Goal: Information Seeking & Learning: Learn about a topic

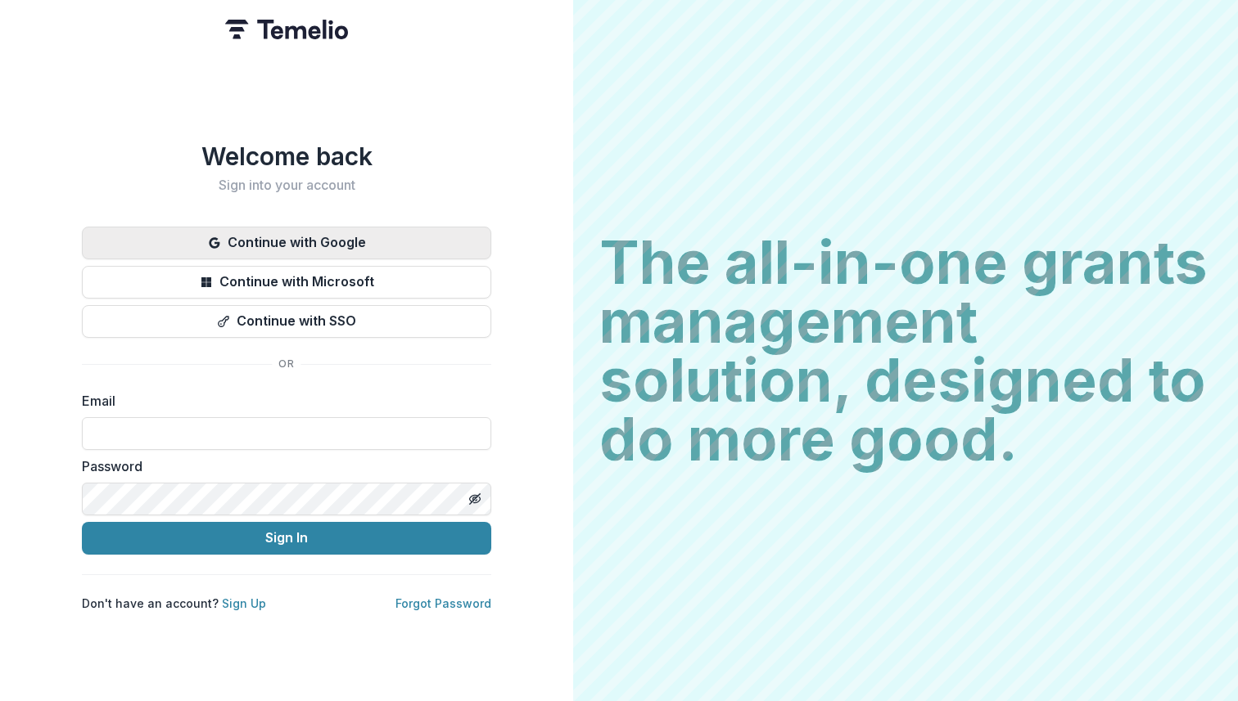
click at [305, 235] on button "Continue with Google" at bounding box center [286, 243] width 409 height 33
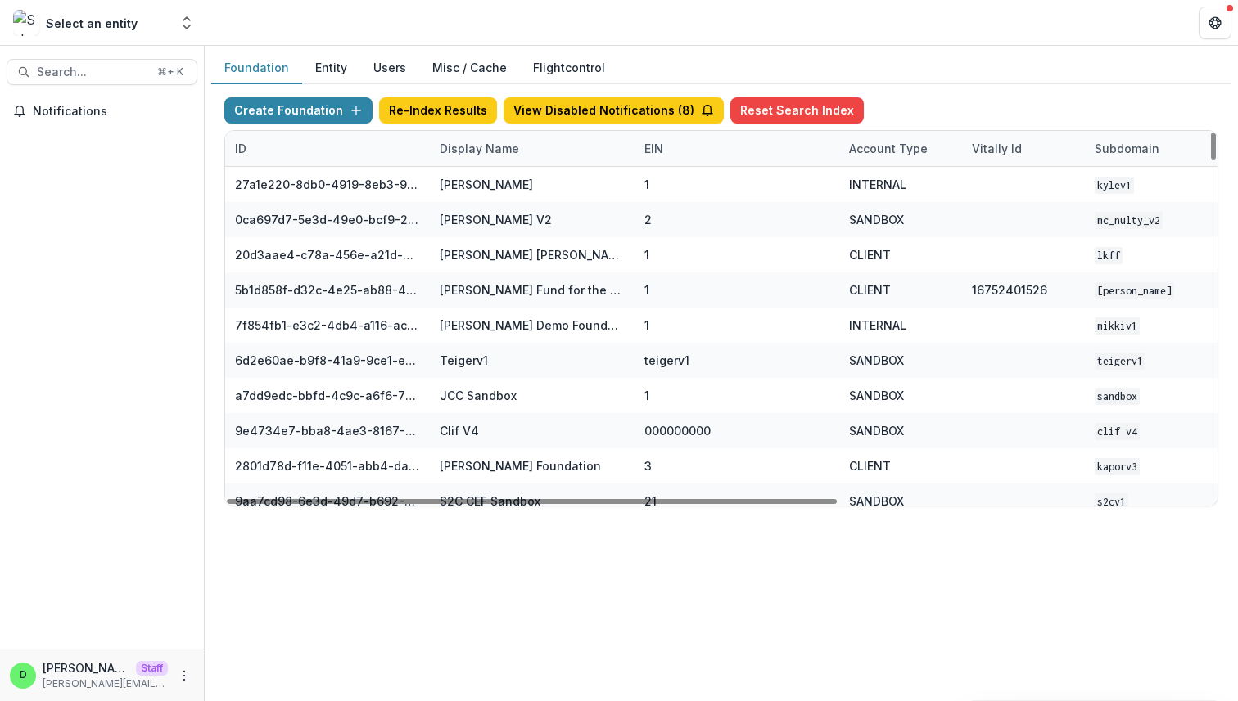
click at [476, 151] on div "Display Name" at bounding box center [479, 148] width 99 height 17
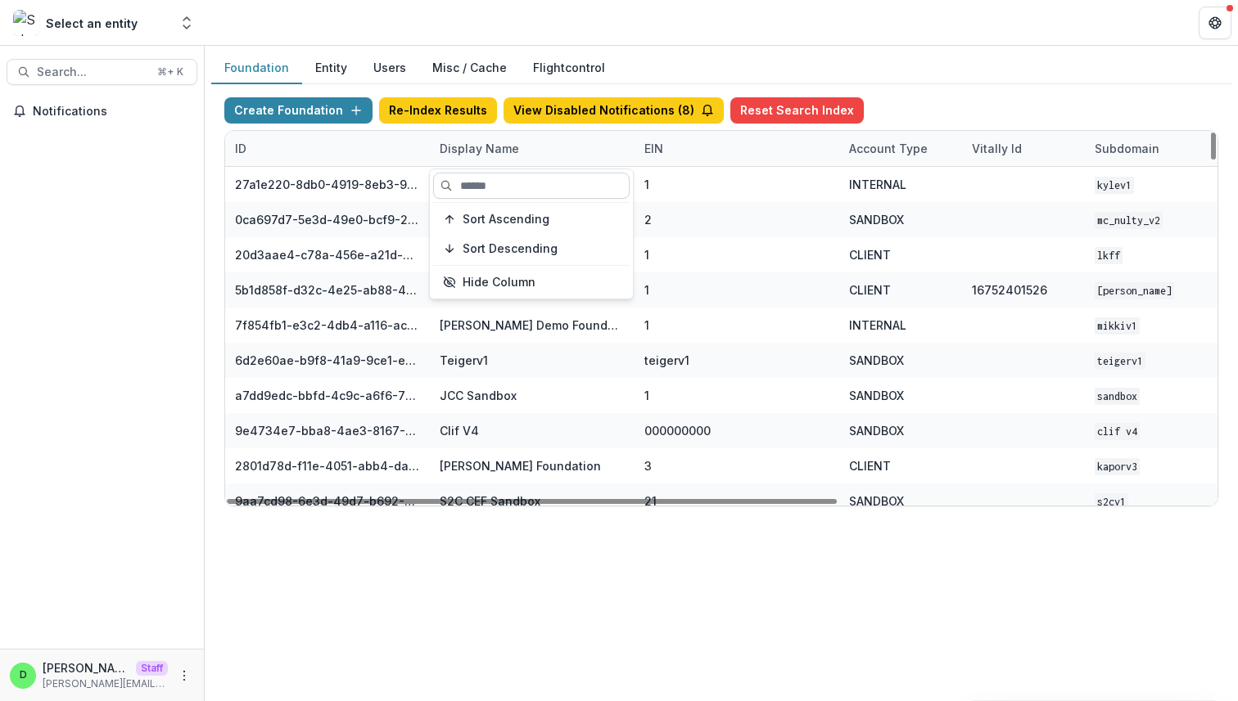
click at [500, 182] on input at bounding box center [531, 186] width 196 height 26
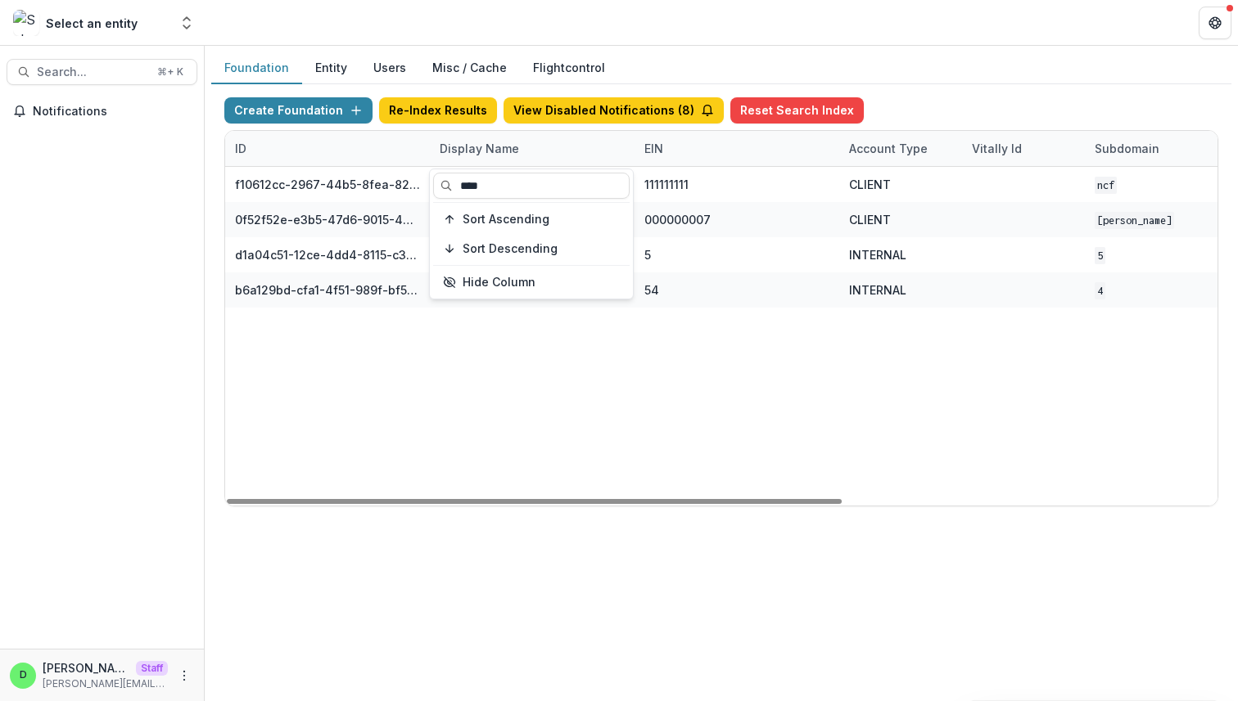
type input "****"
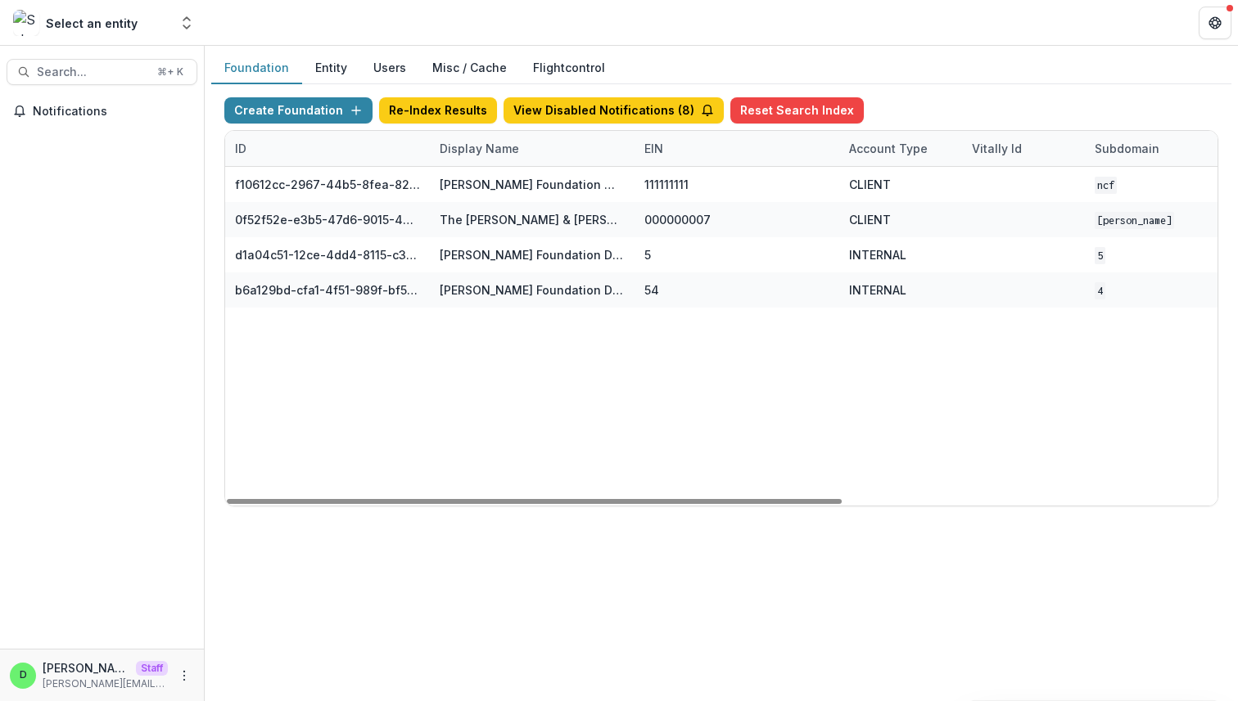
click at [592, 397] on div "f10612cc-2967-44b5-8fea-824c4e1f13c5 Nathan Cummings Foundation Workflow Sandbo…" at bounding box center [1023, 336] width 1596 height 339
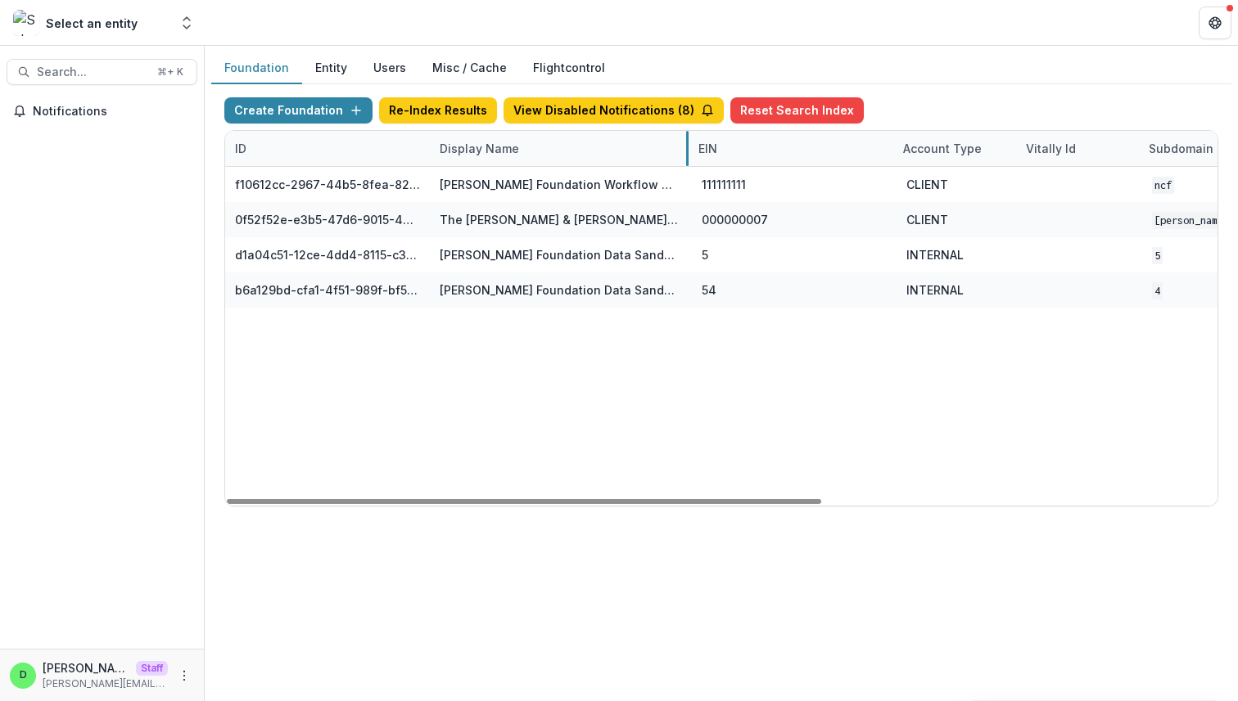
drag, startPoint x: 632, startPoint y: 150, endPoint x: 668, endPoint y: 148, distance: 36.1
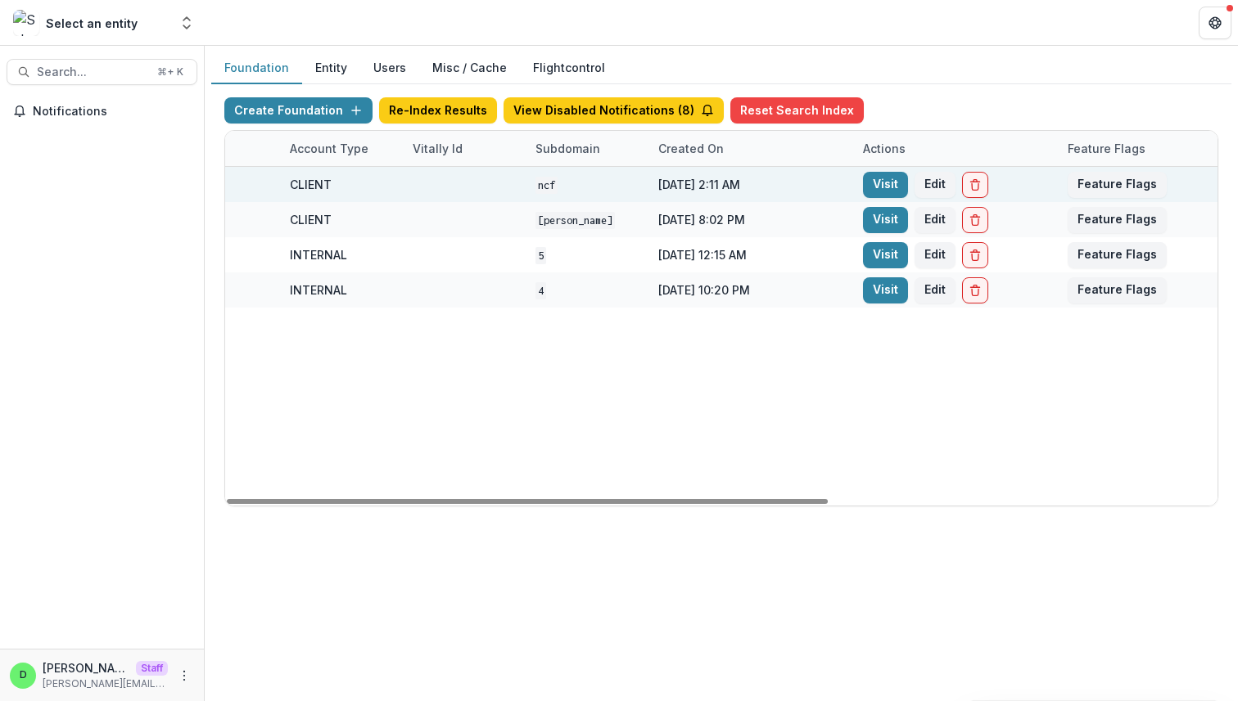
scroll to position [0, 601]
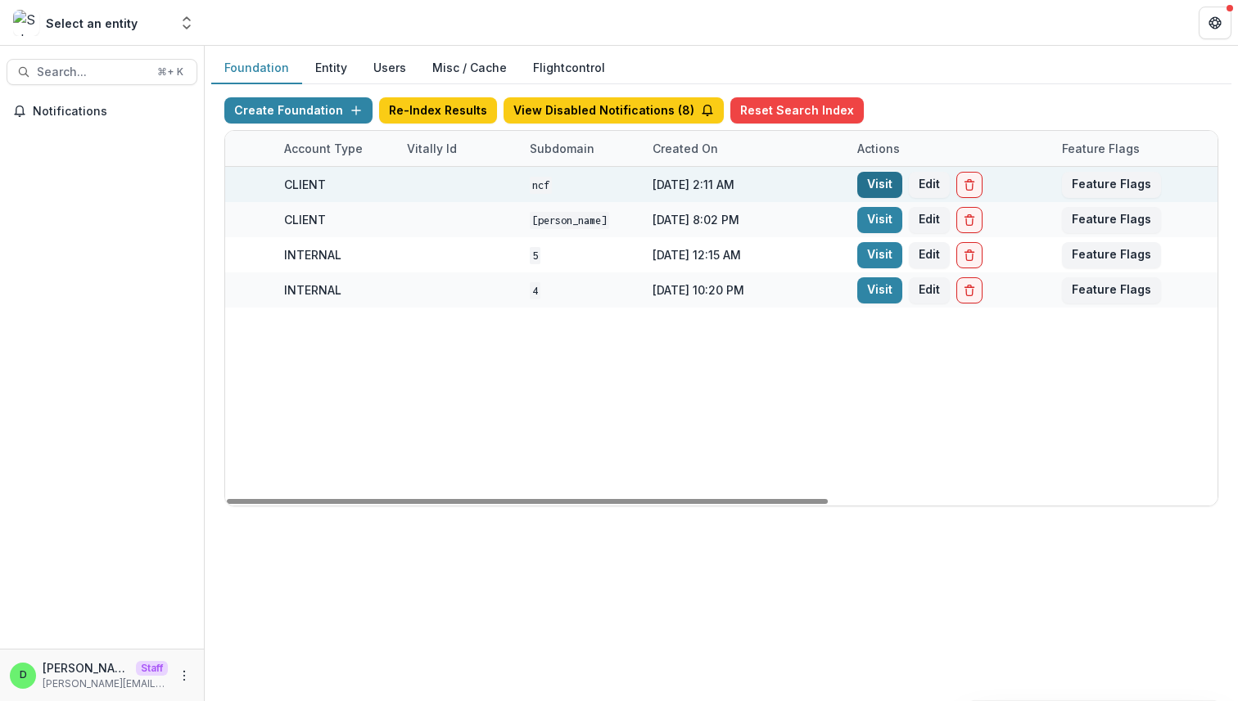
click at [881, 189] on link "Visit" at bounding box center [879, 185] width 45 height 26
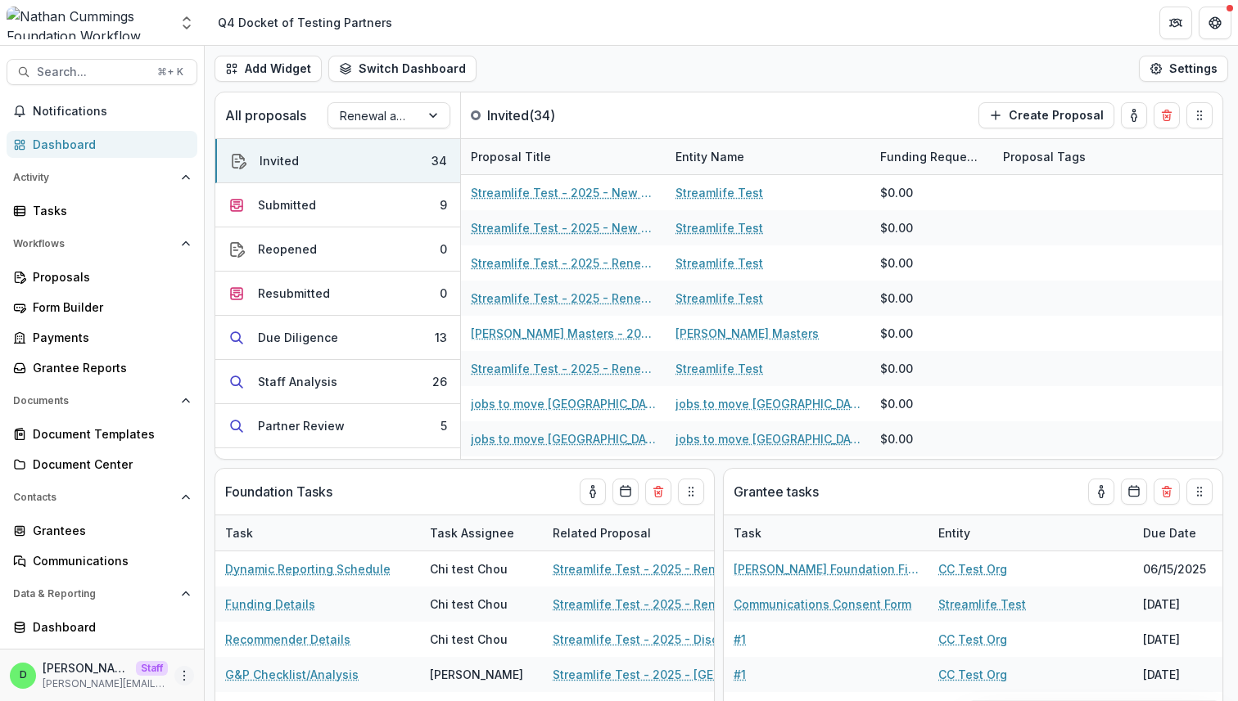
click at [180, 679] on icon "More" at bounding box center [184, 676] width 13 height 13
click at [246, 643] on link "User Settings" at bounding box center [287, 641] width 175 height 27
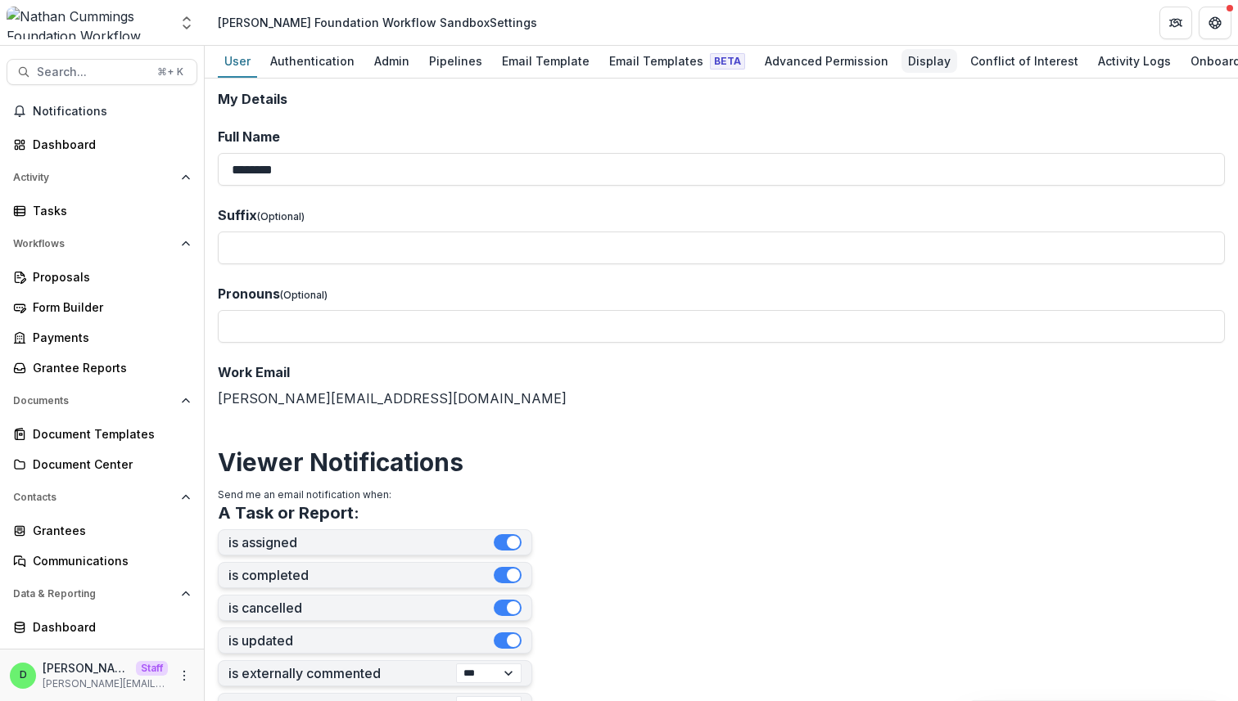
click at [913, 65] on div "Display" at bounding box center [929, 61] width 56 height 24
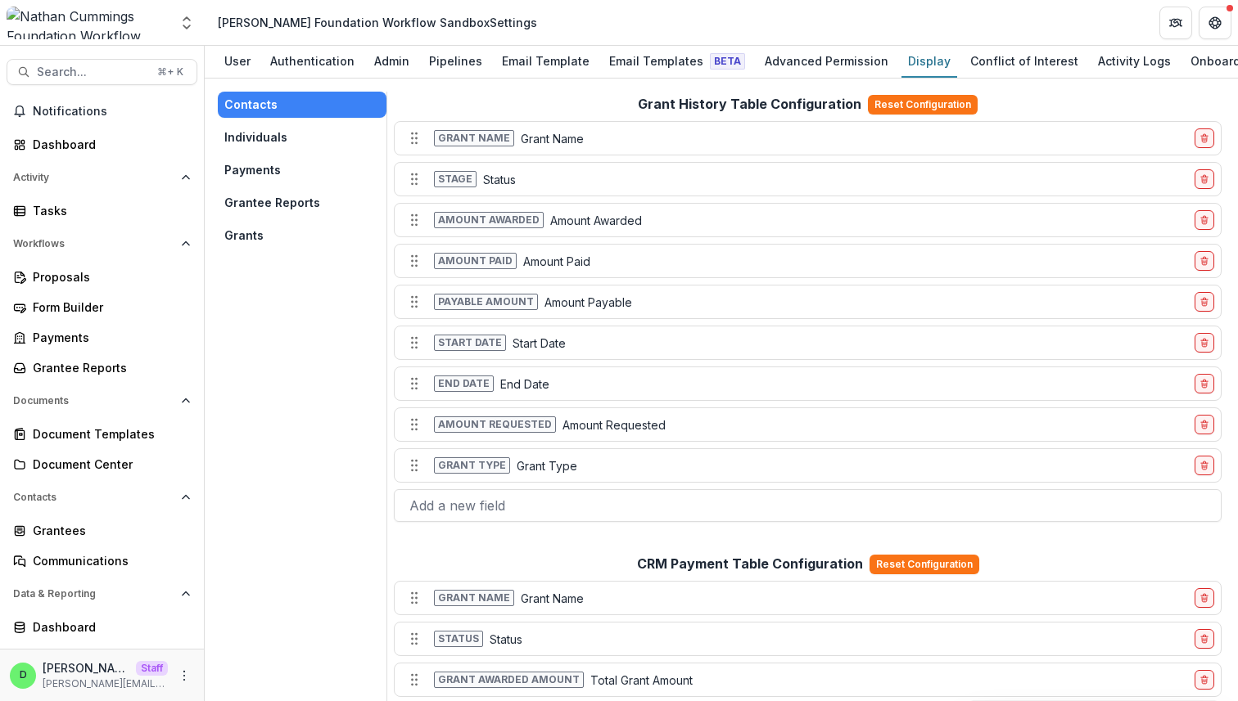
click at [246, 236] on button "Grants" at bounding box center [302, 236] width 169 height 26
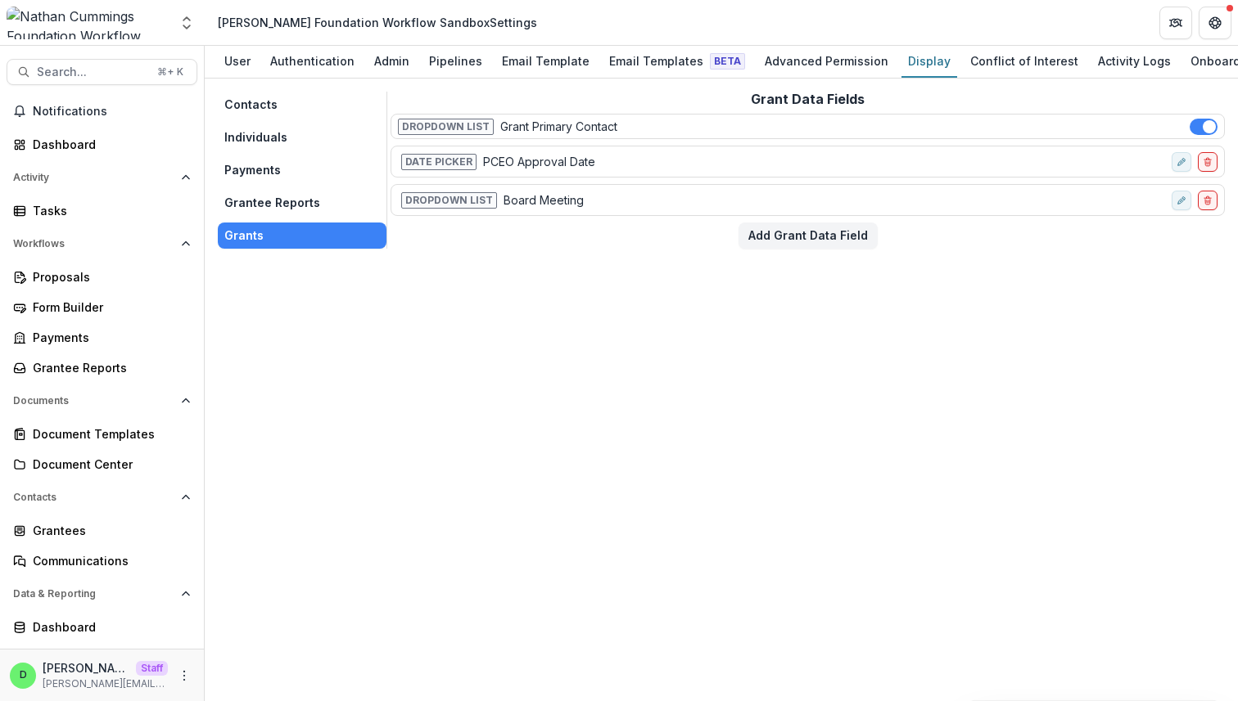
click at [287, 201] on button "Grantee Reports" at bounding box center [302, 203] width 169 height 26
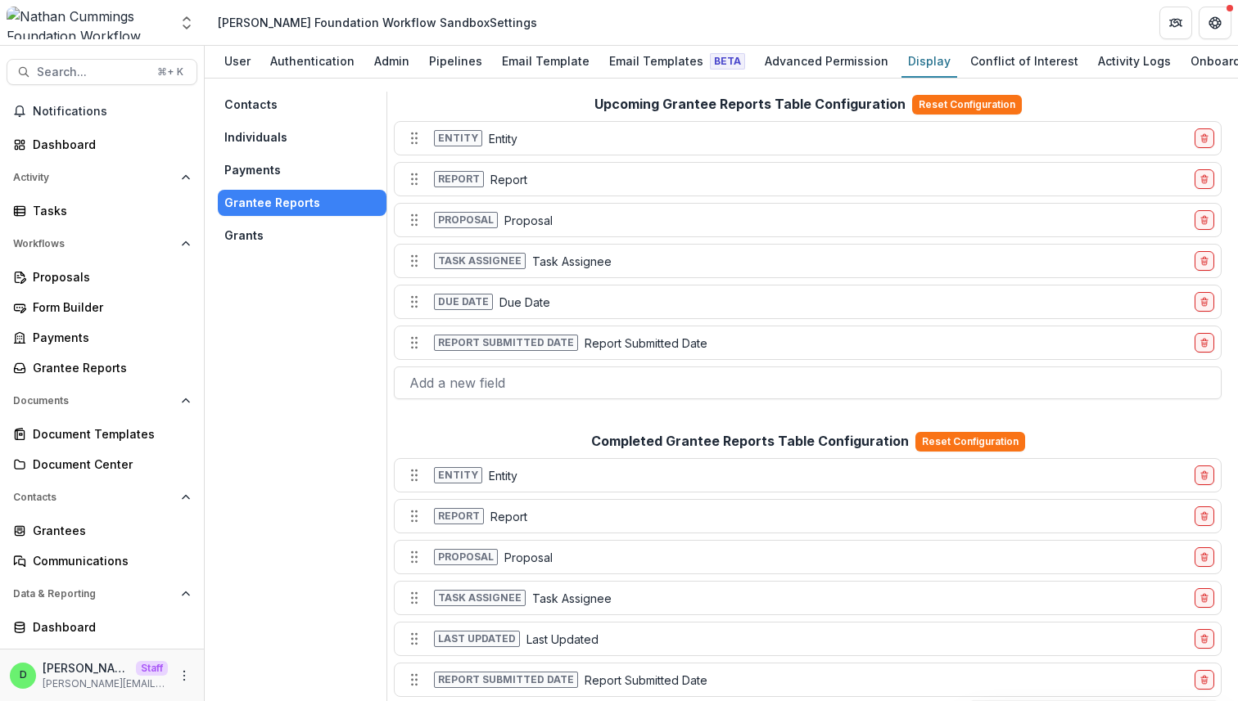
click at [264, 175] on button "Payments" at bounding box center [302, 170] width 169 height 26
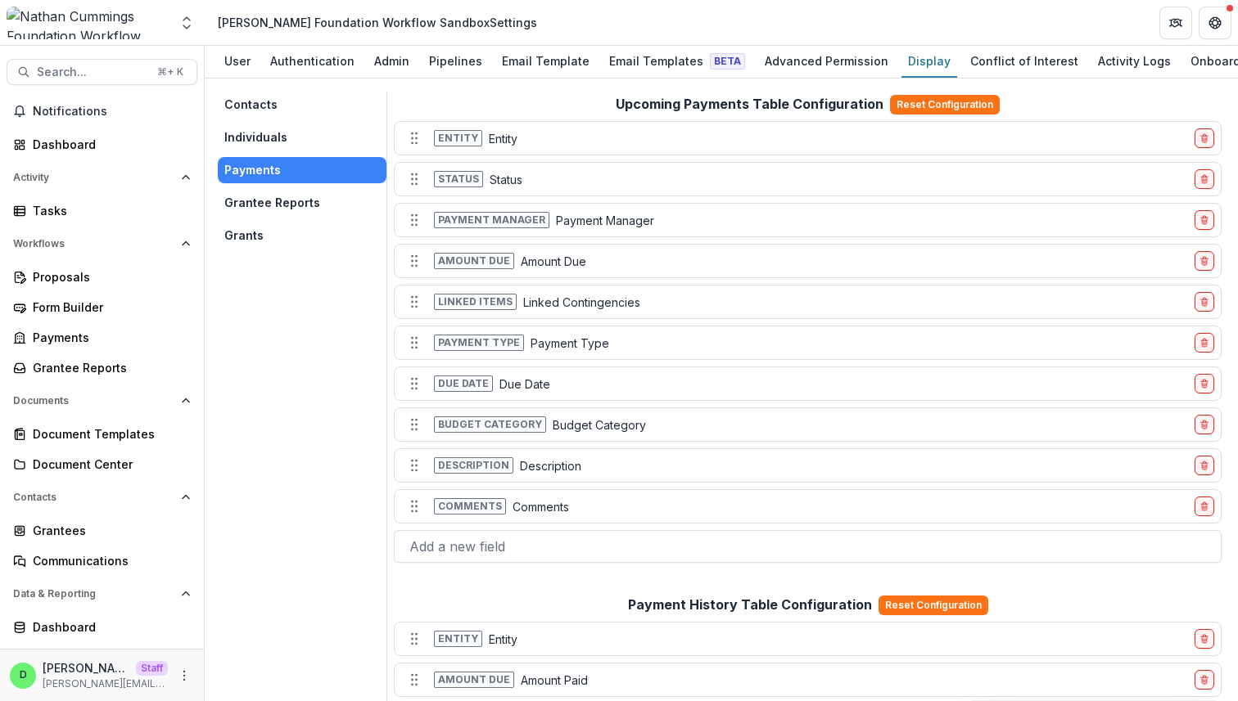
click at [263, 140] on button "Individuals" at bounding box center [302, 137] width 169 height 26
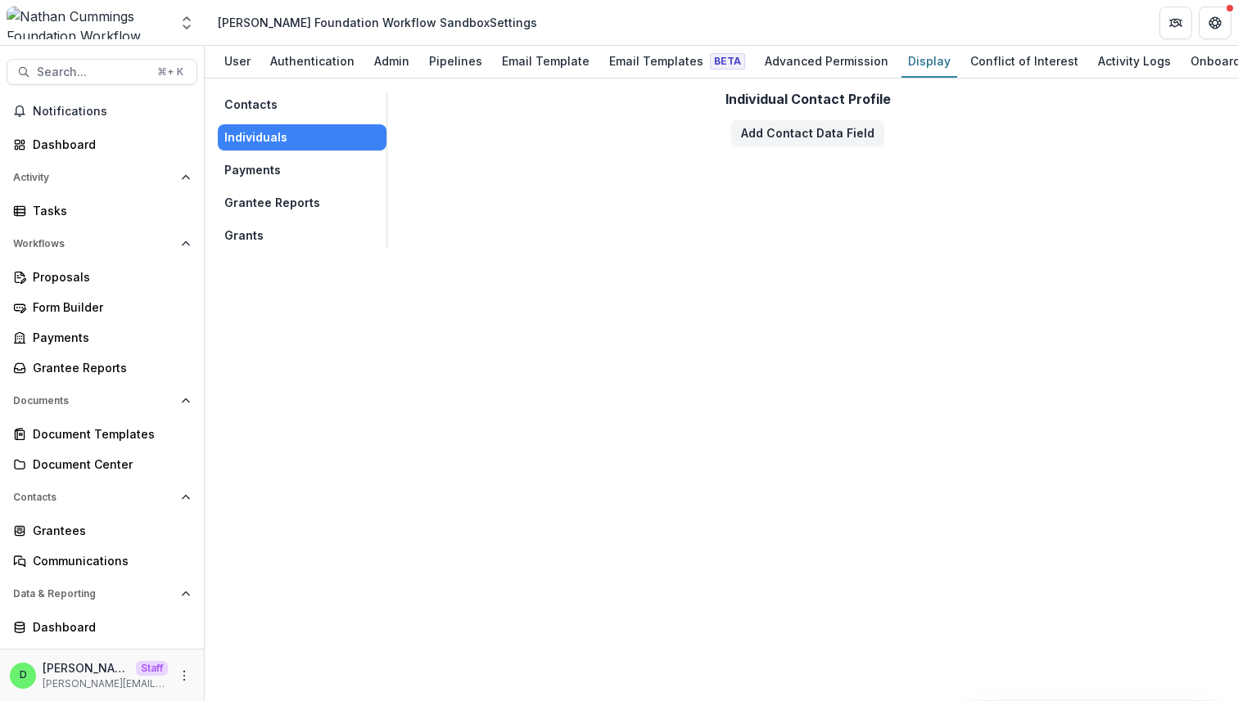
click at [255, 104] on button "Contacts" at bounding box center [302, 105] width 169 height 26
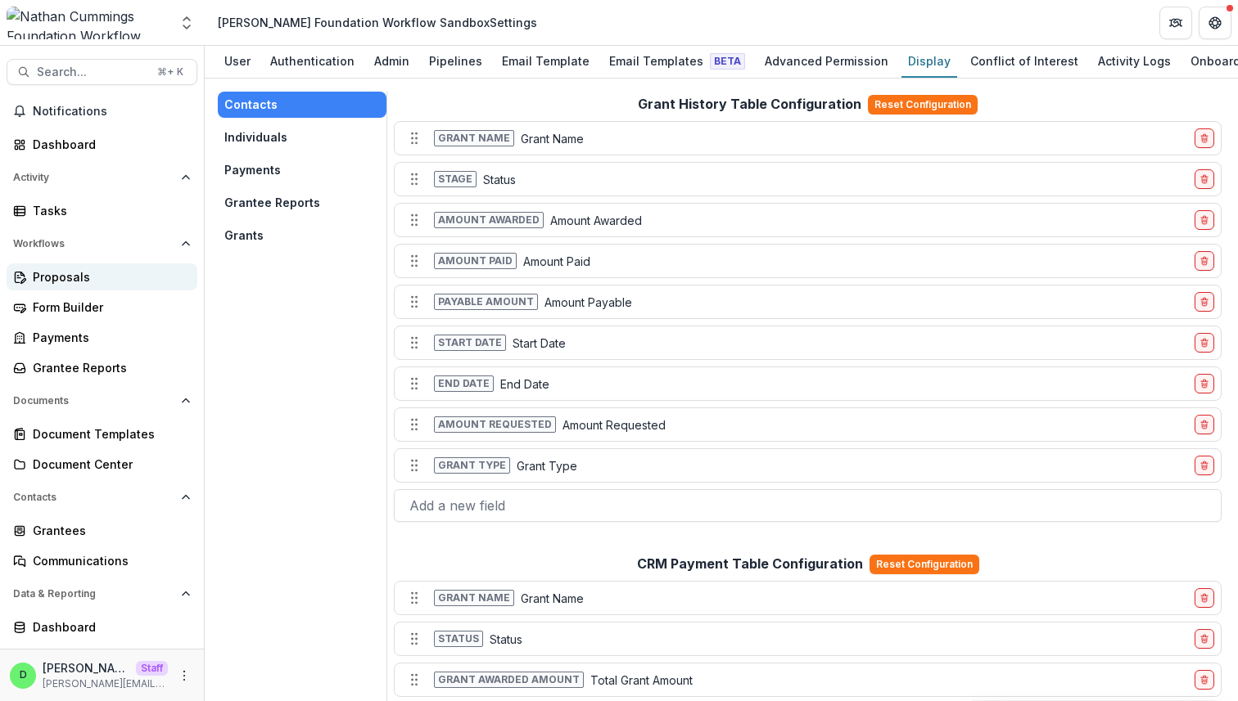
click at [83, 281] on div "Proposals" at bounding box center [108, 276] width 151 height 17
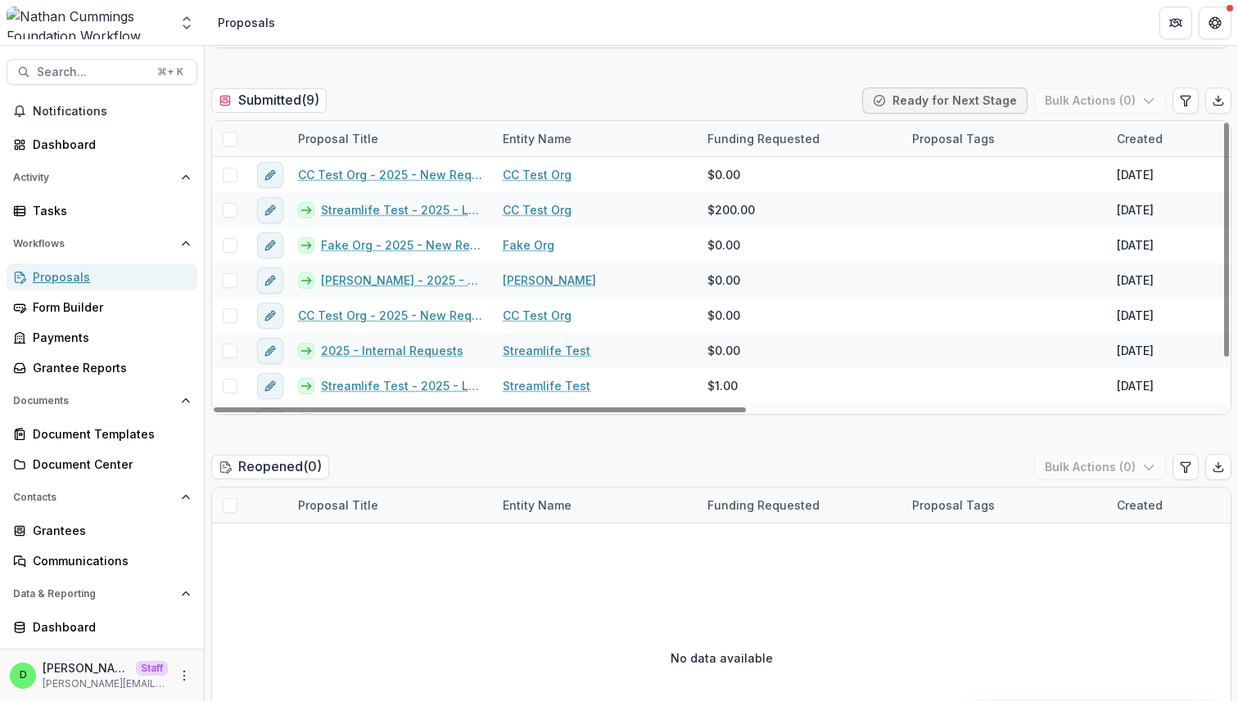
scroll to position [521, 0]
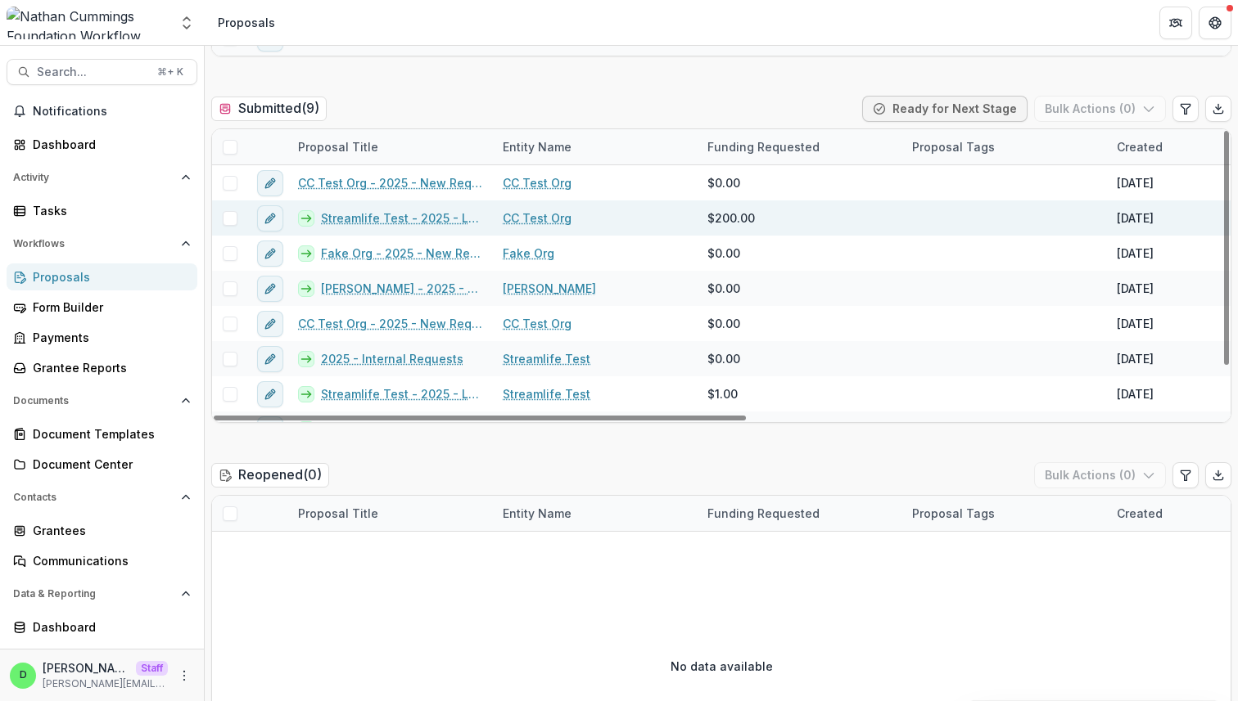
click at [376, 219] on link "Streamlife Test - 2025 - Letter of Inquiry" at bounding box center [402, 218] width 162 height 17
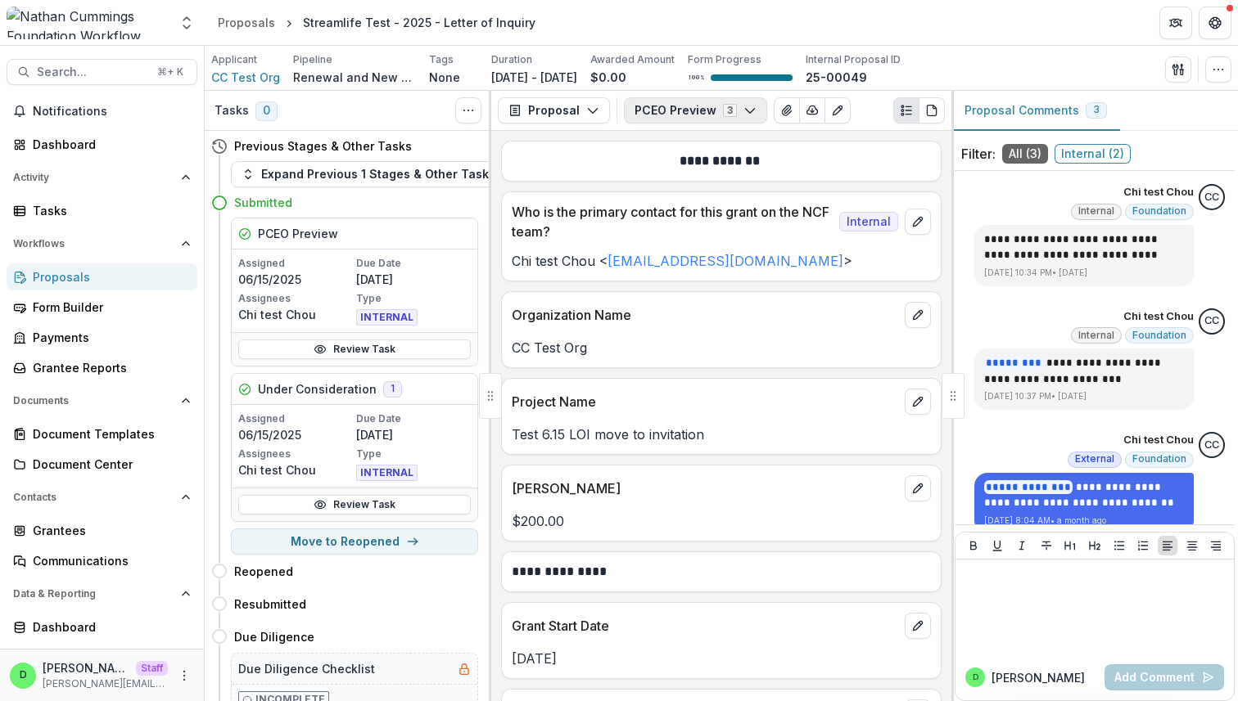
click at [594, 114] on icon "button" at bounding box center [749, 110] width 13 height 13
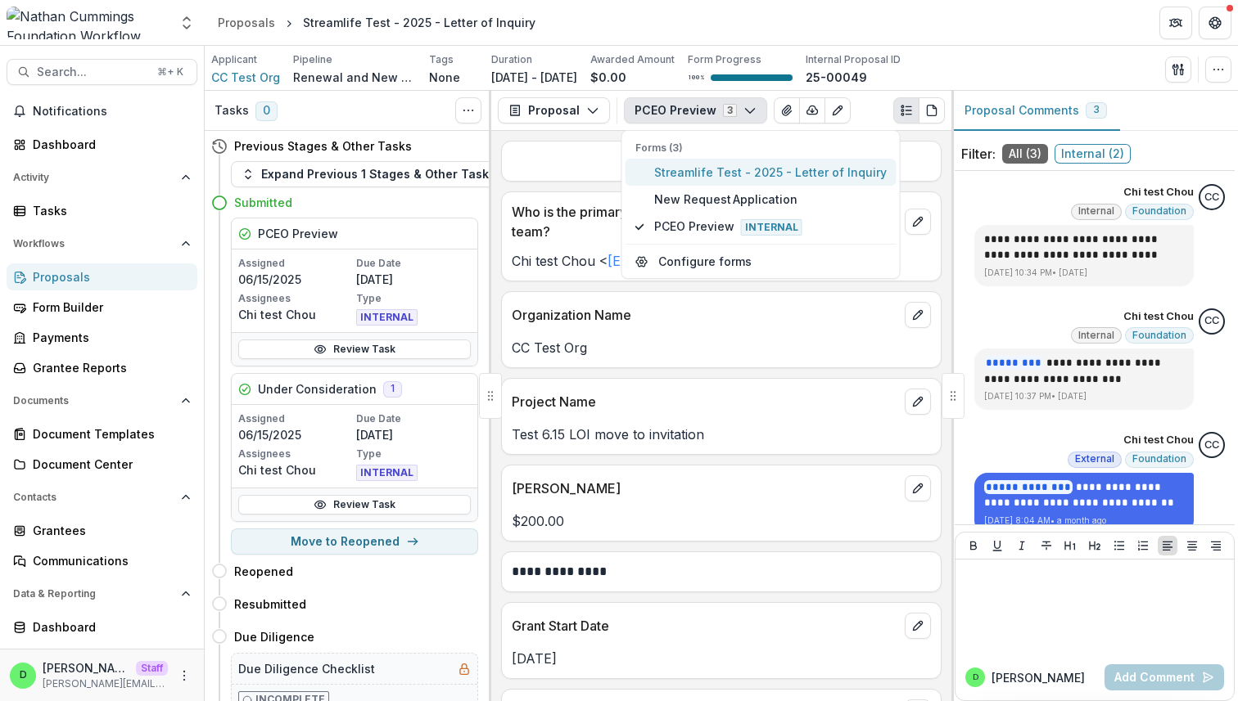
click at [594, 172] on span "Streamlife Test - 2025 - Letter of Inquiry" at bounding box center [770, 172] width 232 height 17
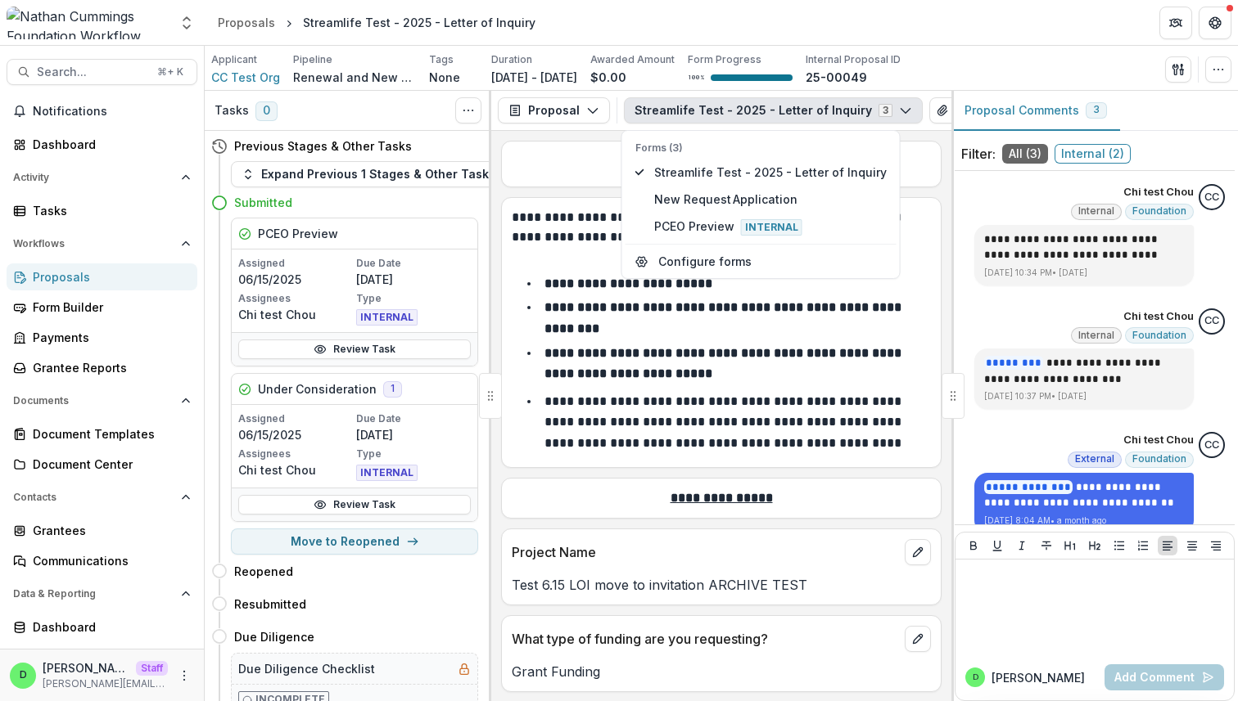
click at [575, 199] on div "**********" at bounding box center [721, 416] width 460 height 570
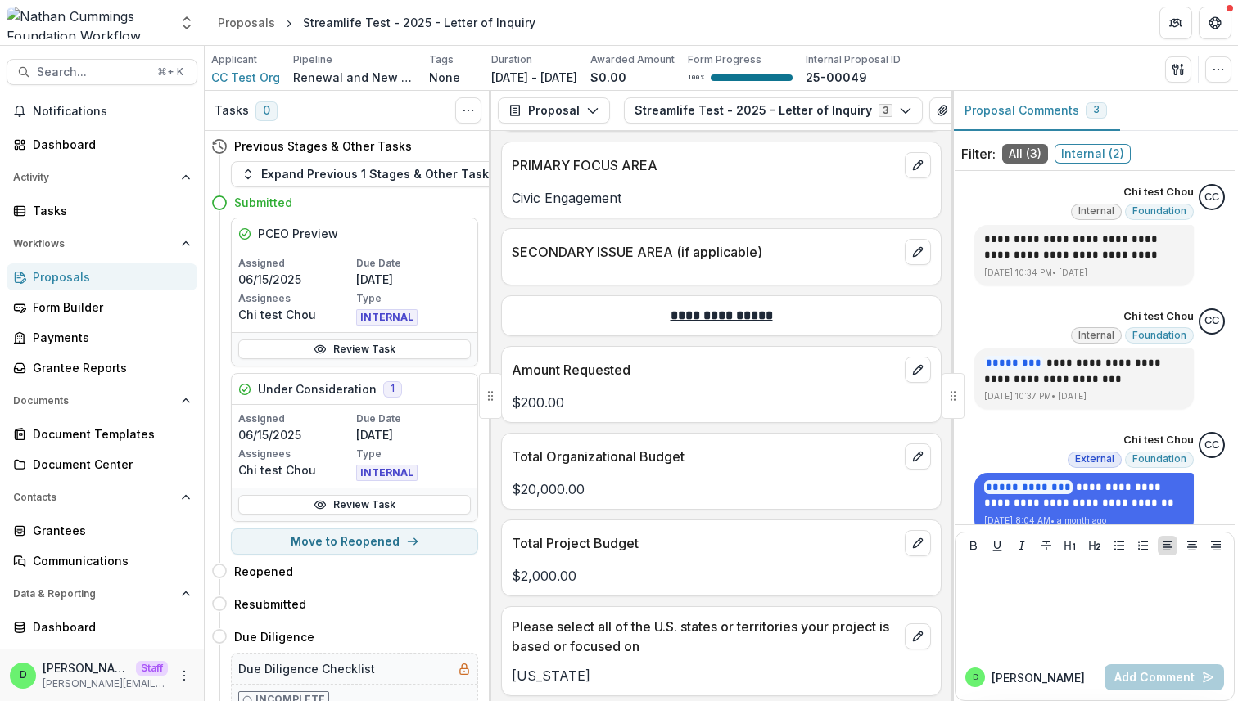
scroll to position [194, 0]
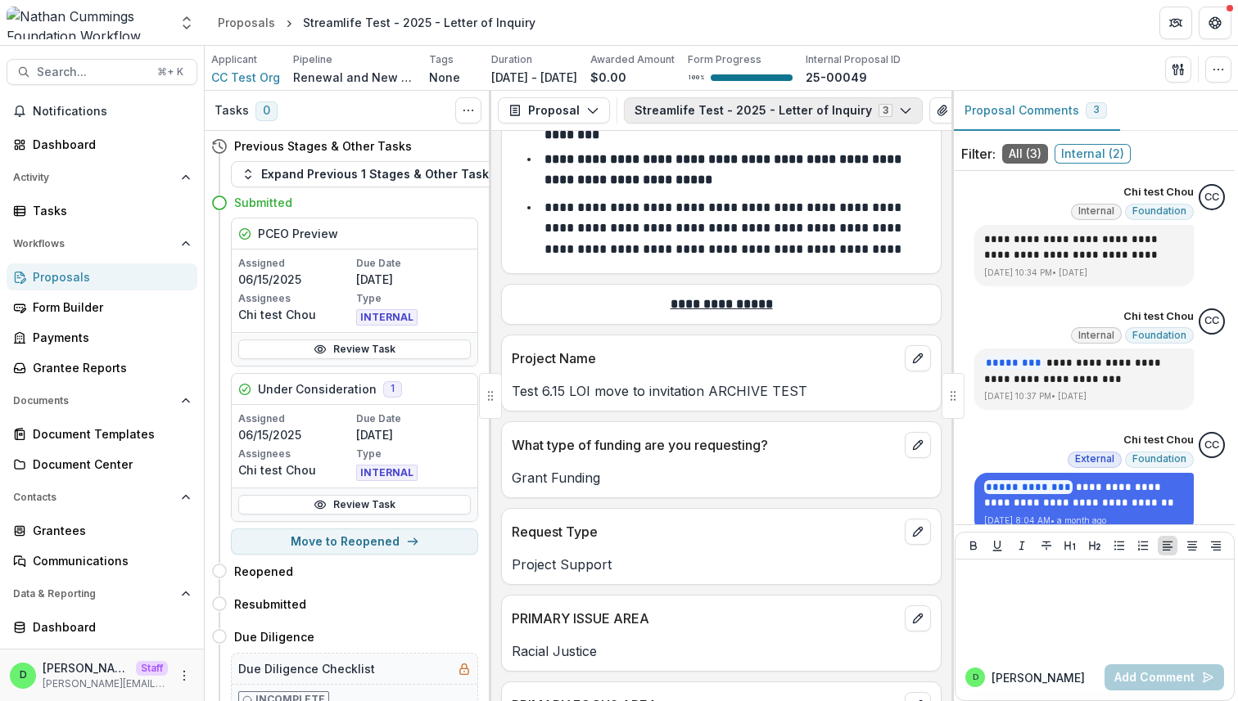
click at [594, 107] on button "Streamlife Test - 2025 - Letter of Inquiry 3" at bounding box center [773, 110] width 299 height 26
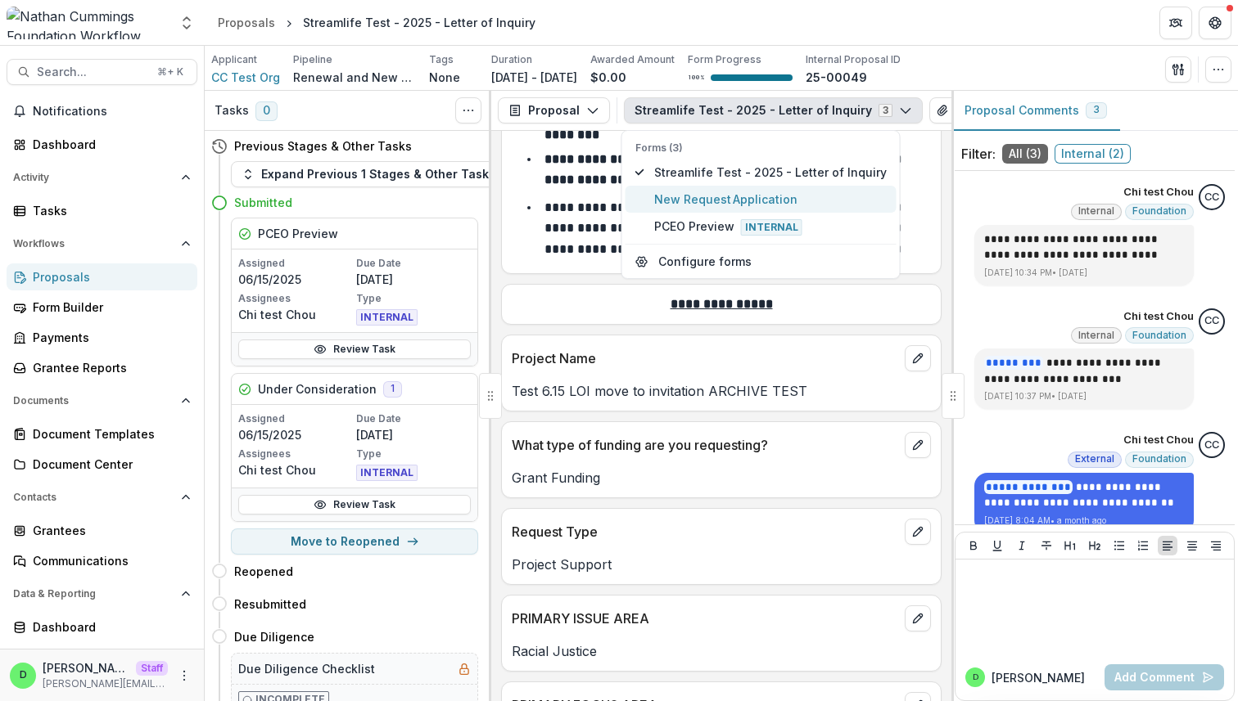
click at [594, 191] on span "New Request Application" at bounding box center [770, 199] width 232 height 17
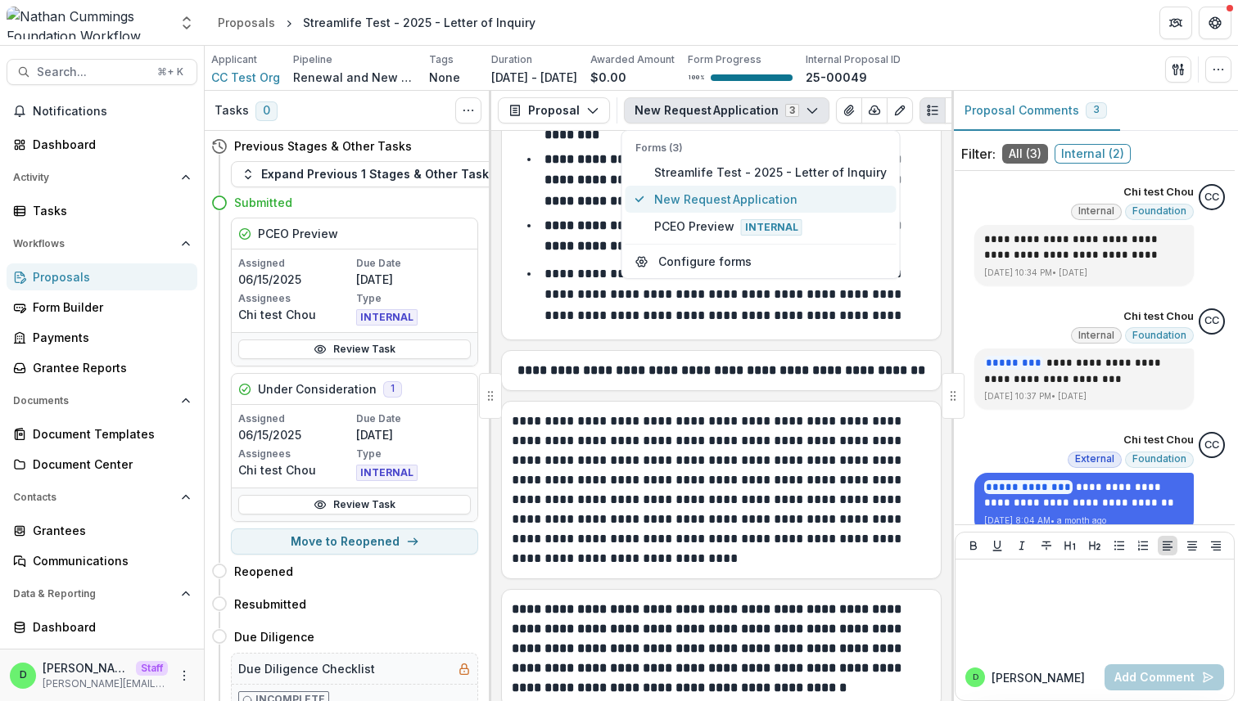
scroll to position [850, 0]
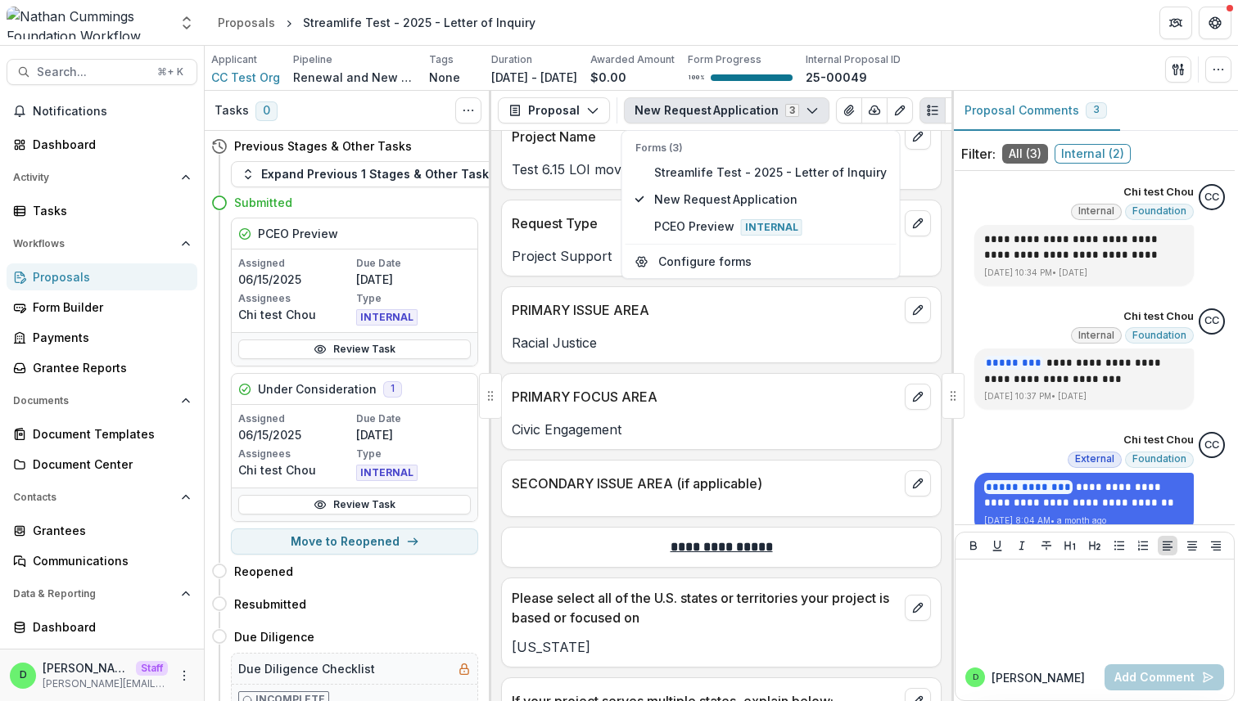
click at [561, 223] on div "Request Type" at bounding box center [721, 219] width 439 height 36
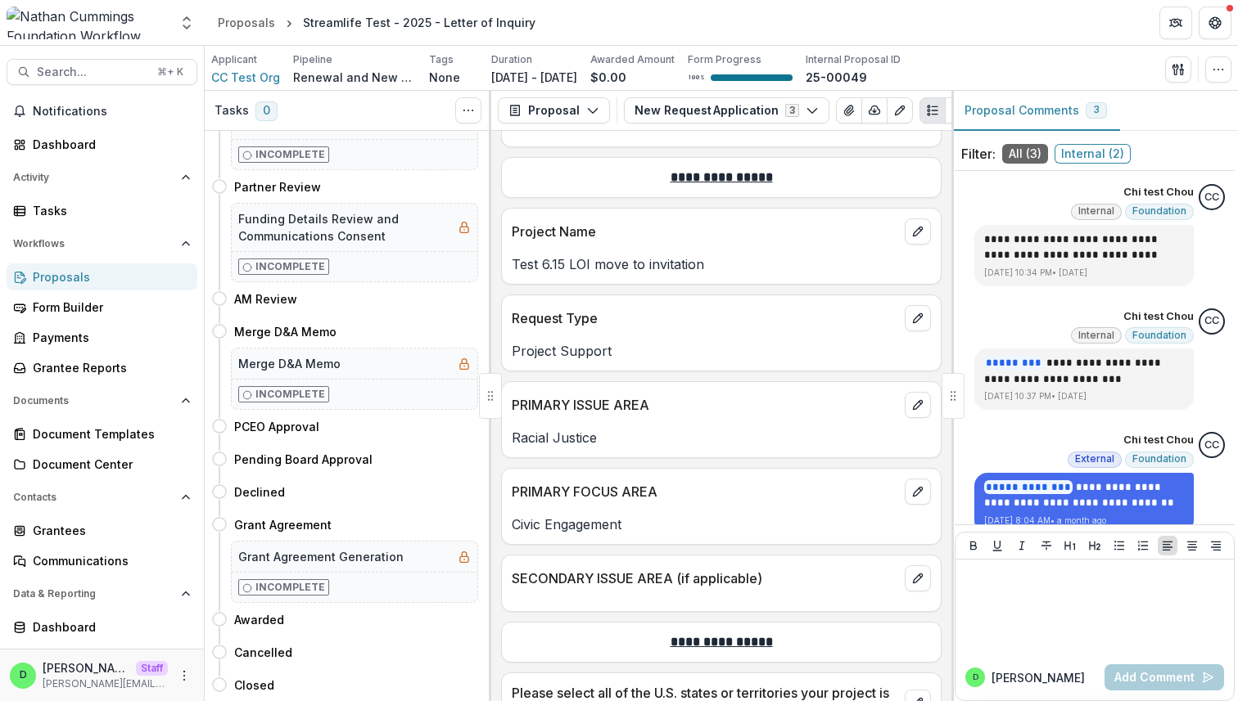
scroll to position [0, 0]
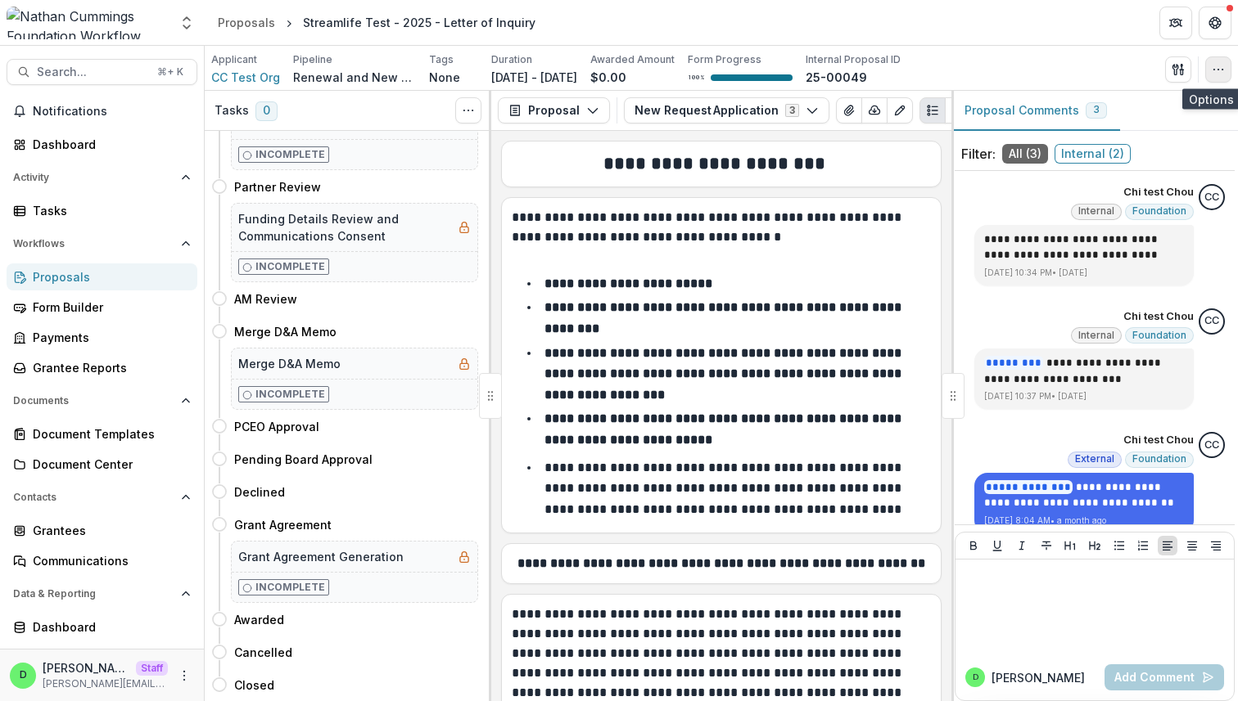
click at [594, 72] on icon "button" at bounding box center [1217, 69] width 13 height 13
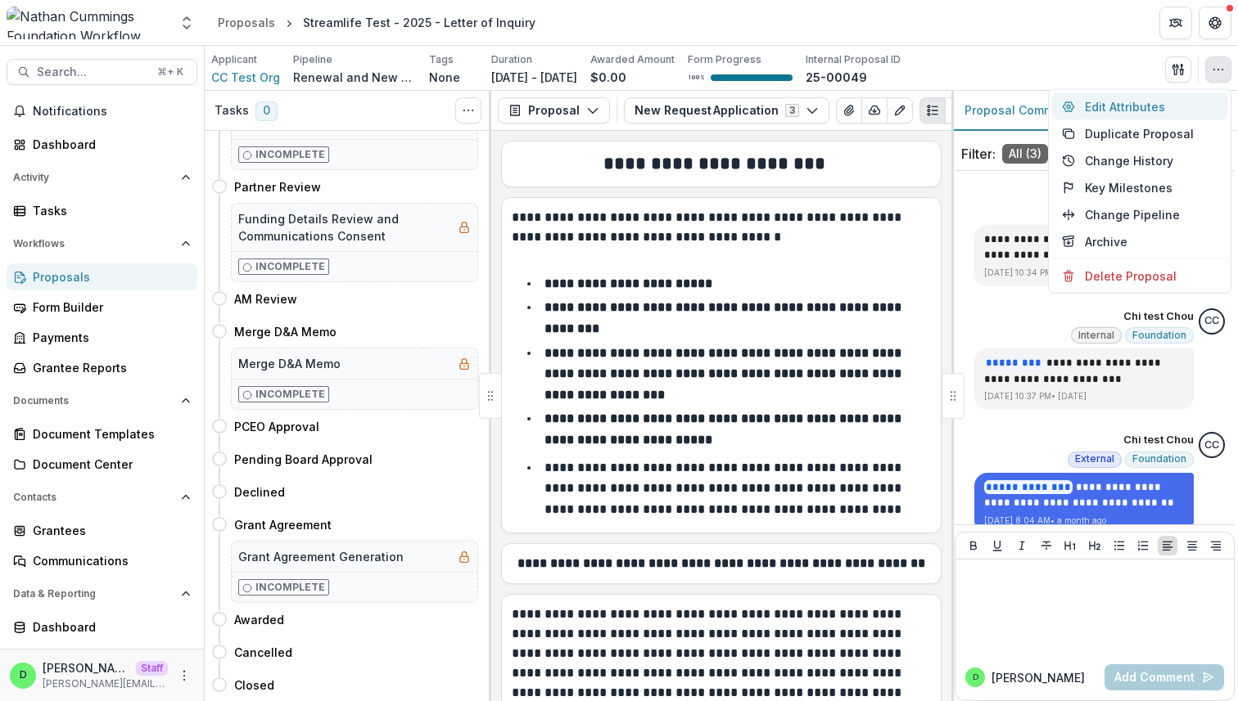
click at [594, 96] on button "Edit Attributes" at bounding box center [1139, 106] width 175 height 27
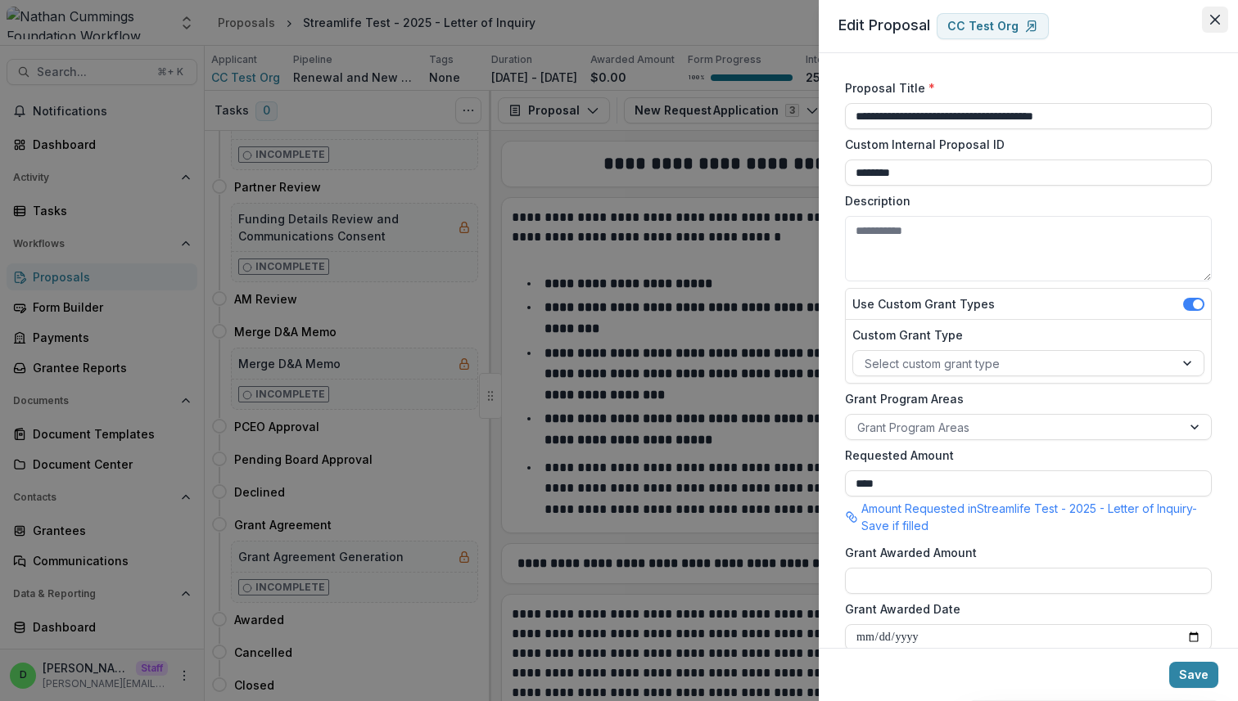
click at [594, 20] on icon "Close" at bounding box center [1215, 20] width 10 height 10
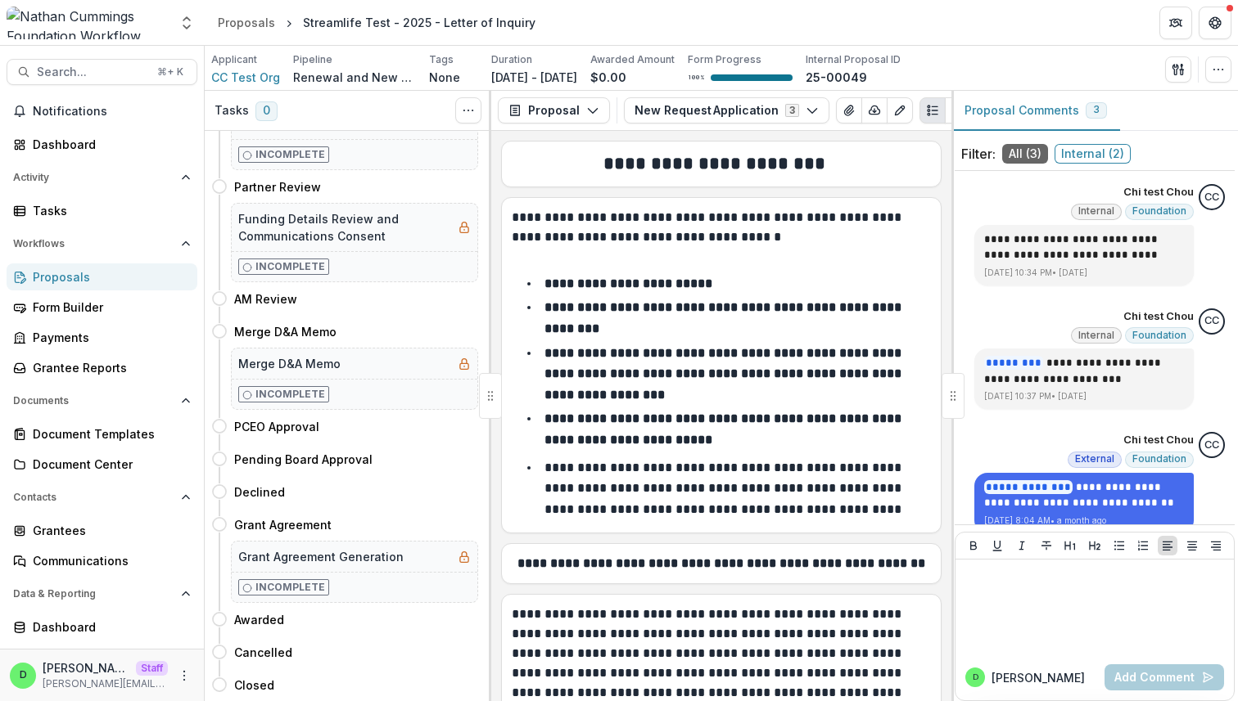
click at [70, 273] on div "Proposals" at bounding box center [108, 276] width 151 height 17
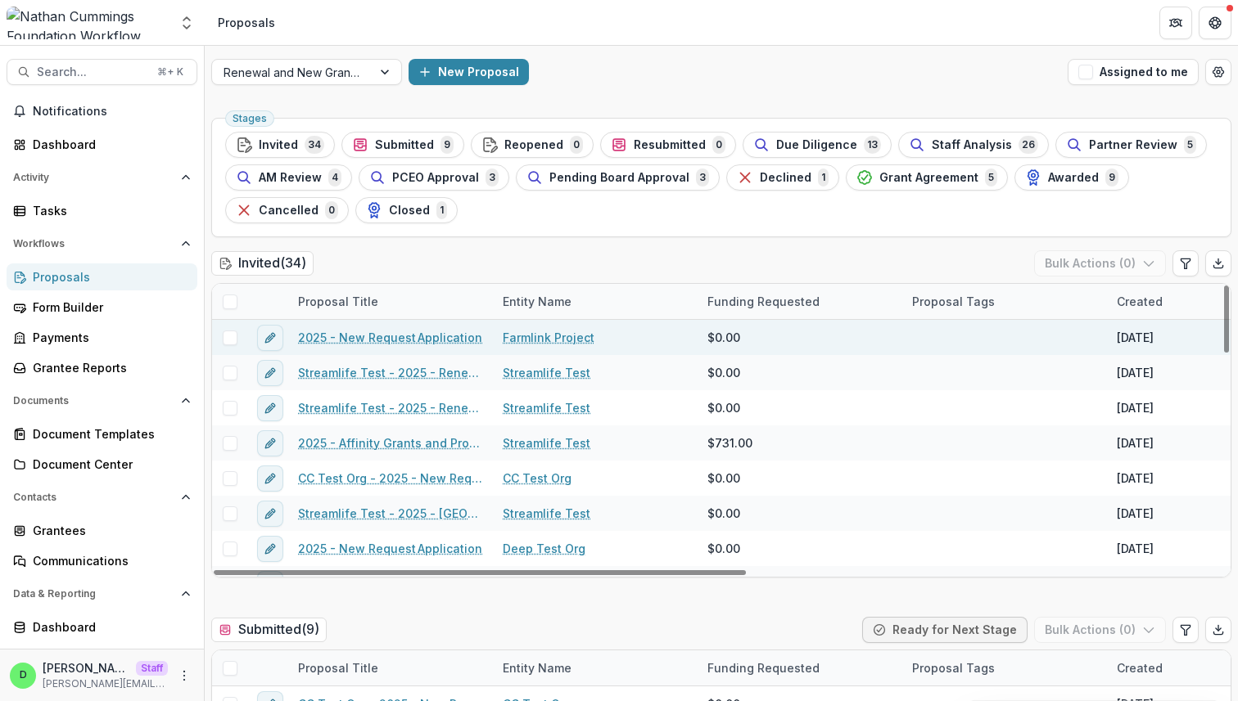
click at [370, 335] on link "2025 - New Request Application" at bounding box center [390, 337] width 184 height 17
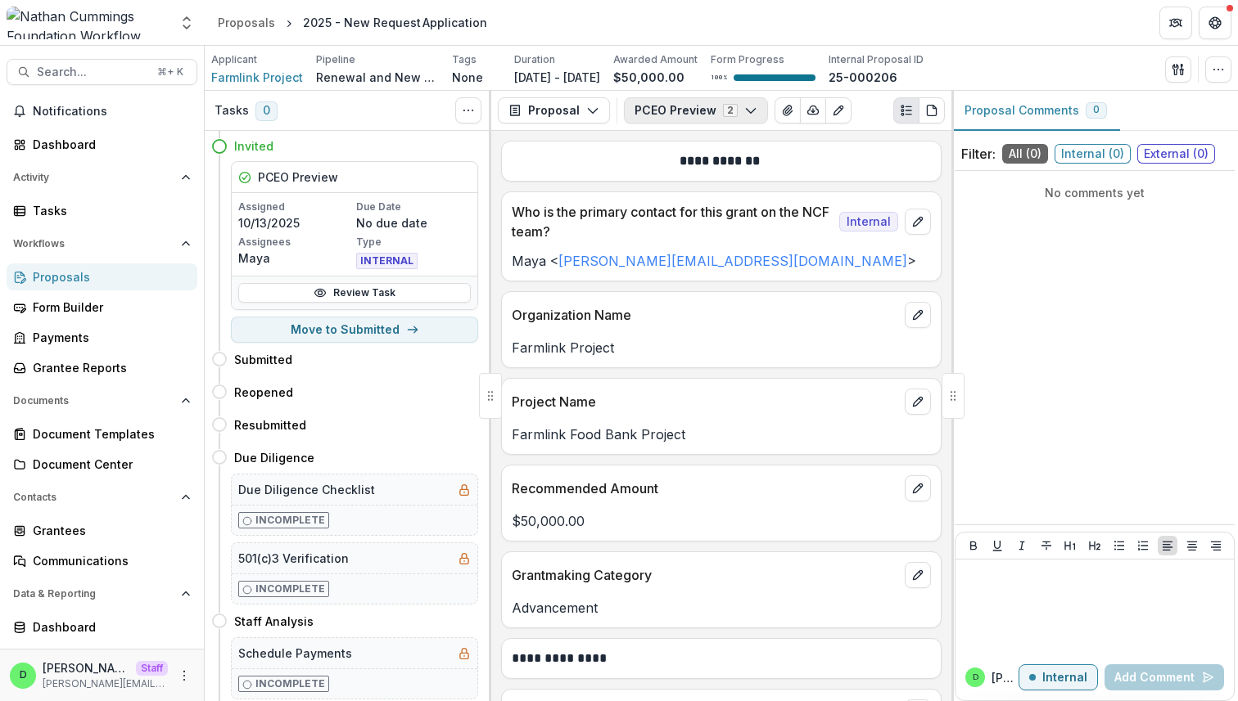
click at [594, 113] on button "PCEO Preview 2" at bounding box center [696, 110] width 144 height 26
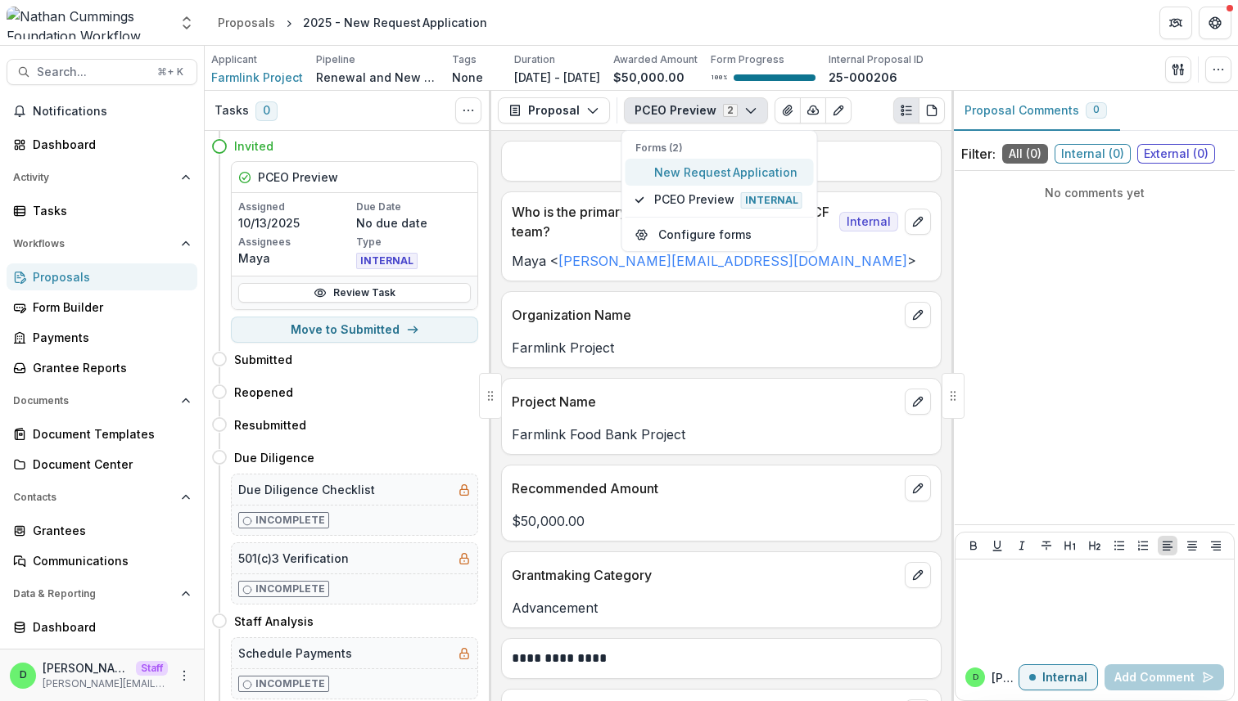
click at [594, 170] on span "New Request Application" at bounding box center [729, 172] width 150 height 17
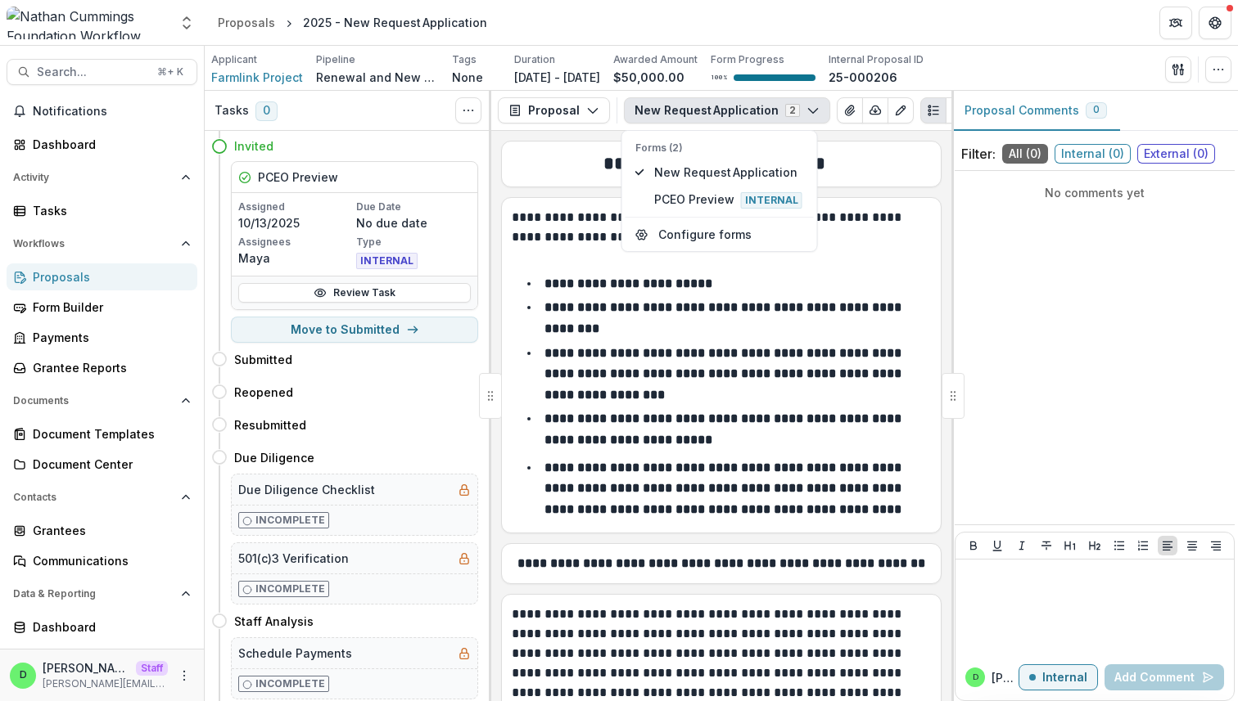
click at [581, 200] on div "**********" at bounding box center [721, 365] width 440 height 337
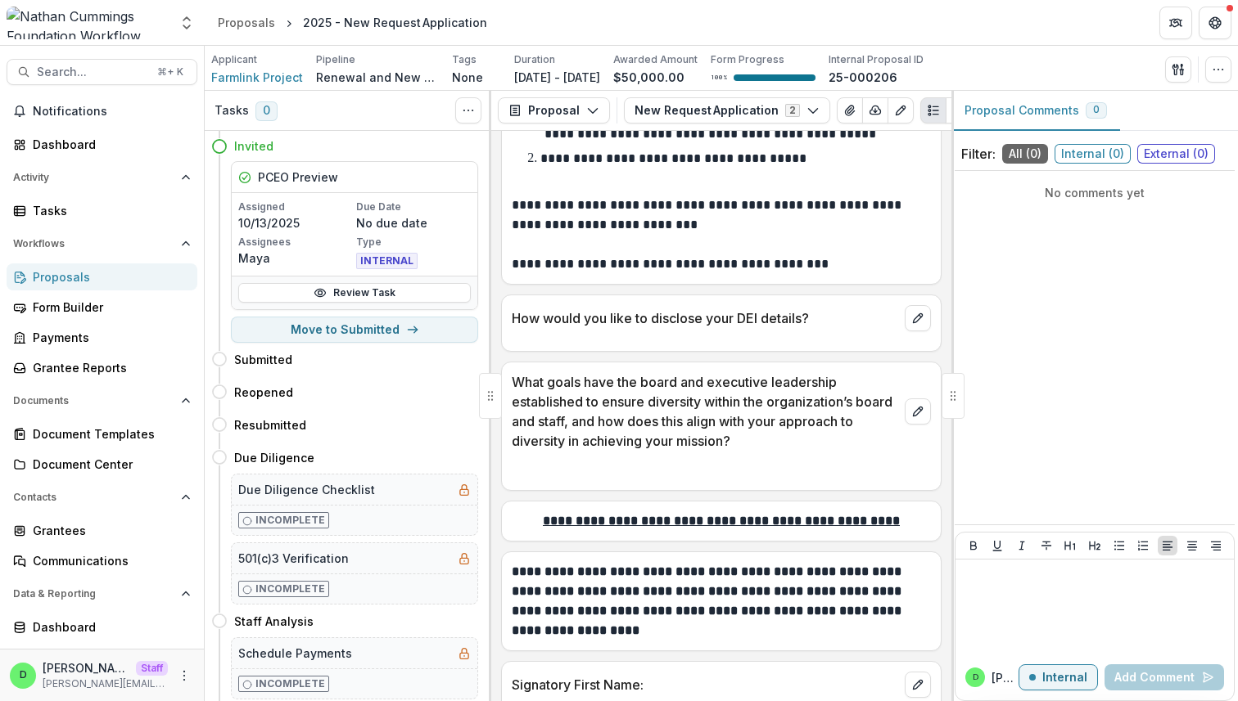
scroll to position [4231, 0]
click at [54, 279] on div "Proposals" at bounding box center [108, 276] width 151 height 17
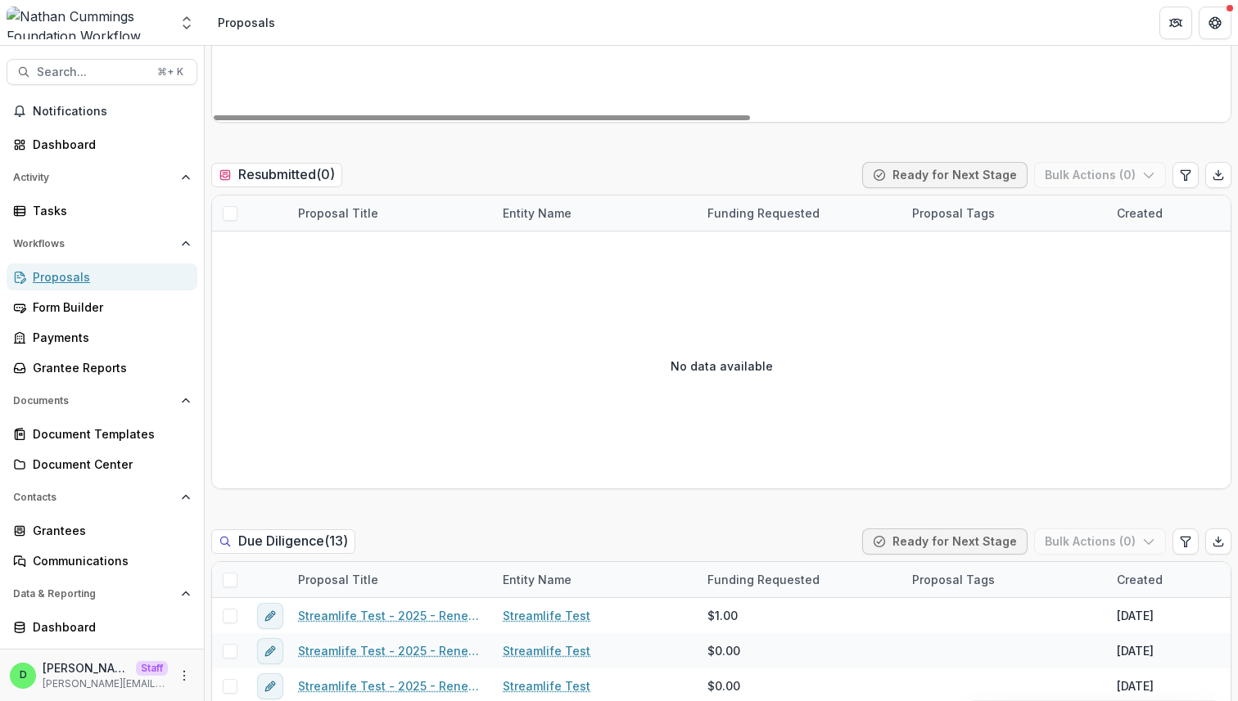
scroll to position [1430, 0]
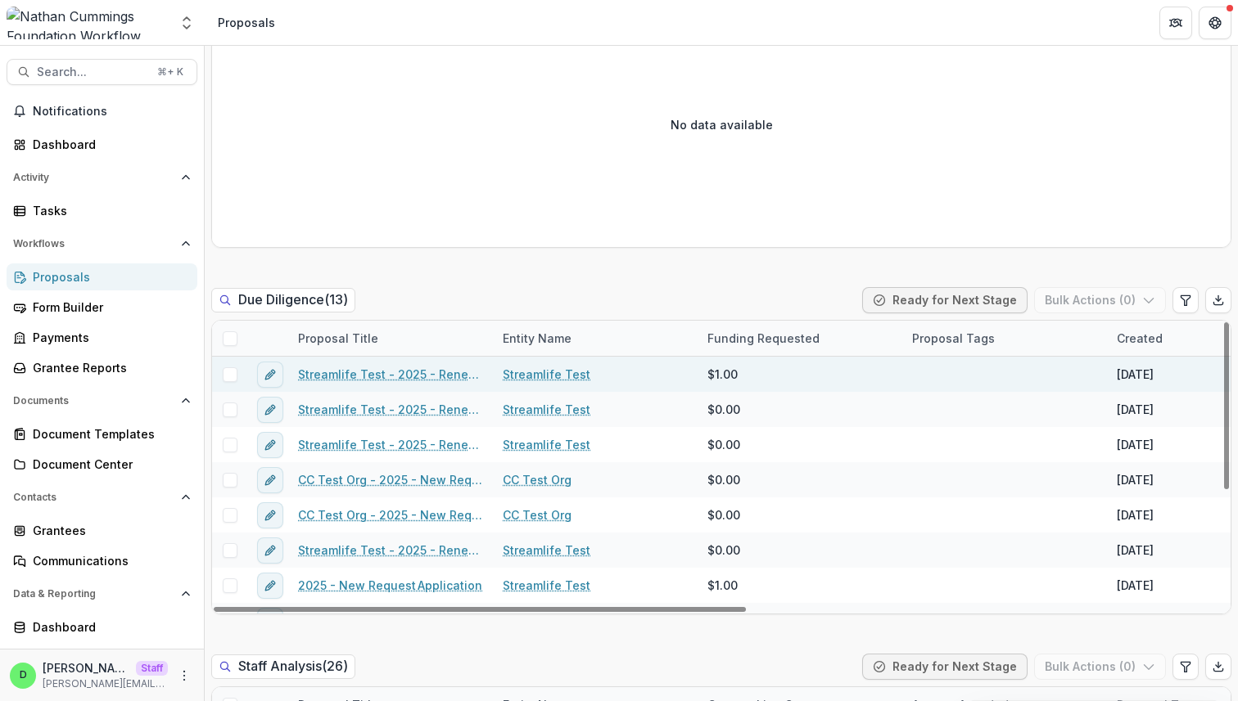
click at [393, 378] on link "Streamlife Test - 2025 - Renewal Request Application" at bounding box center [390, 374] width 185 height 17
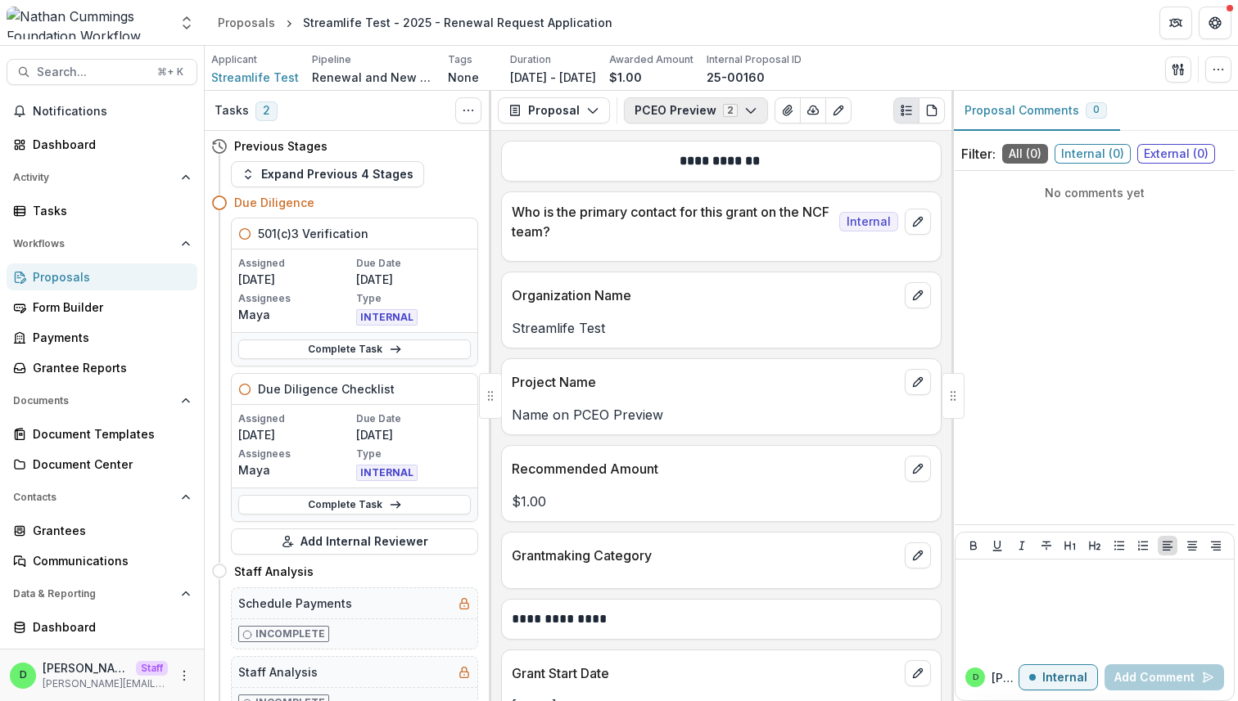
click at [594, 103] on button "PCEO Preview 2" at bounding box center [696, 110] width 144 height 26
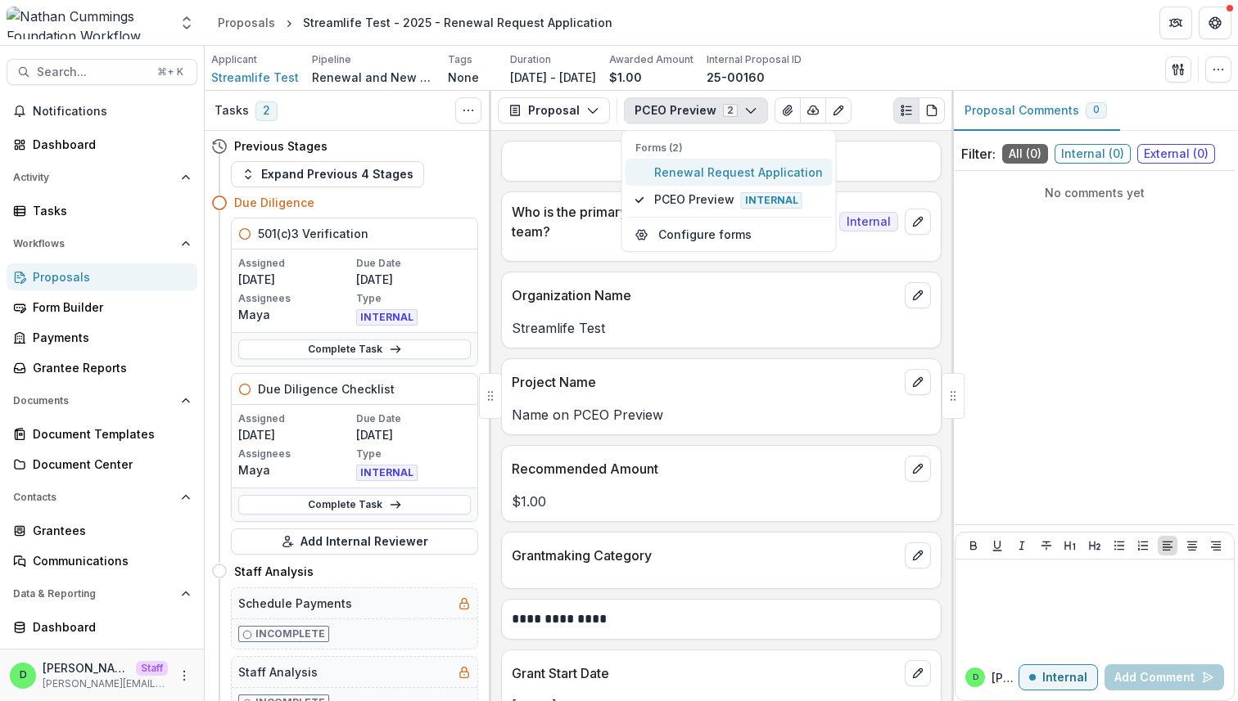
click at [594, 169] on span "Renewal Request Application" at bounding box center [738, 172] width 169 height 17
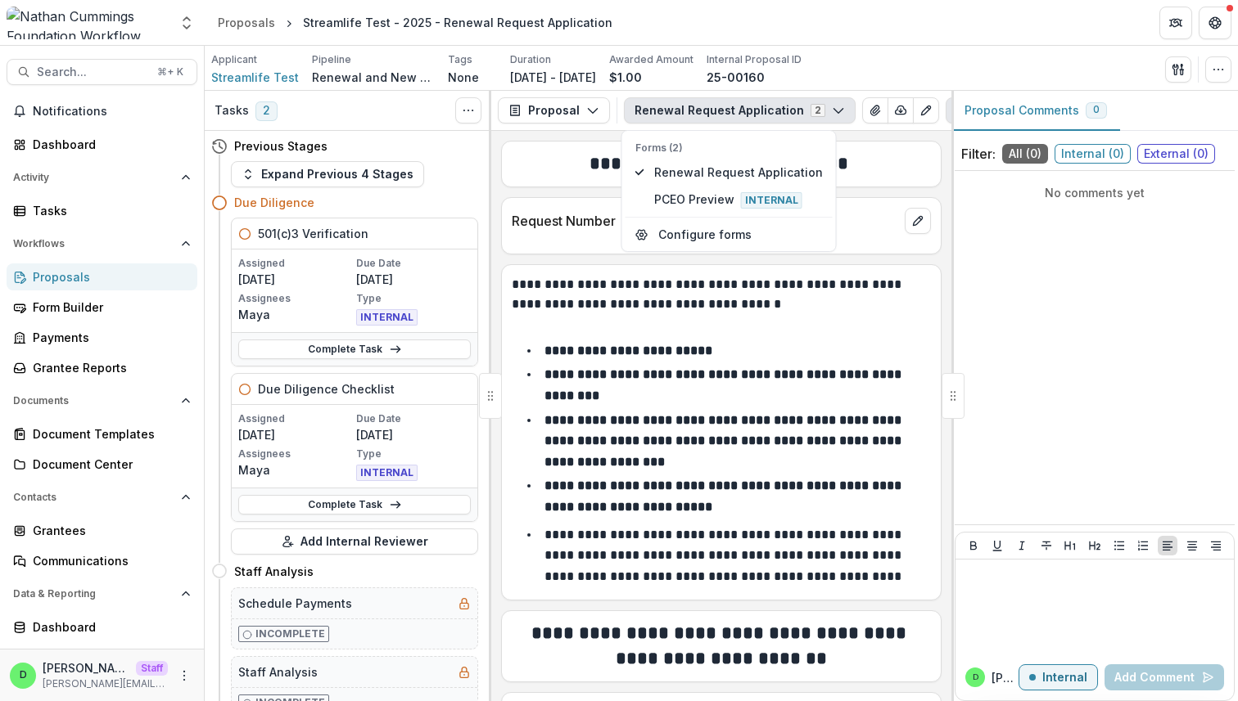
click at [594, 41] on header "Proposals Streamlife Test - 2025 - Renewal Request Application" at bounding box center [721, 22] width 1033 height 45
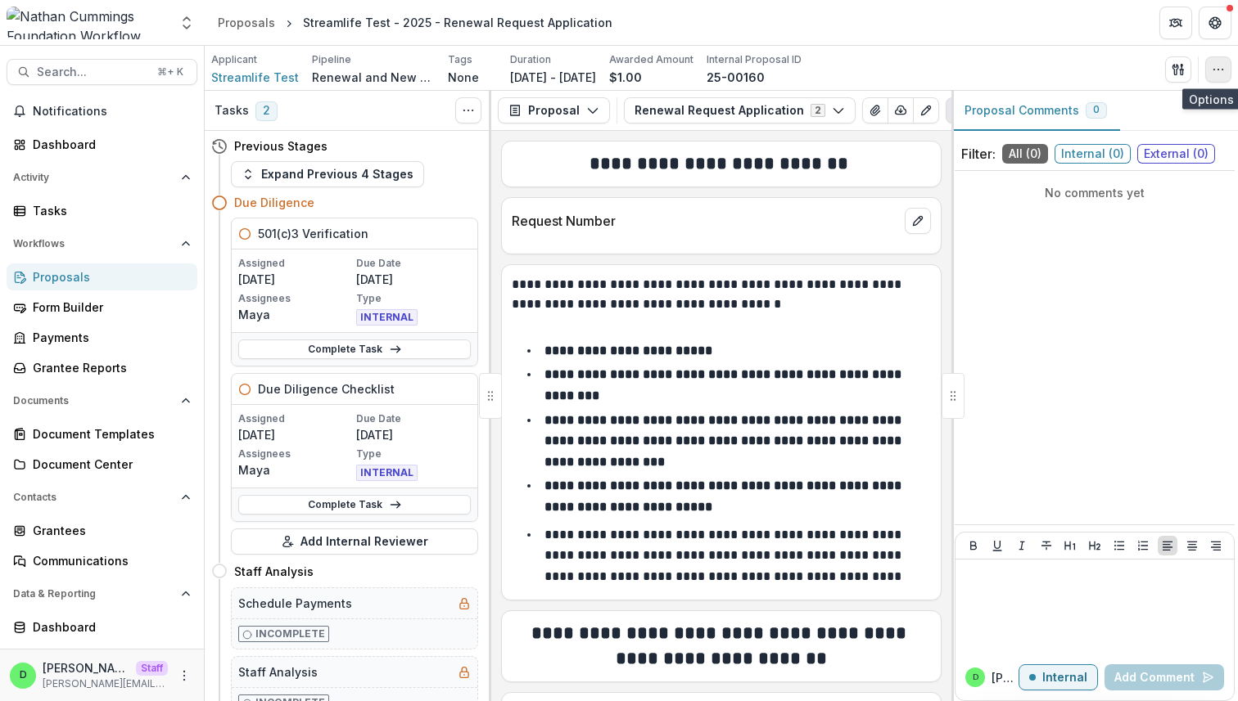
click at [594, 73] on icon "button" at bounding box center [1217, 69] width 13 height 13
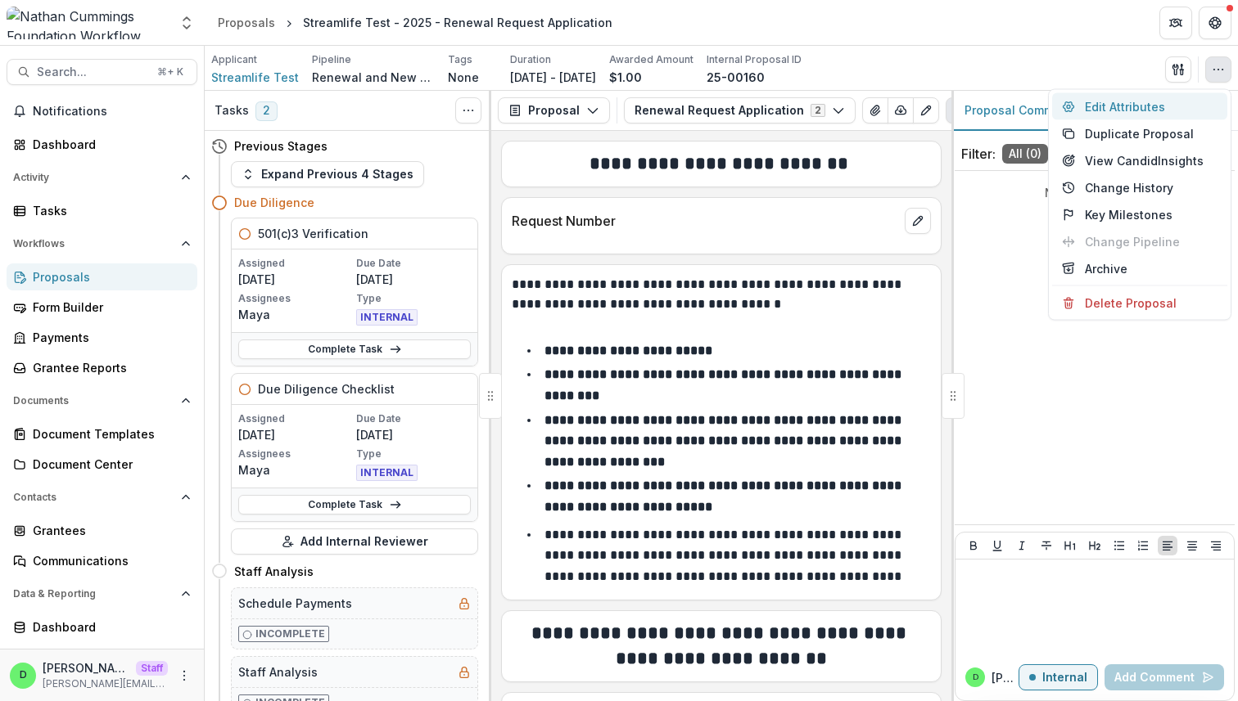
click at [594, 101] on button "Edit Attributes" at bounding box center [1139, 106] width 175 height 27
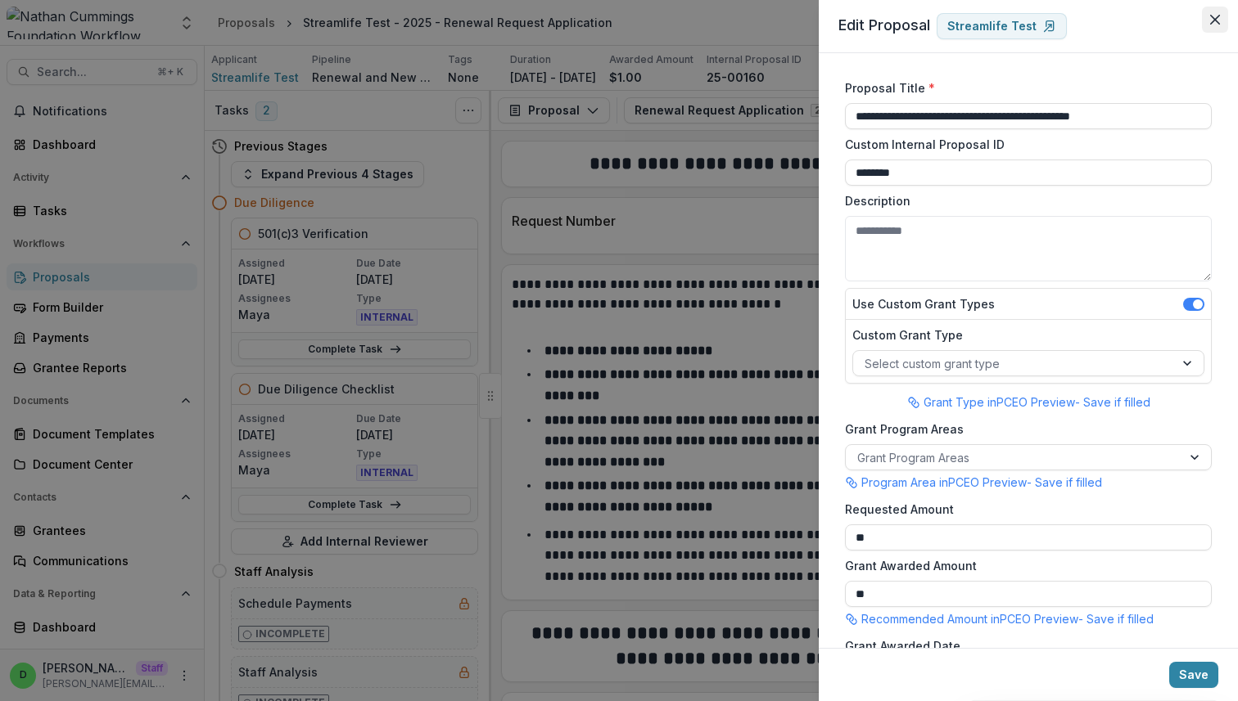
click at [594, 15] on button "Close" at bounding box center [1215, 20] width 26 height 26
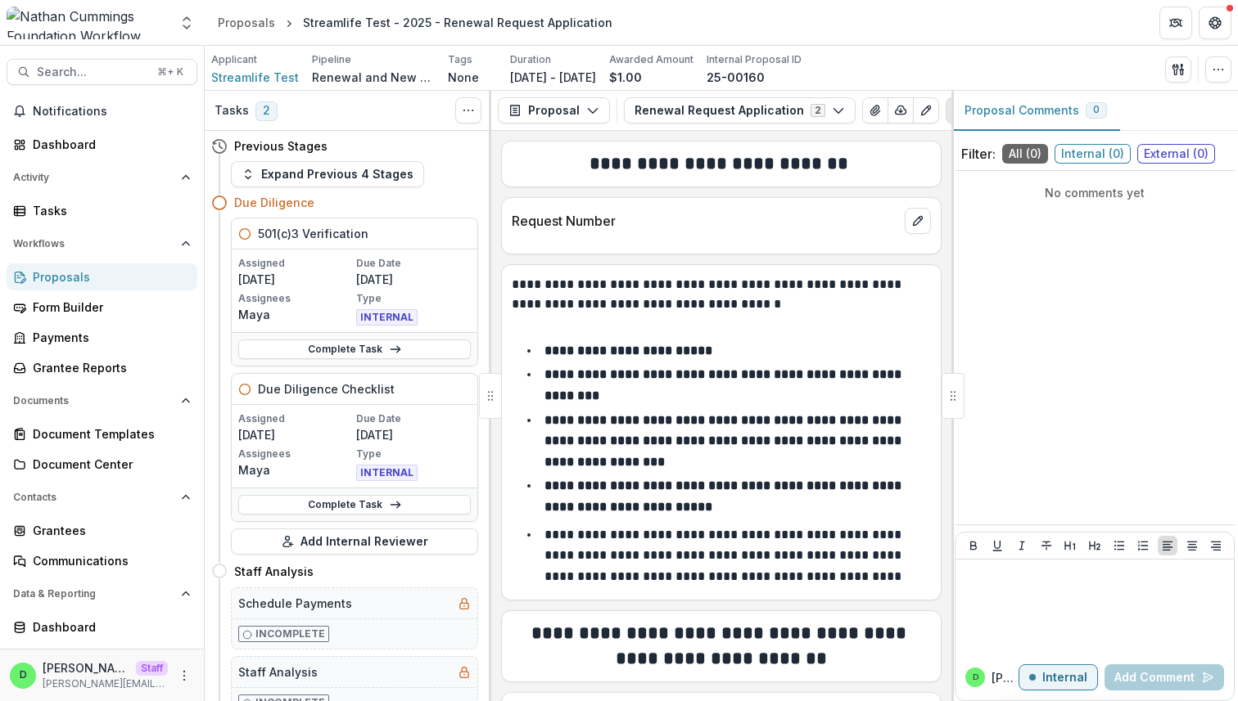
click at [76, 277] on div "Proposals" at bounding box center [108, 276] width 151 height 17
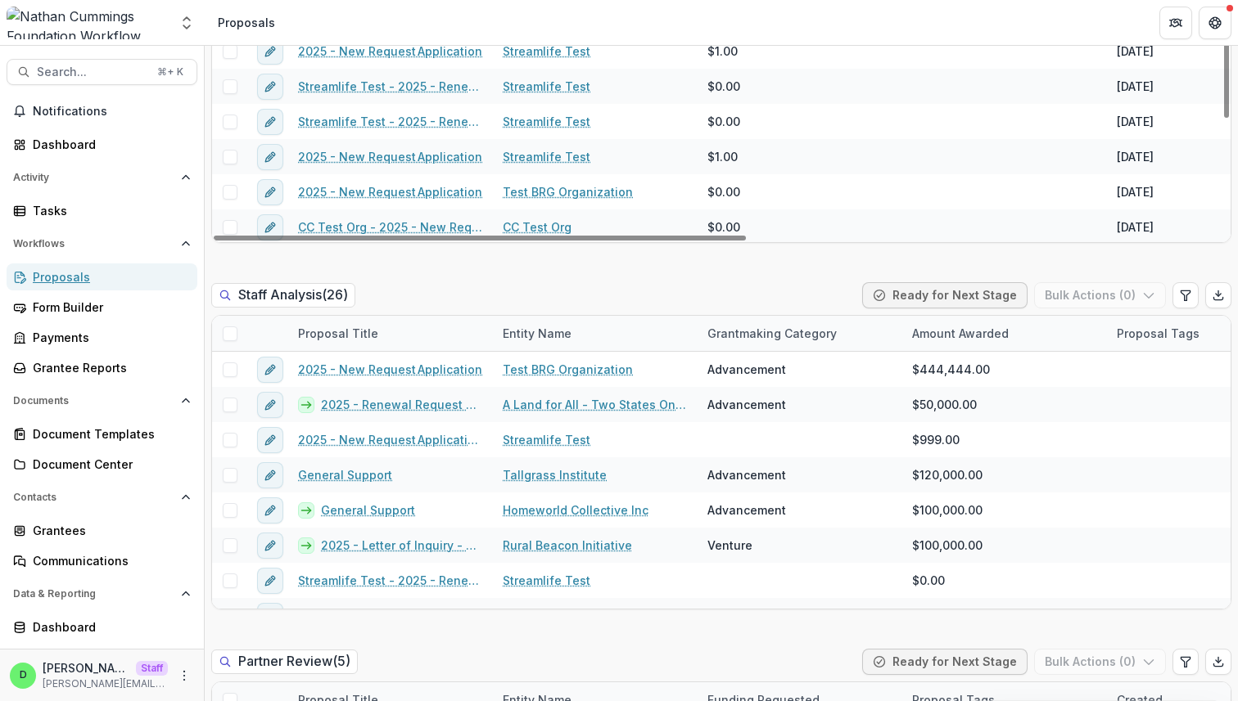
scroll to position [1814, 0]
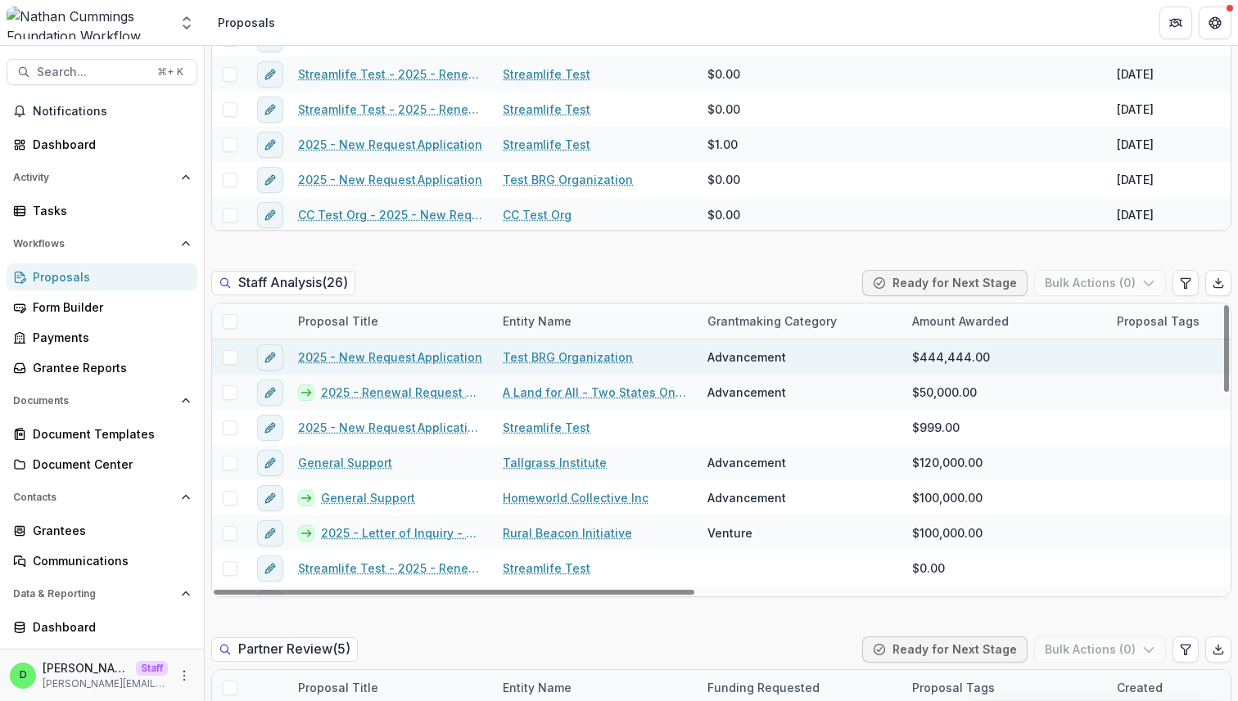
click at [380, 355] on link "2025 - New Request Application" at bounding box center [390, 357] width 184 height 17
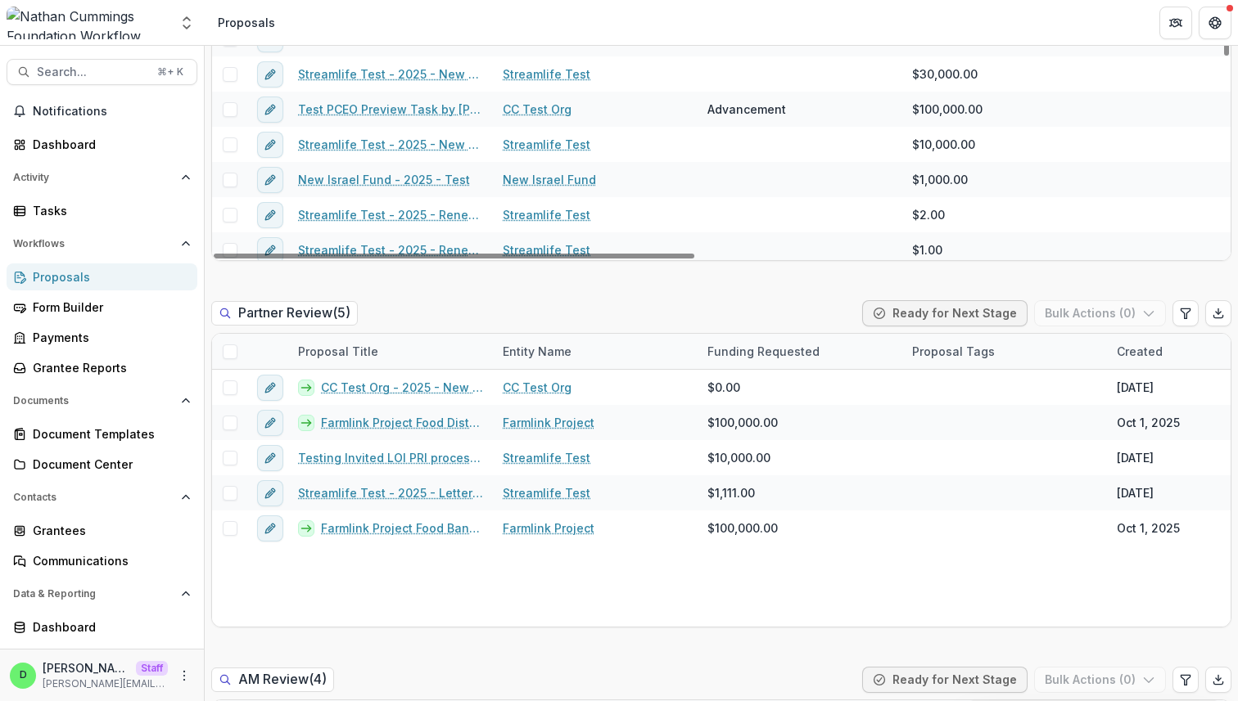
scroll to position [2284, 0]
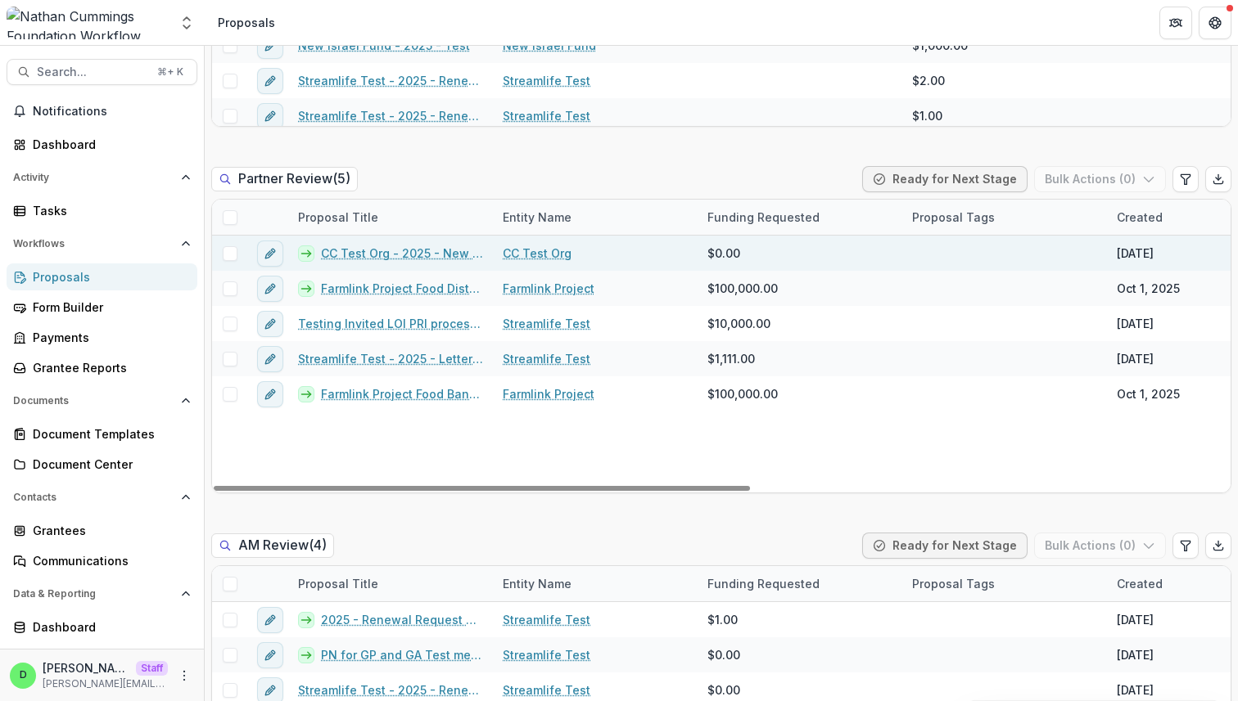
click at [416, 257] on link "CC Test Org - 2025 - New Request Application" at bounding box center [402, 253] width 162 height 17
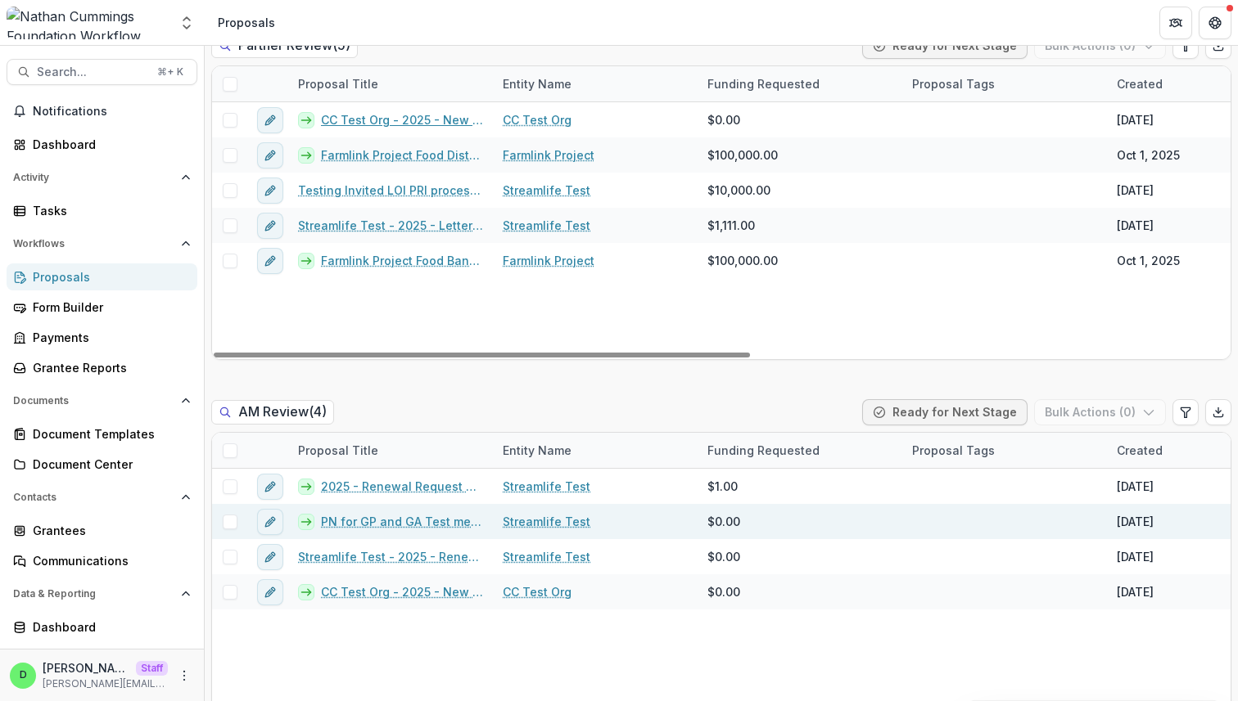
scroll to position [2492, 0]
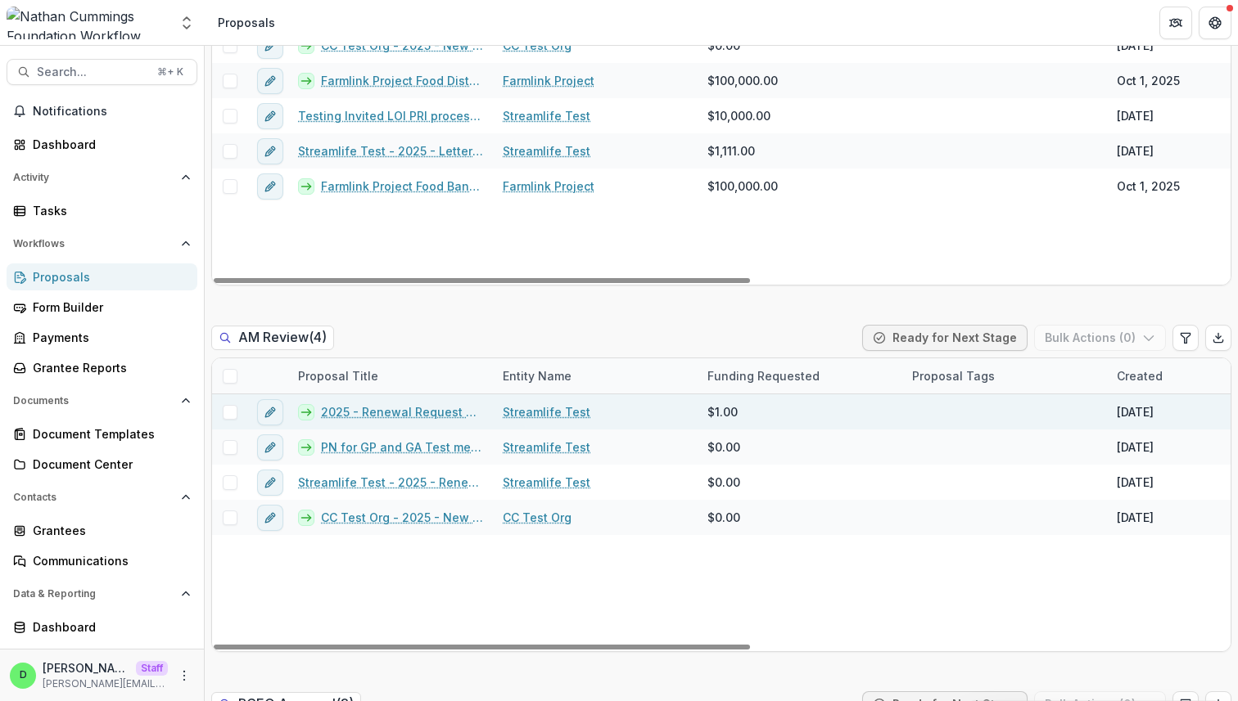
click at [400, 416] on link "2025 - Renewal Request Application" at bounding box center [402, 412] width 162 height 17
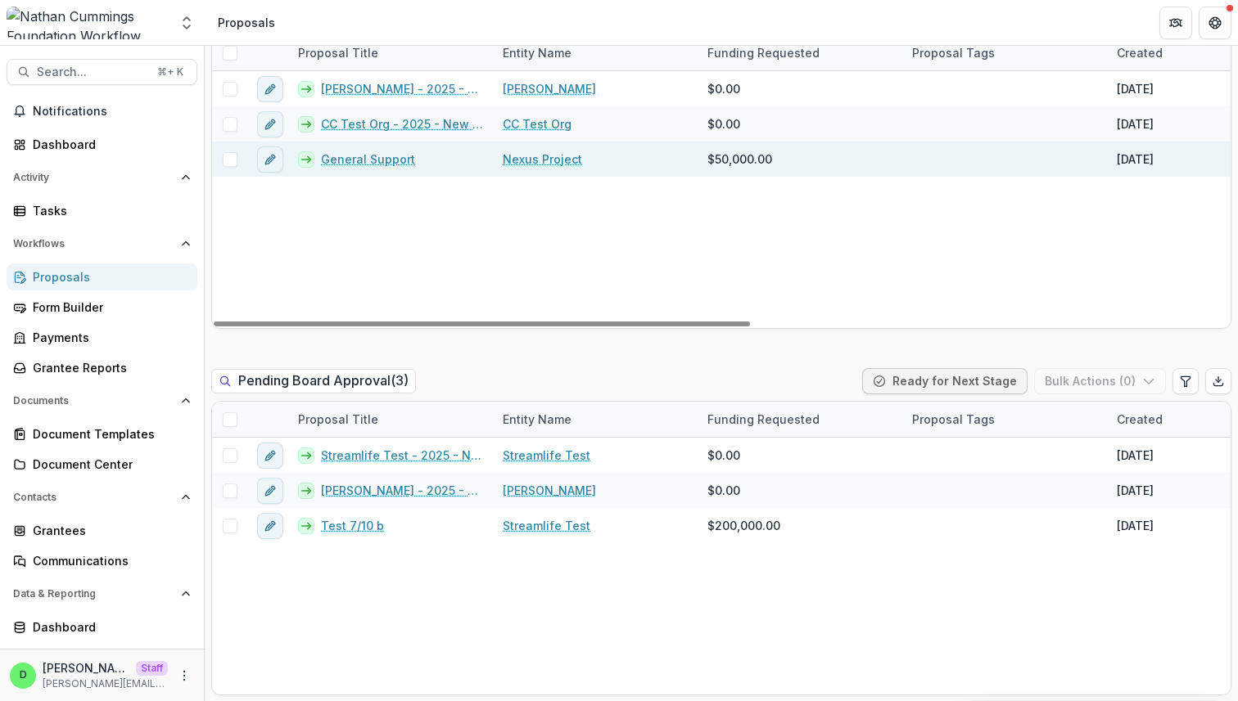
scroll to position [3366, 0]
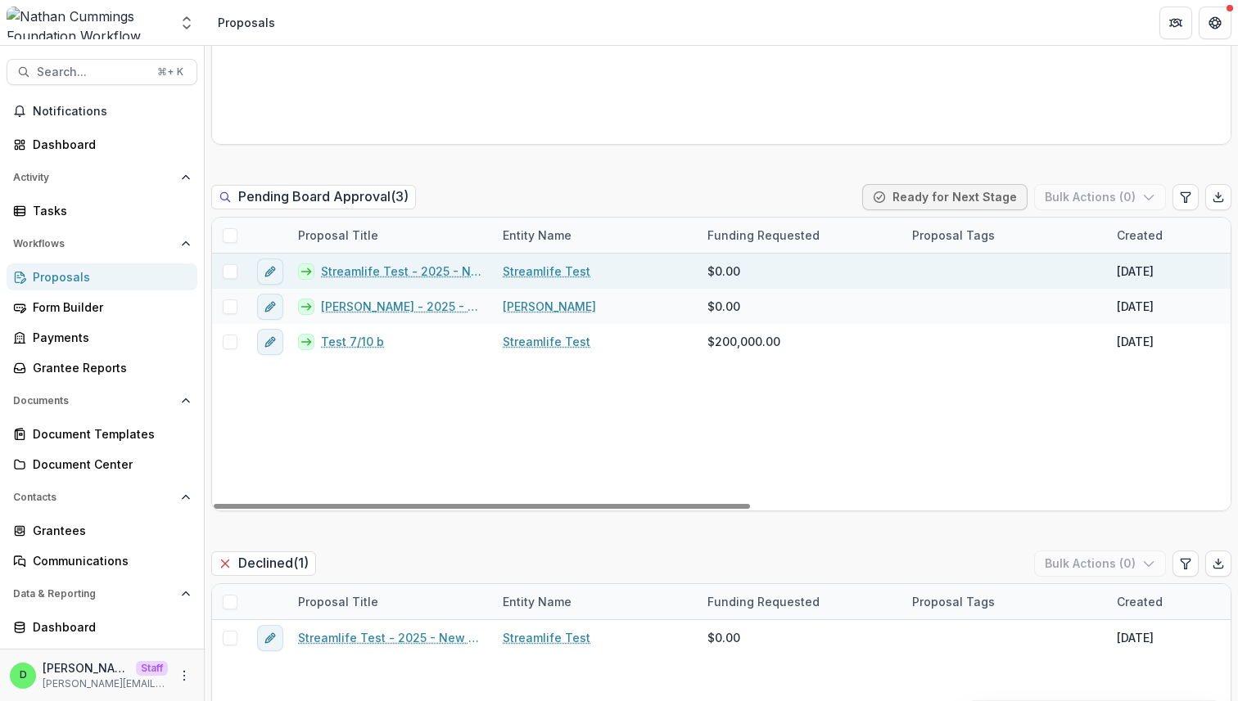
click at [413, 269] on link "Streamlife Test - 2025 - New Request Application" at bounding box center [402, 271] width 162 height 17
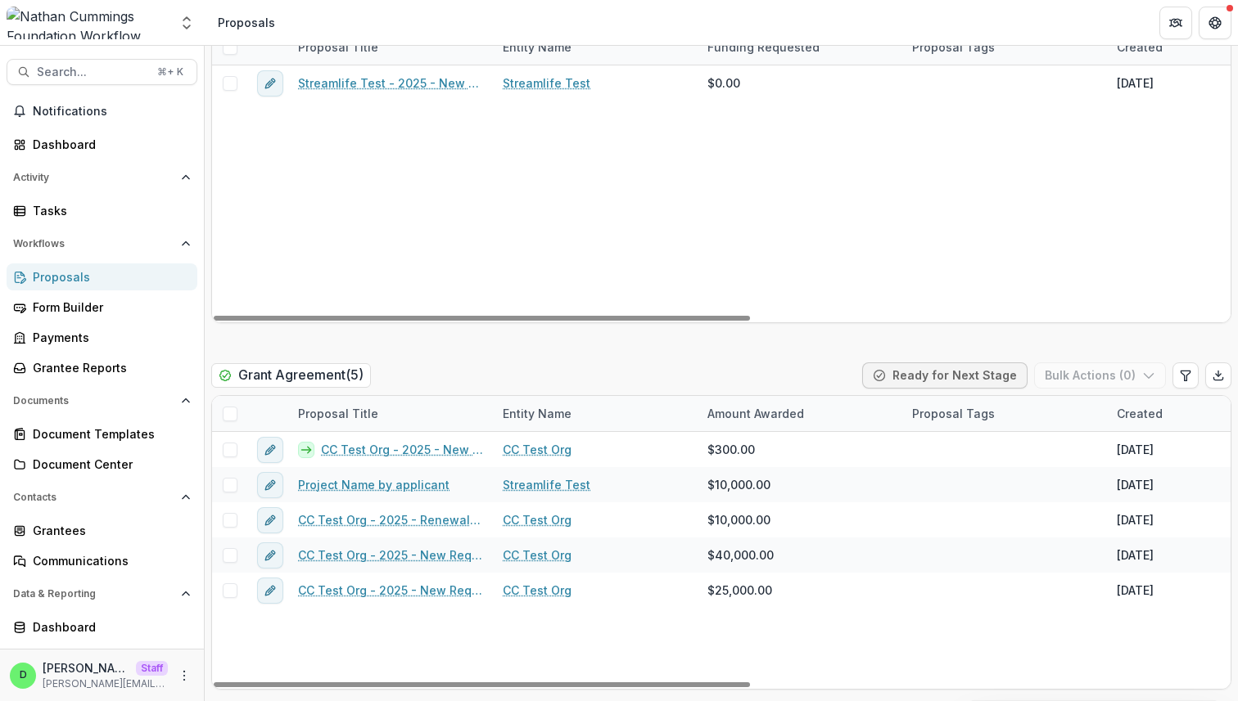
scroll to position [3927, 0]
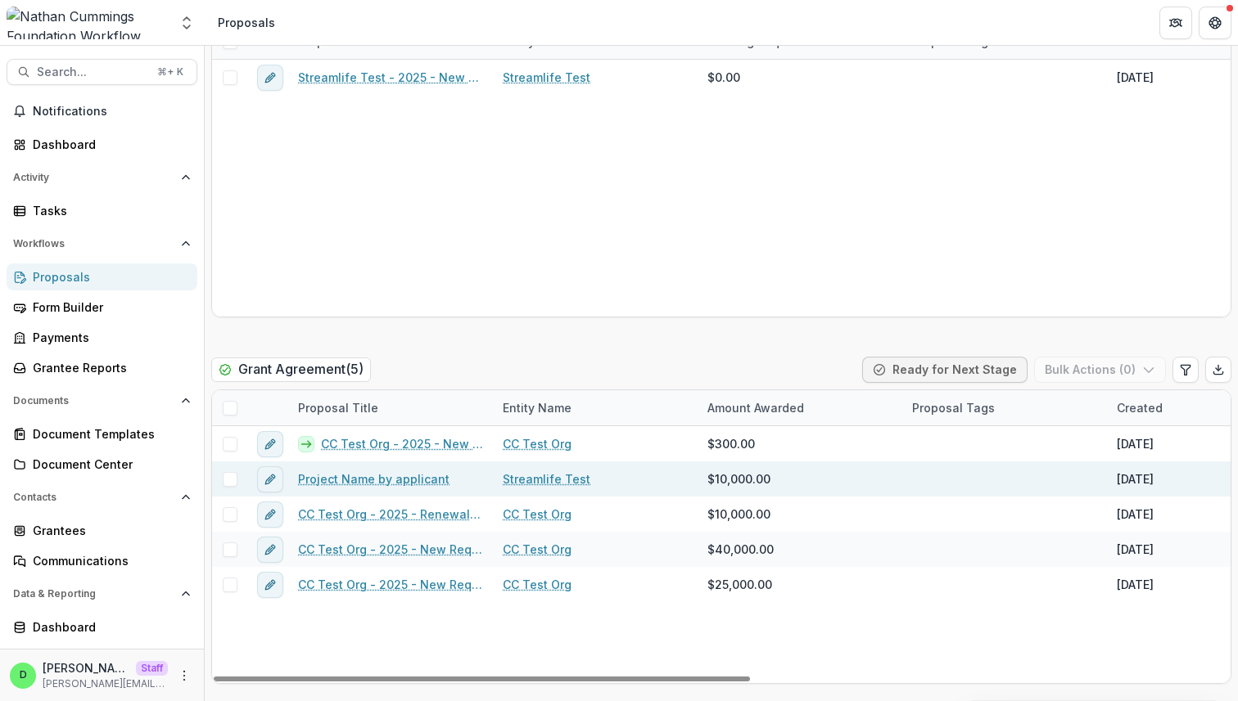
click at [372, 475] on link "Project Name by applicant" at bounding box center [373, 479] width 151 height 17
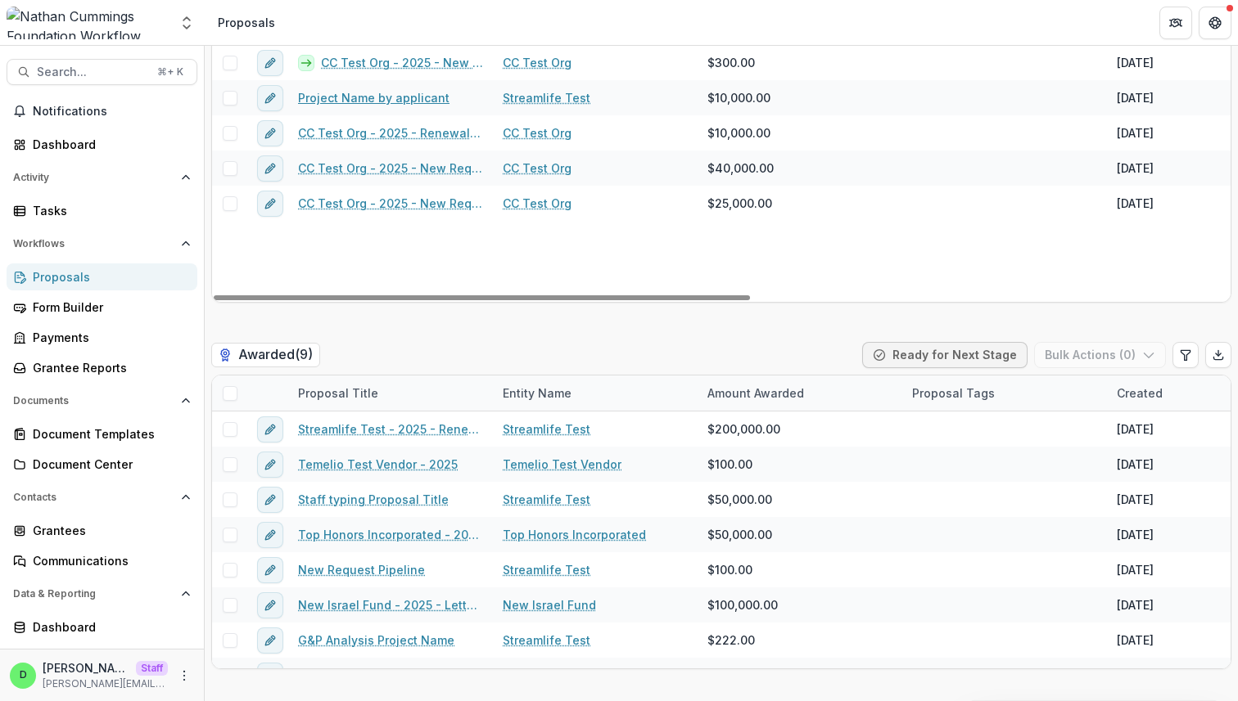
scroll to position [4394, 0]
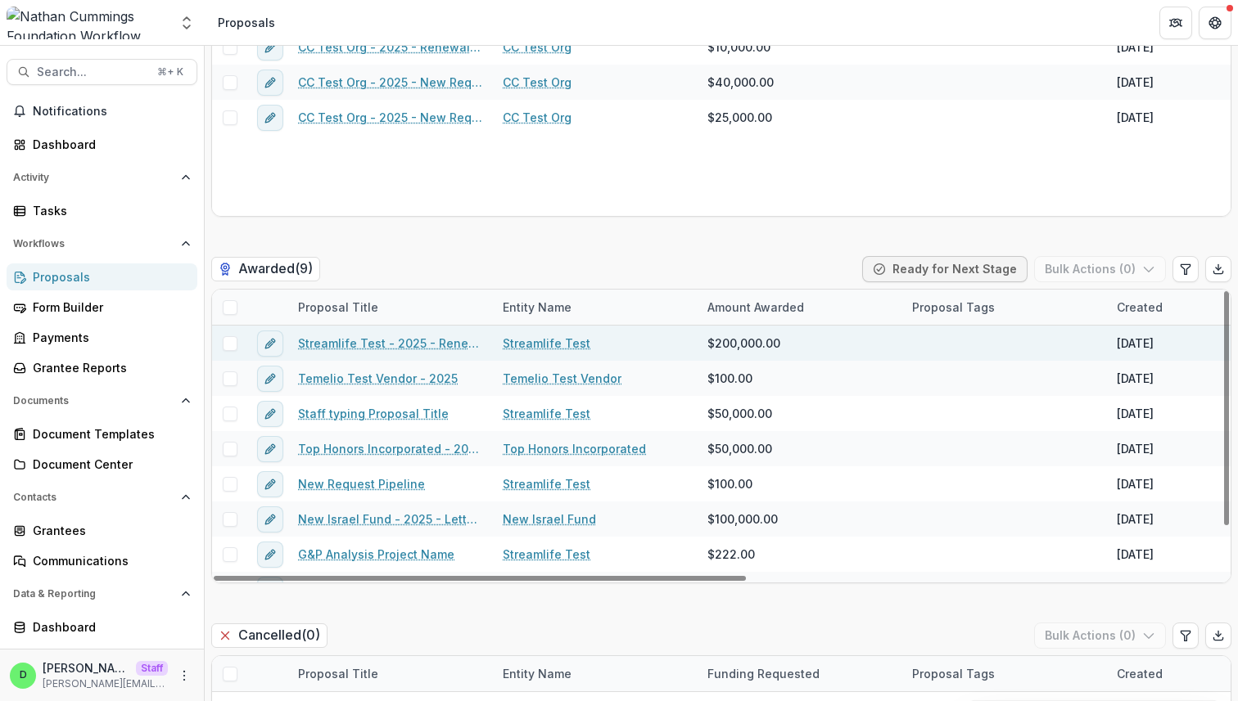
click at [378, 336] on link "Streamlife Test - 2025 - Renewal Request Application" at bounding box center [390, 343] width 185 height 17
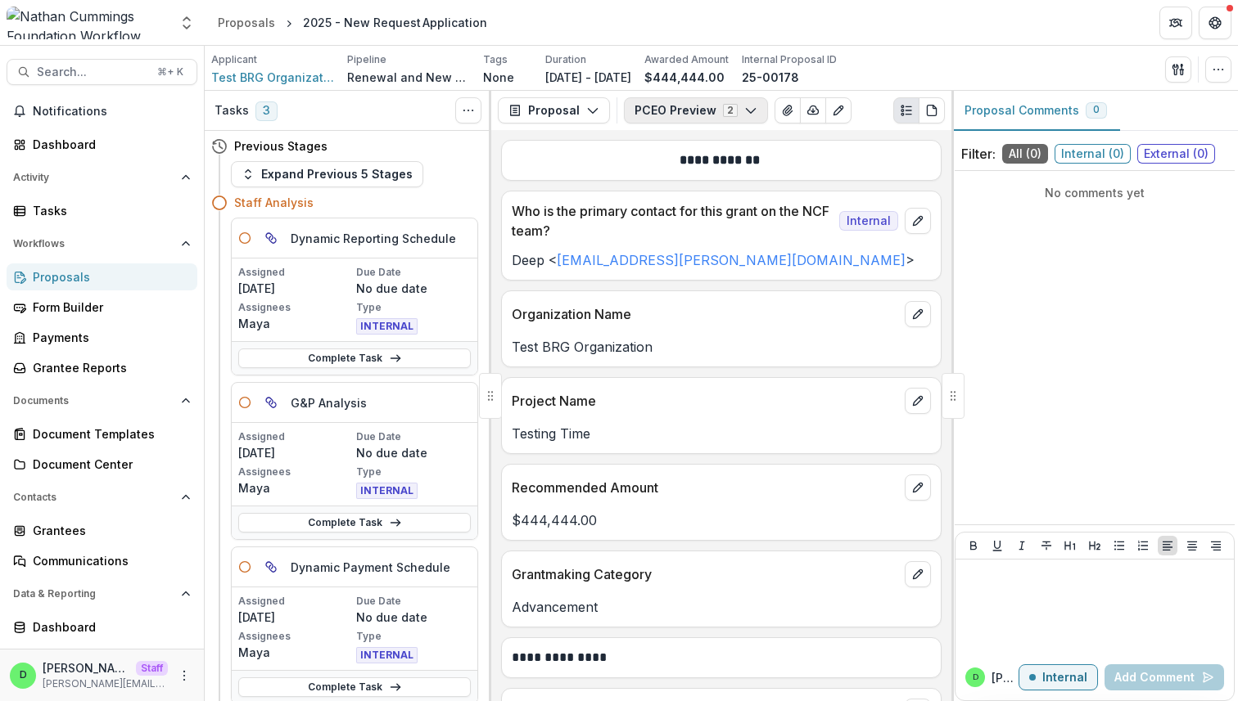
click at [751, 113] on button "PCEO Preview 2" at bounding box center [696, 110] width 144 height 26
click at [832, 142] on div "**********" at bounding box center [721, 155] width 439 height 29
click at [751, 109] on button "PCEO Preview 2" at bounding box center [696, 110] width 144 height 26
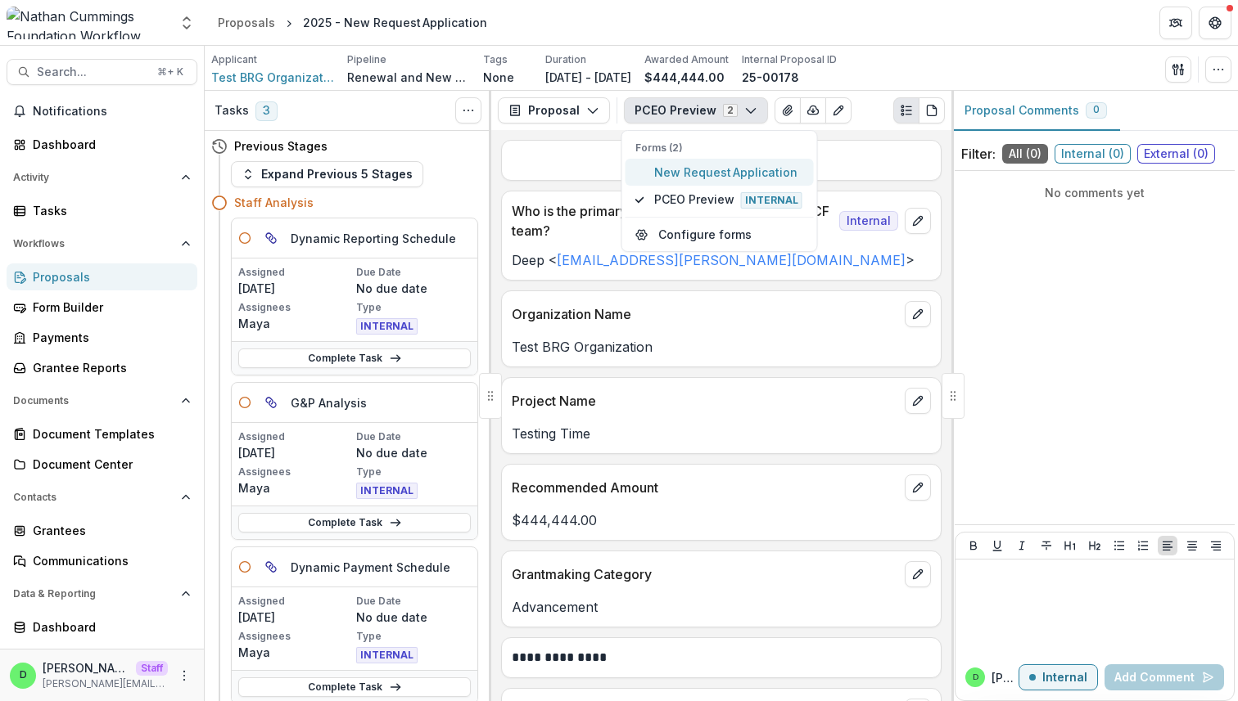
click at [700, 171] on span "New Request Application" at bounding box center [729, 172] width 150 height 17
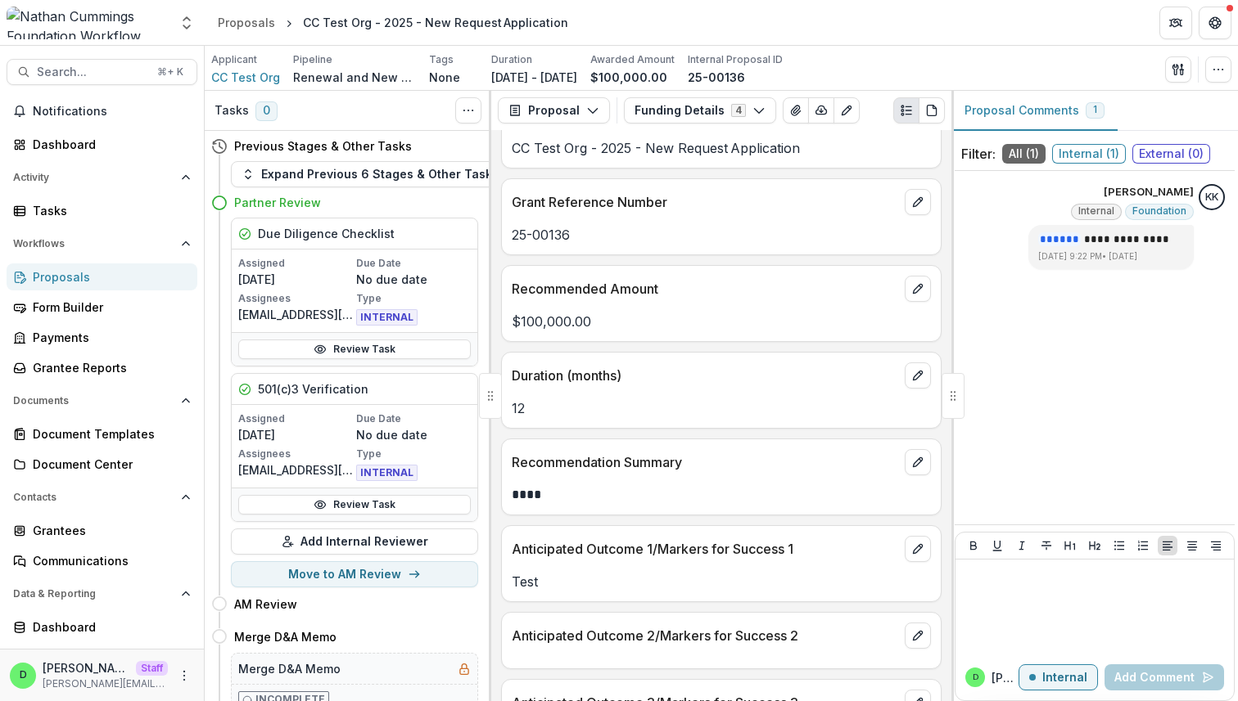
scroll to position [165, 0]
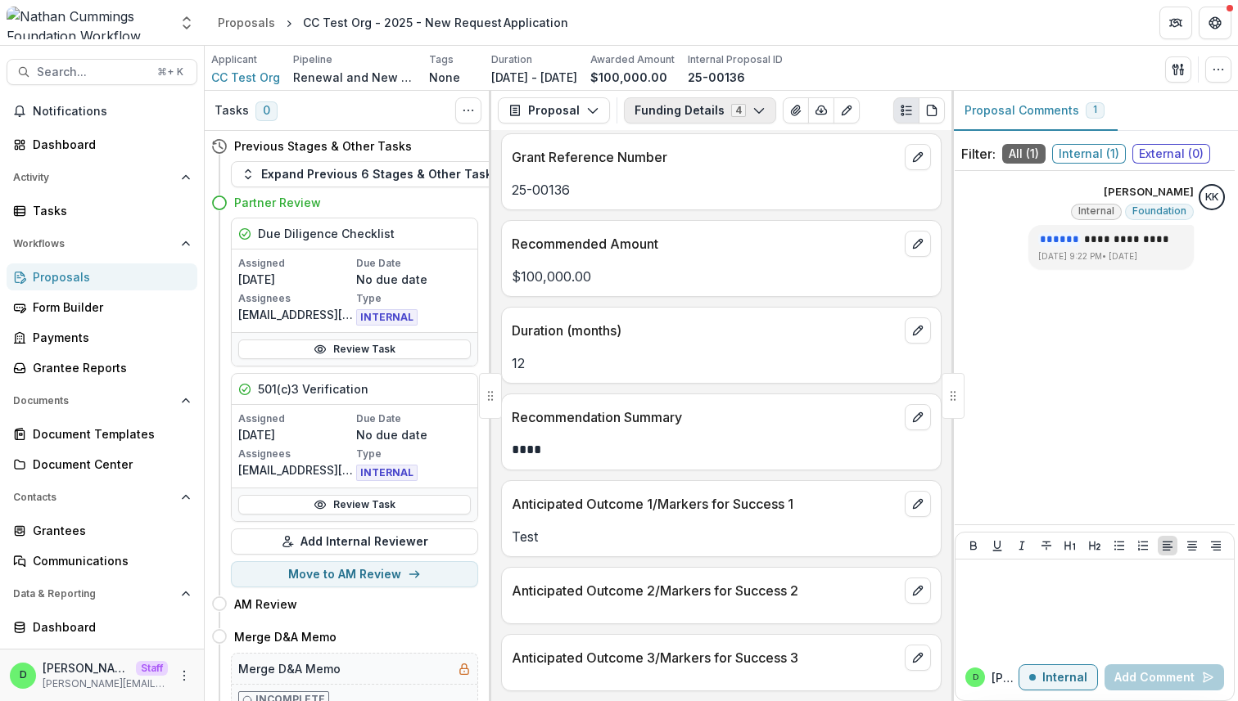
click at [755, 110] on polyline "button" at bounding box center [758, 111] width 9 height 5
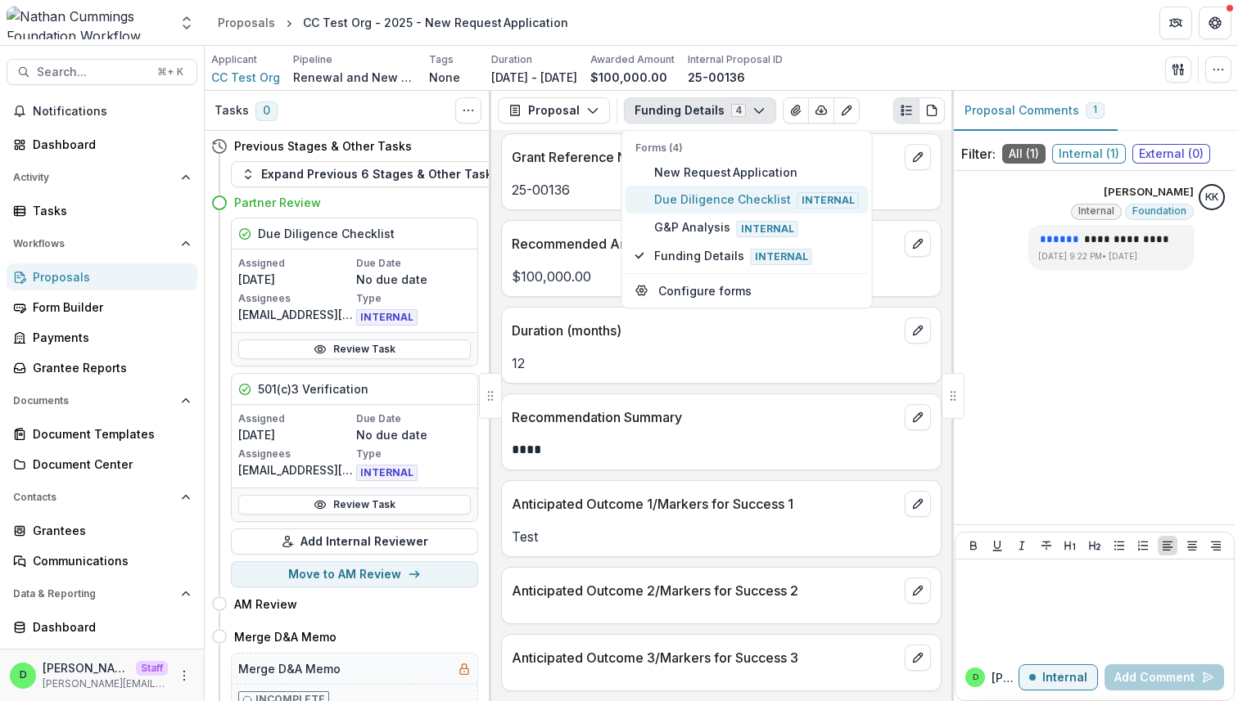
click at [745, 193] on span "Due Diligence Checklist Internal" at bounding box center [756, 200] width 205 height 18
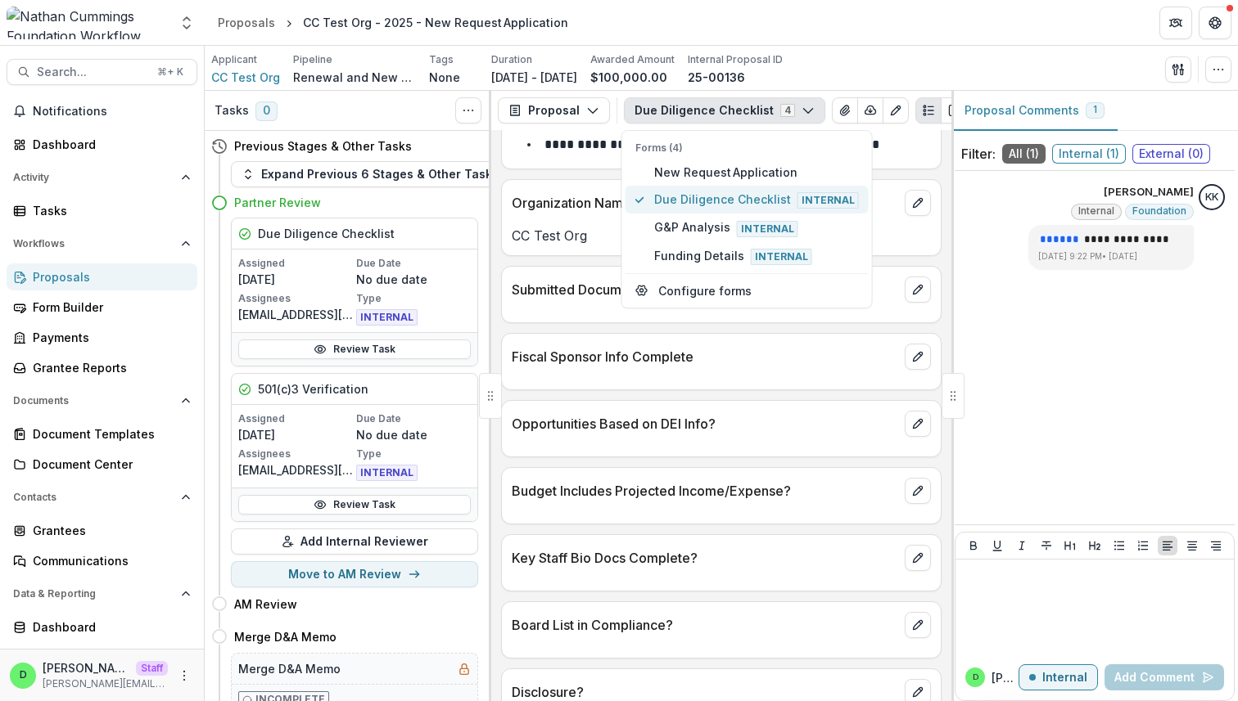
scroll to position [337, 0]
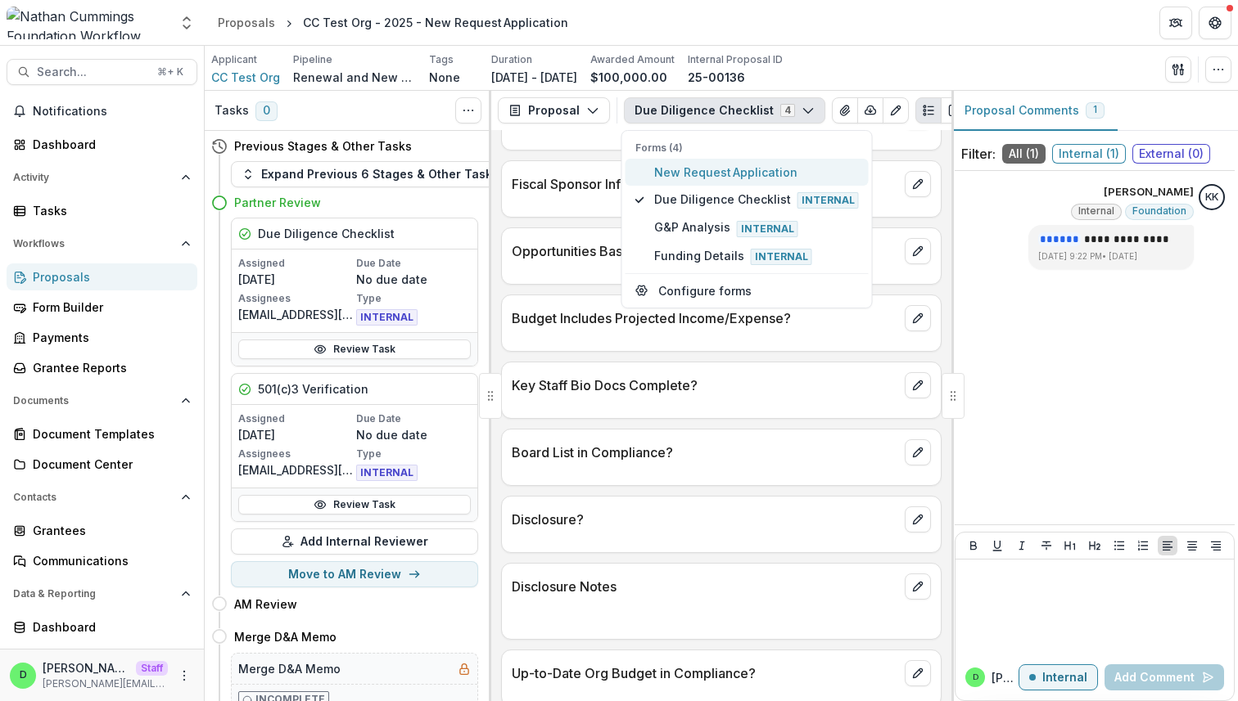
click at [730, 173] on span "New Request Application" at bounding box center [756, 172] width 205 height 17
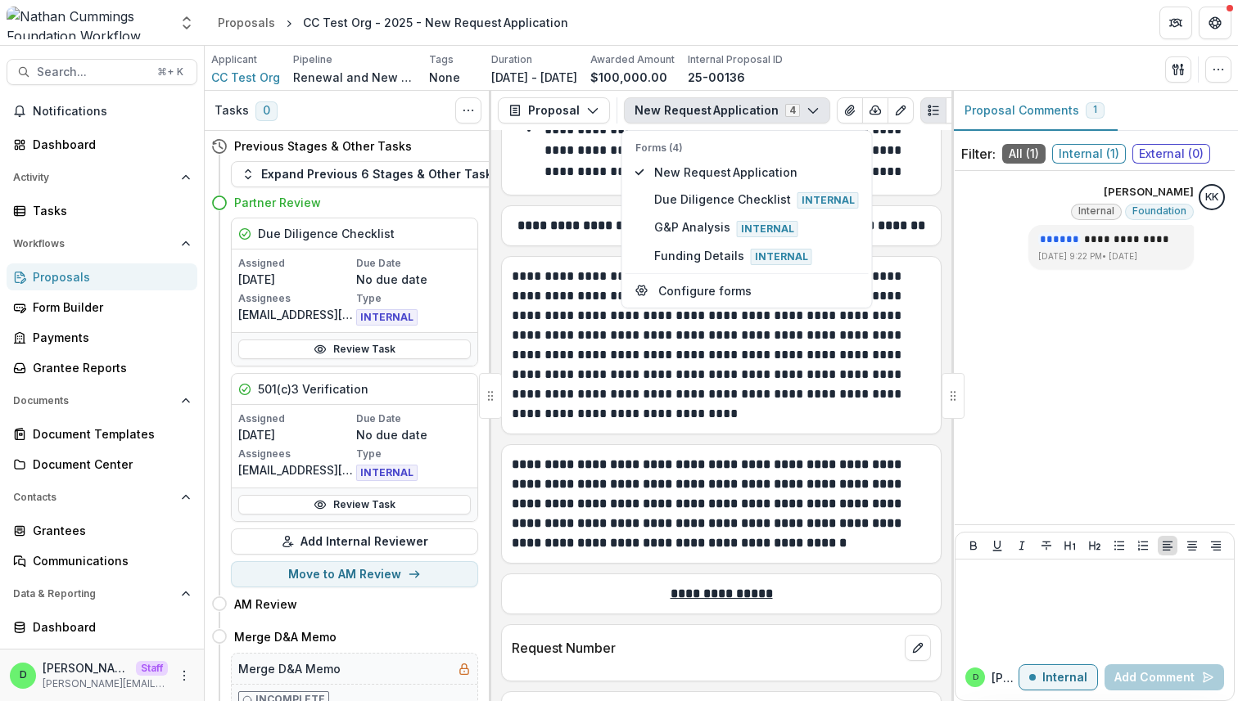
scroll to position [992, 0]
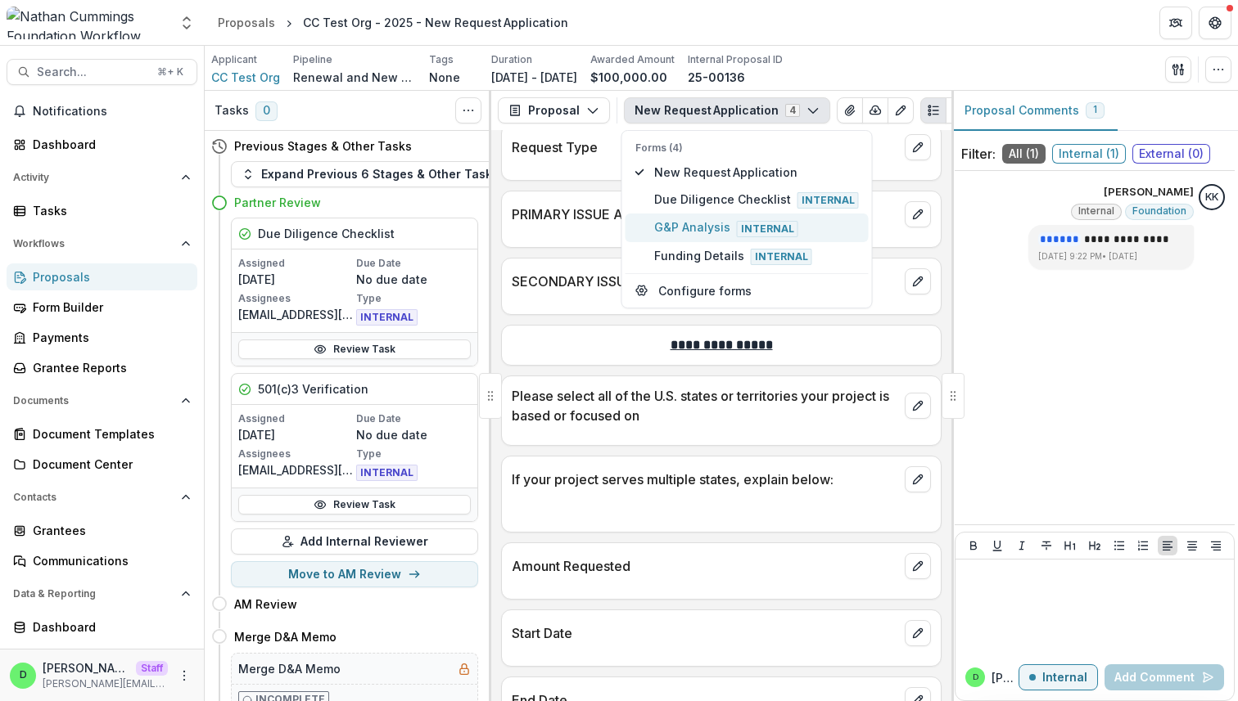
click at [715, 218] on button "G&P Analysis Internal" at bounding box center [746, 228] width 243 height 28
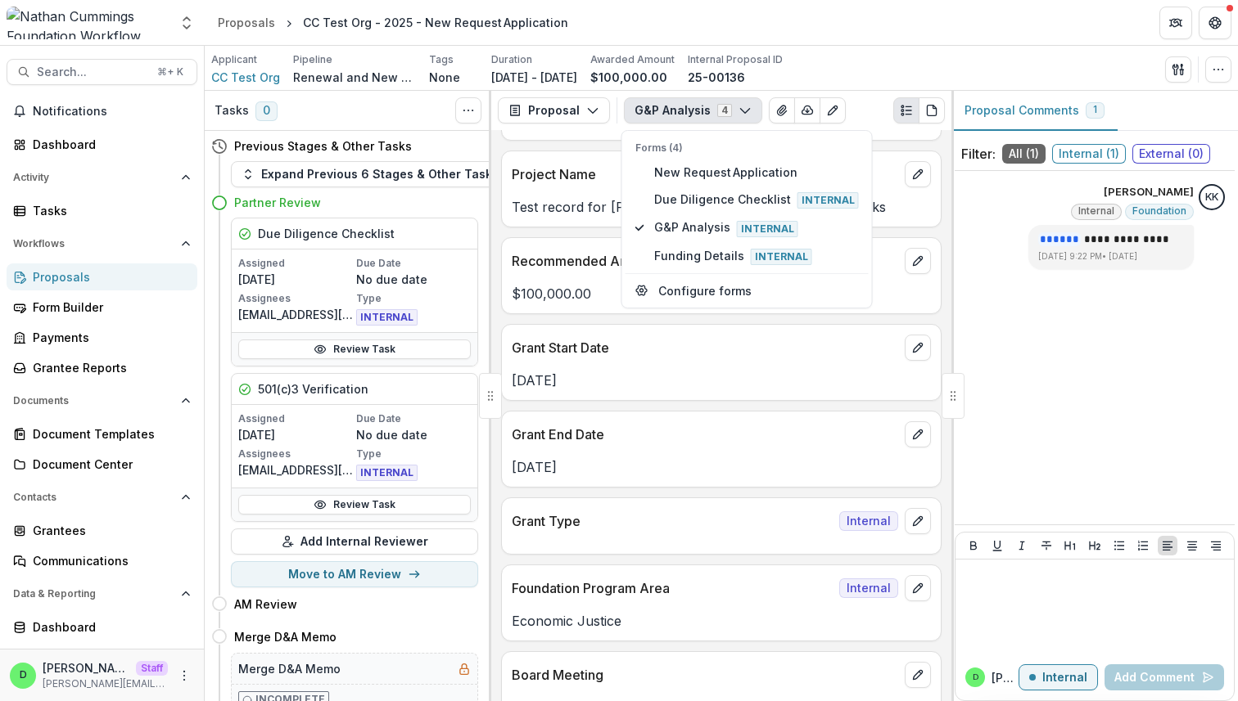
scroll to position [0, 0]
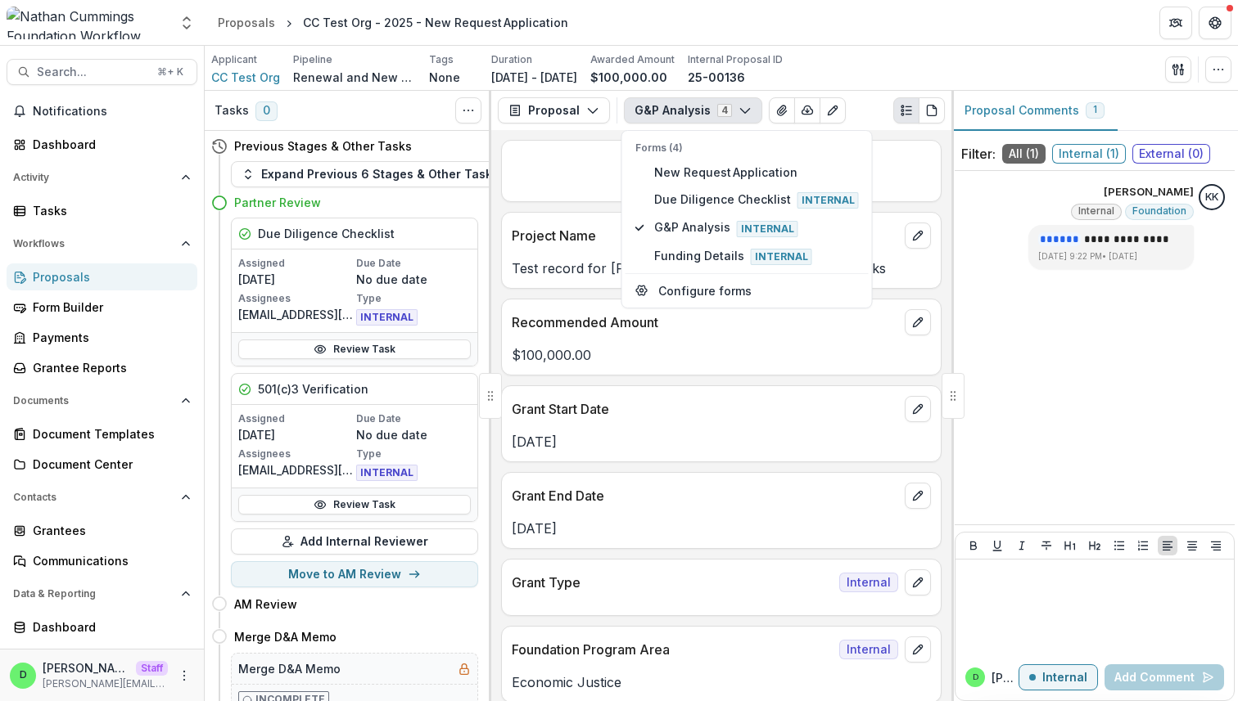
click at [910, 51] on div "Applicant CC Test Org Pipeline Renewal and New Grants Pipeline Tags None All ta…" at bounding box center [721, 68] width 1033 height 45
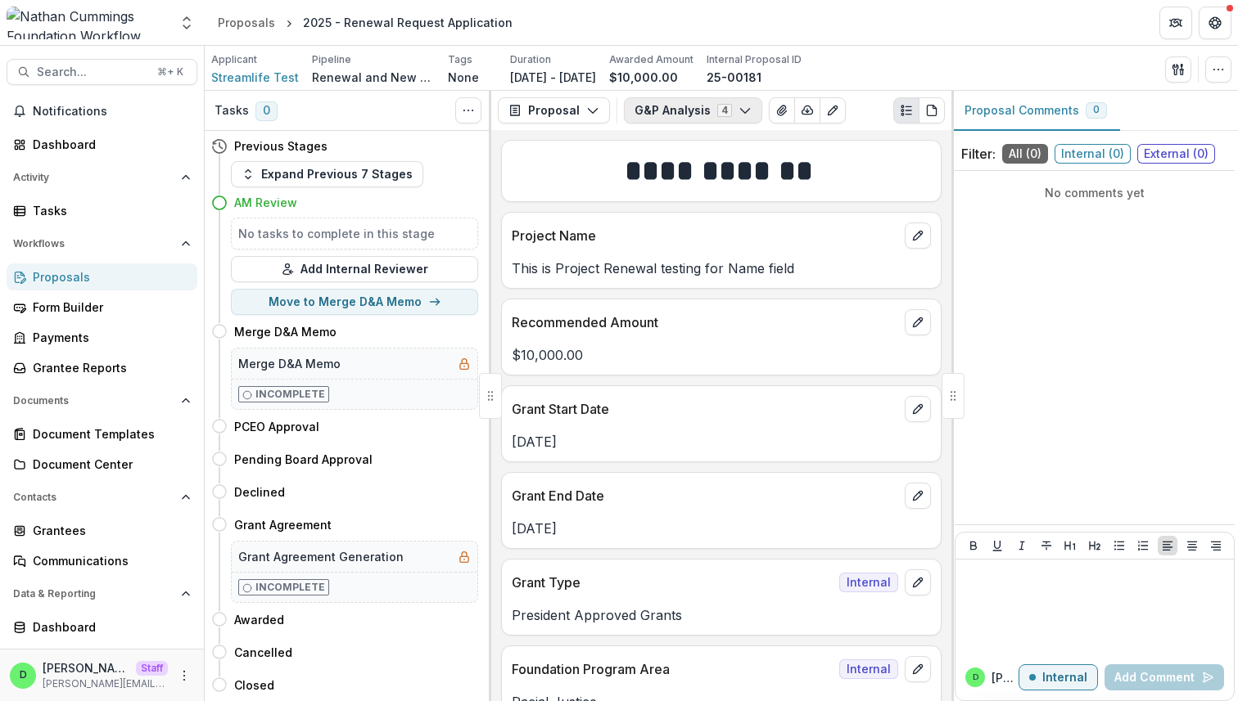
click at [740, 112] on polyline "button" at bounding box center [744, 111] width 9 height 5
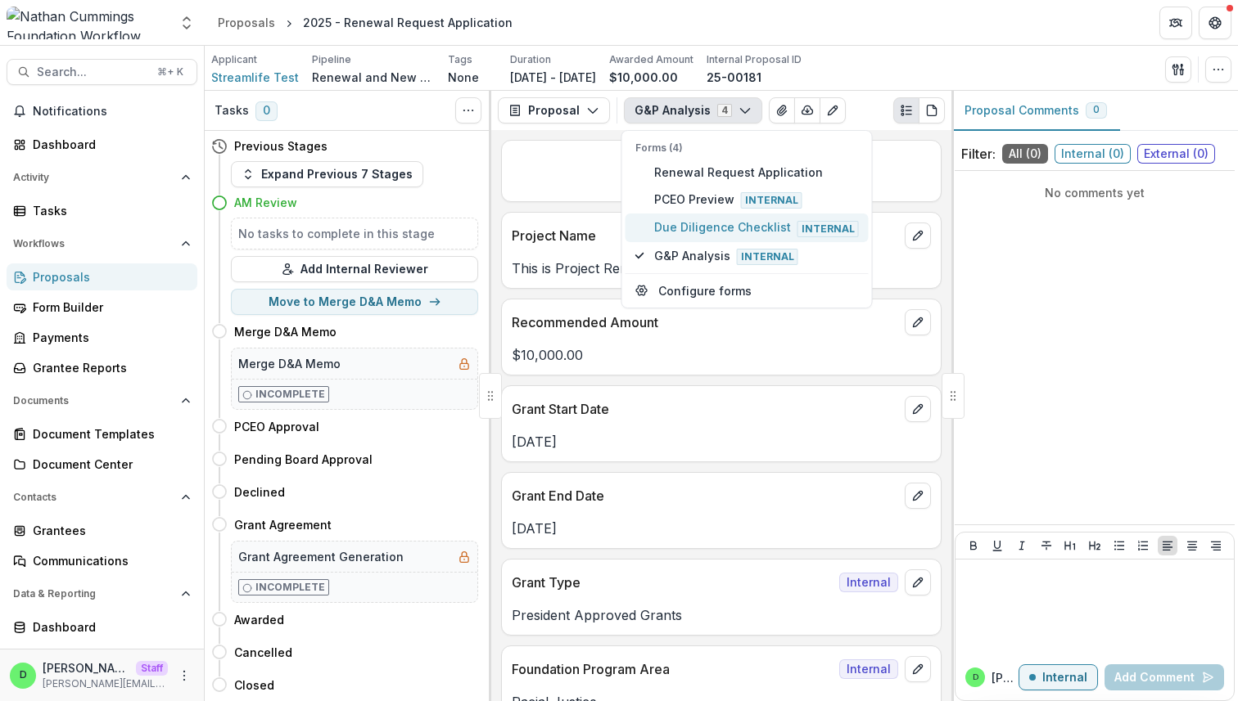
click at [701, 224] on span "Due Diligence Checklist Internal" at bounding box center [756, 228] width 205 height 18
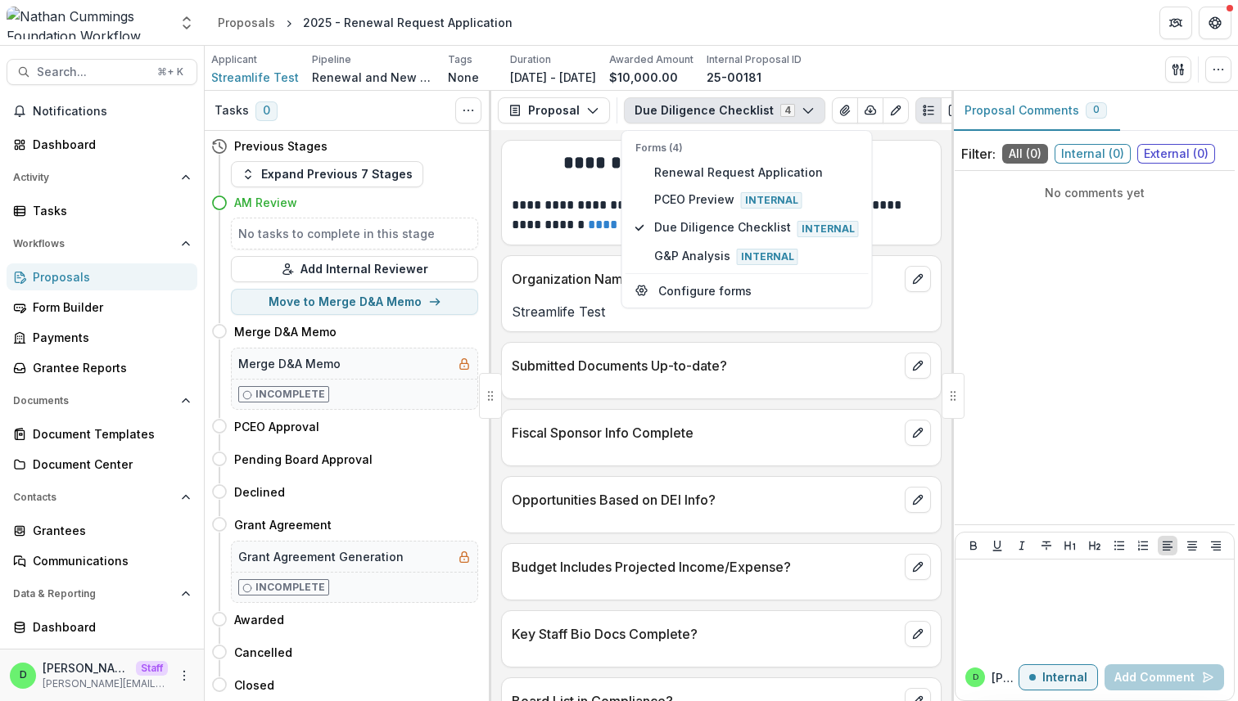
click at [576, 256] on div "**********" at bounding box center [721, 415] width 460 height 571
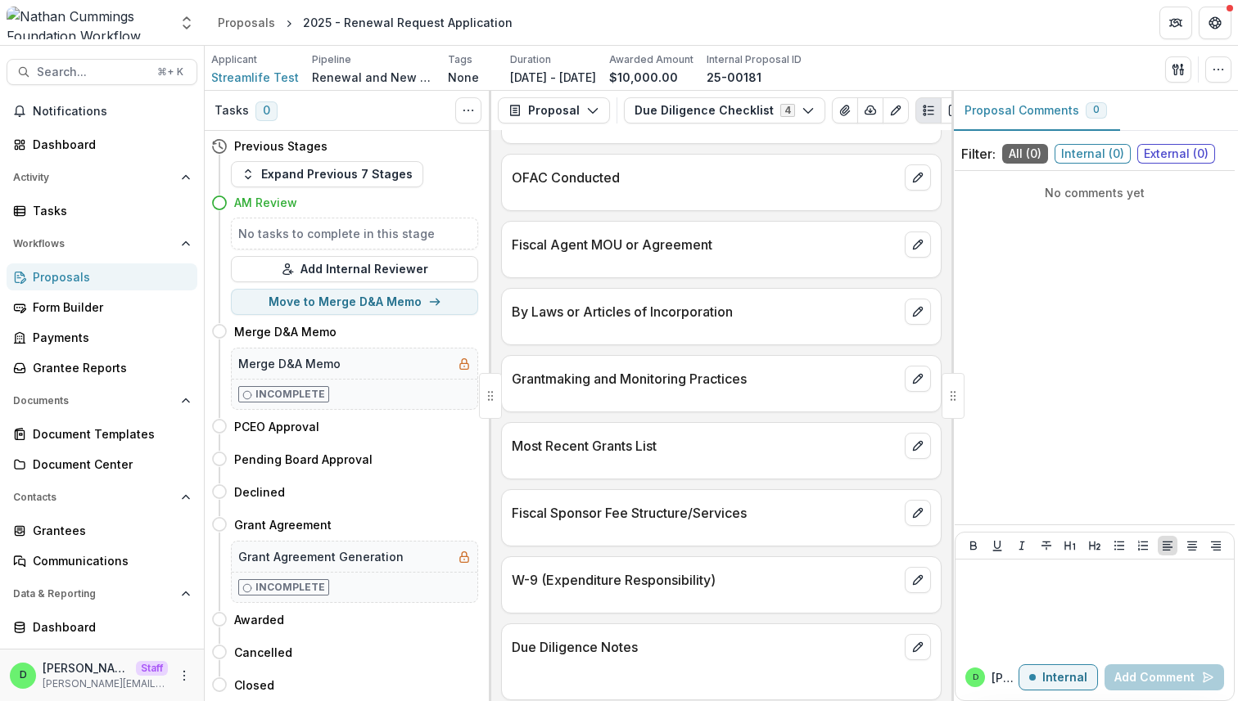
scroll to position [1571, 0]
click at [1220, 69] on icon "button" at bounding box center [1217, 69] width 13 height 13
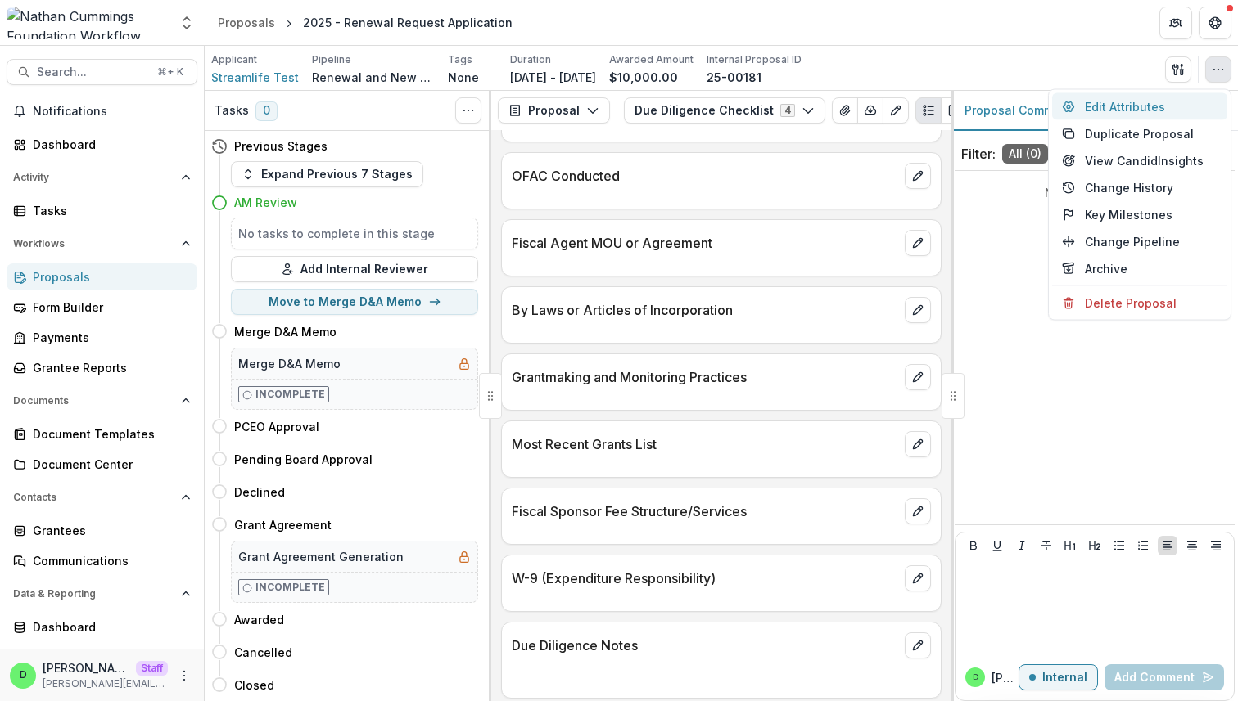
click at [1152, 104] on button "Edit Attributes" at bounding box center [1139, 106] width 175 height 27
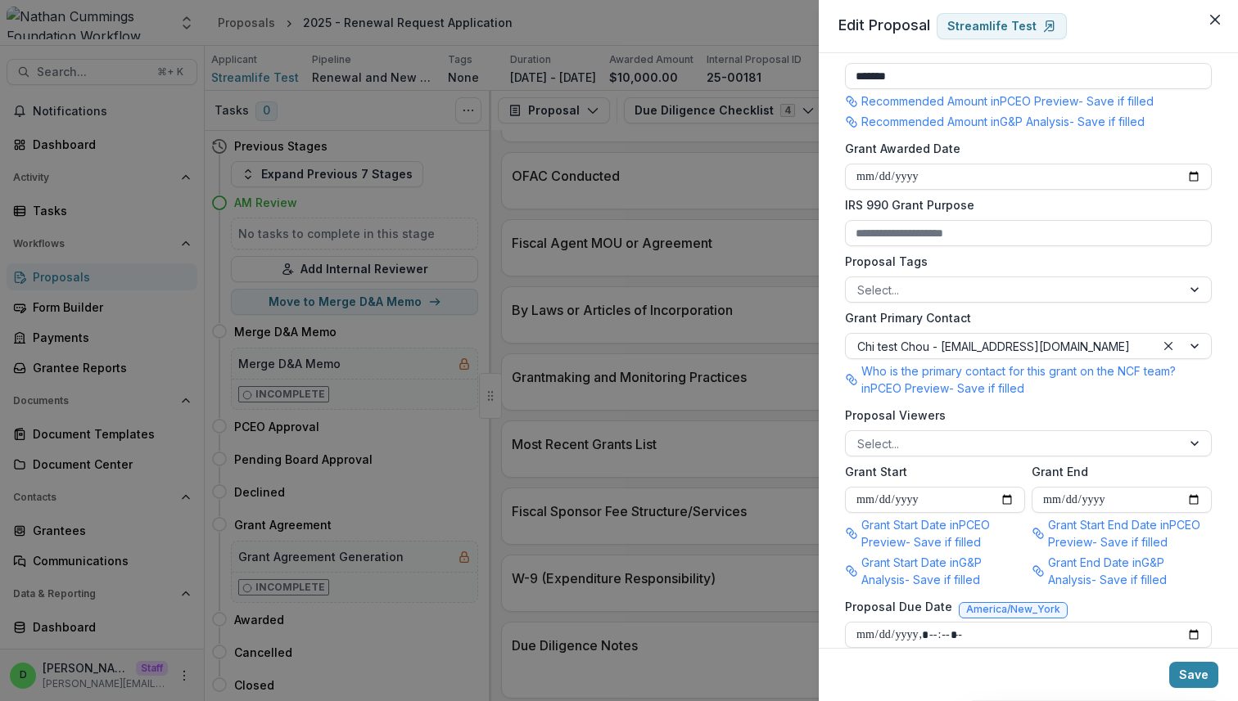
scroll to position [0, 0]
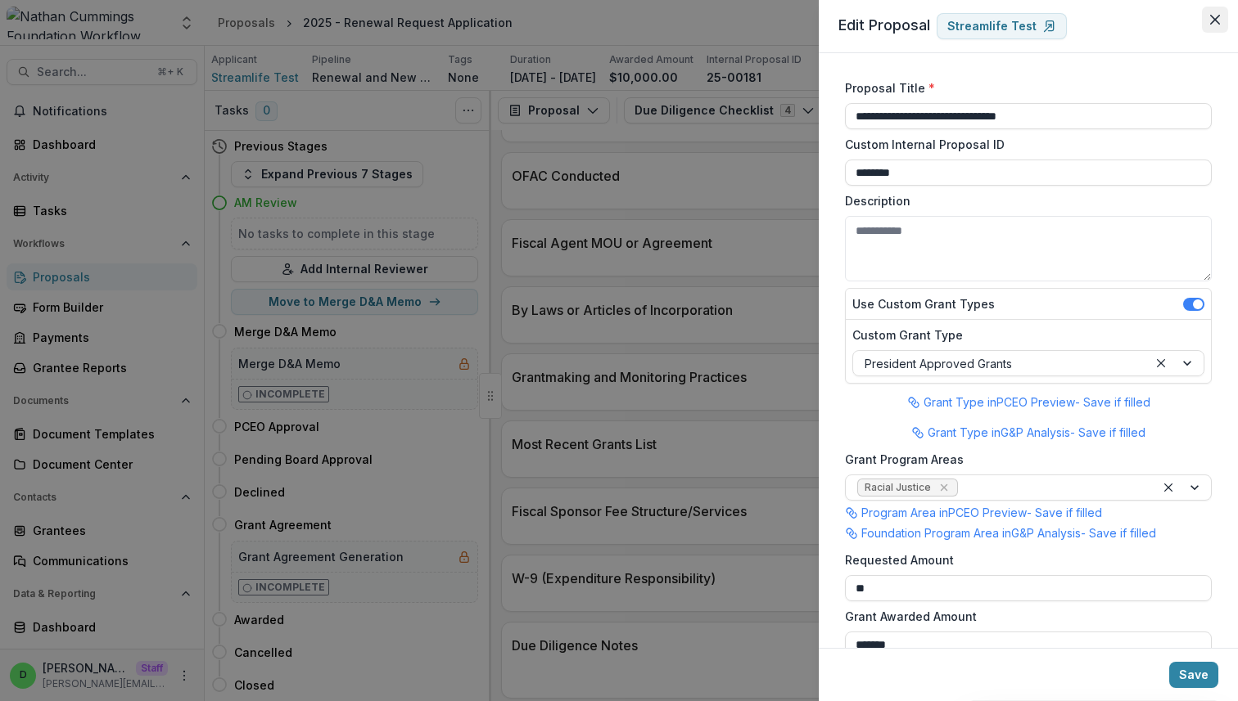
click at [1211, 25] on button "Close" at bounding box center [1215, 20] width 26 height 26
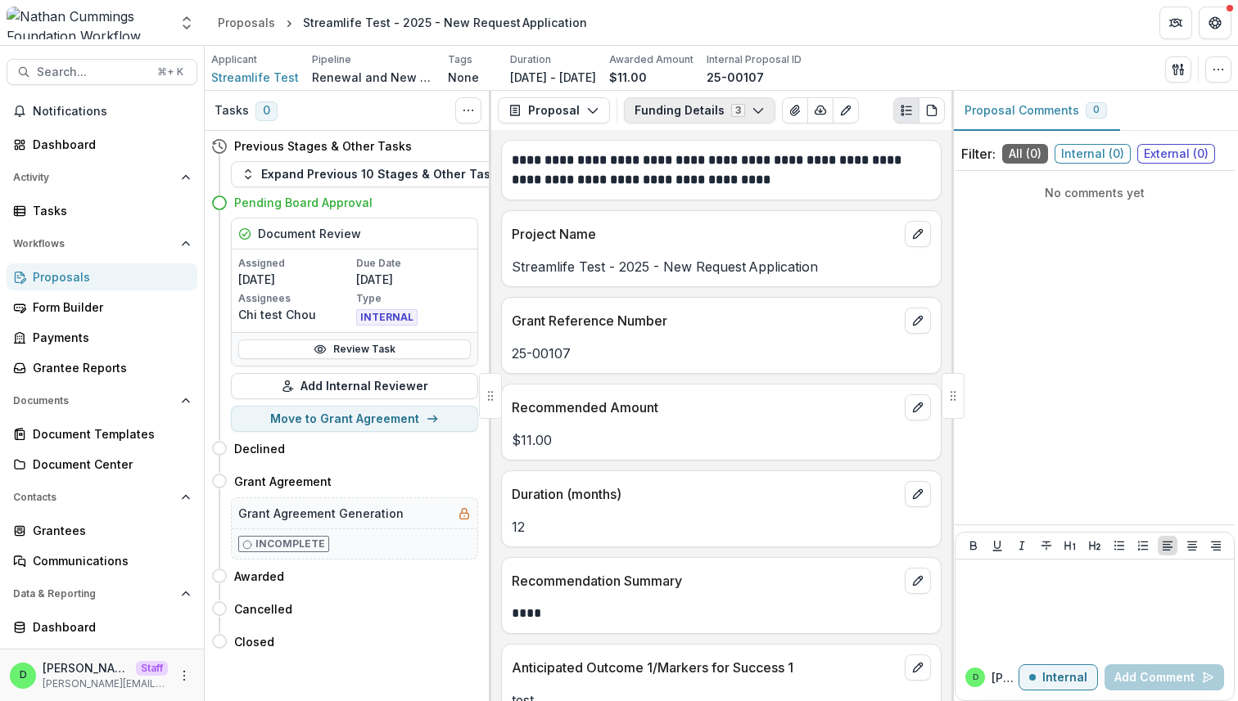
click at [751, 112] on icon "button" at bounding box center [757, 110] width 13 height 13
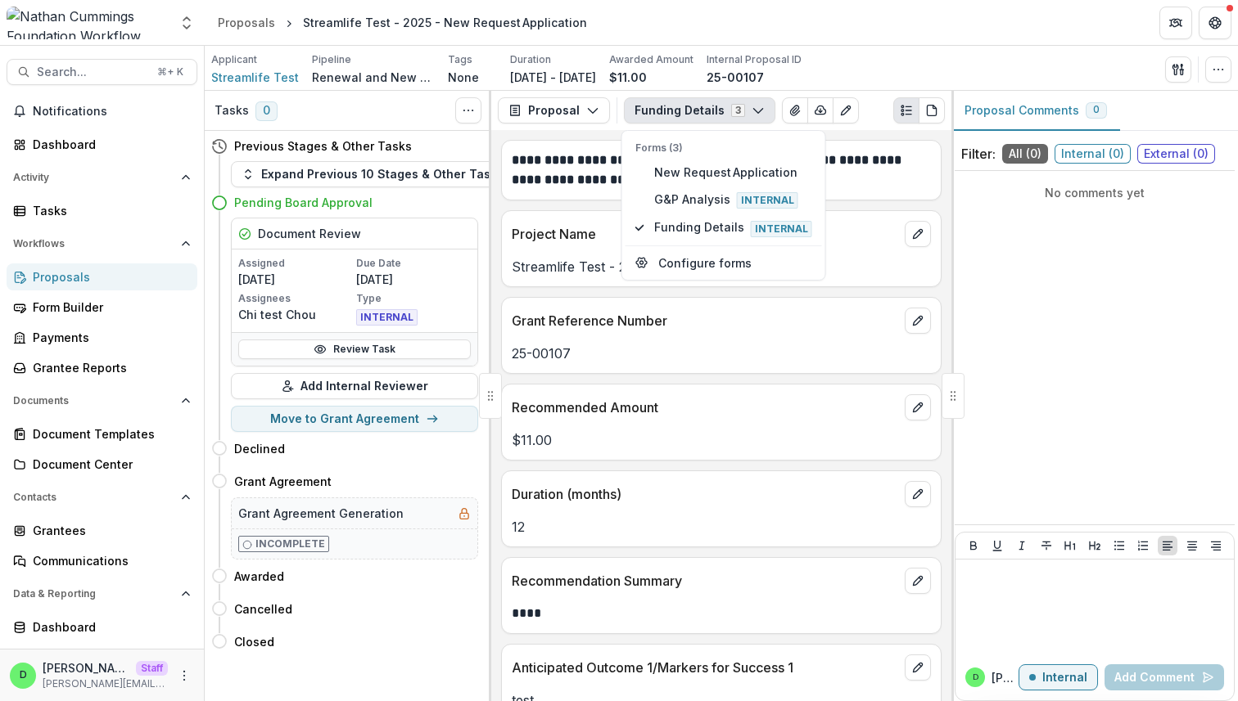
click at [938, 58] on div "Applicant Streamlife Test Pipeline Renewal and New Grants Pipeline Tags None Al…" at bounding box center [721, 69] width 1020 height 34
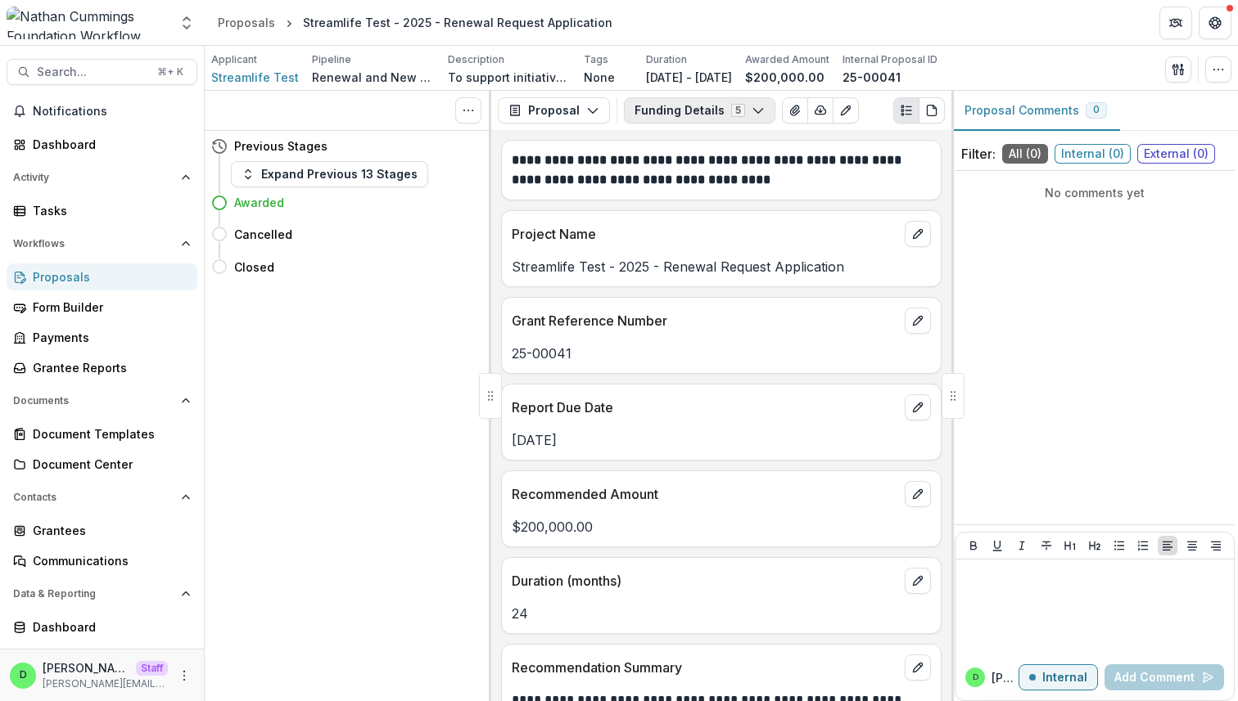
click at [751, 110] on icon "button" at bounding box center [757, 110] width 13 height 13
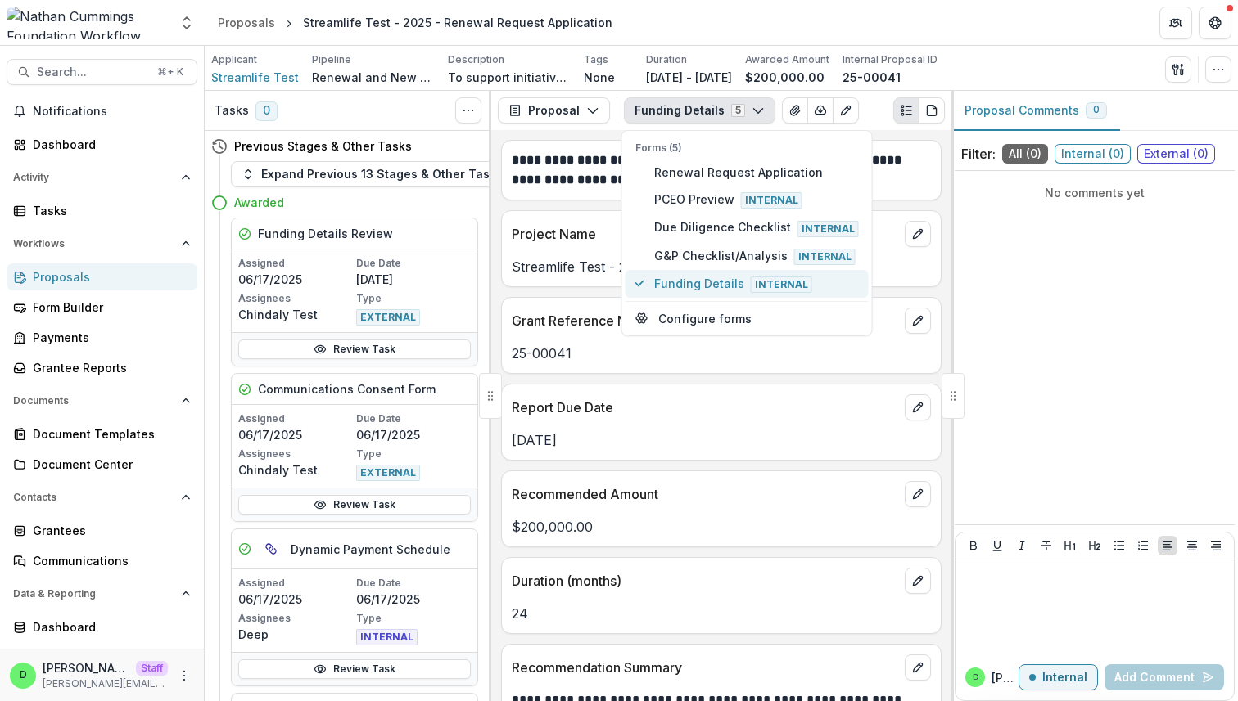
click at [706, 277] on span "Funding Details Internal" at bounding box center [756, 284] width 205 height 18
click at [570, 292] on div "**********" at bounding box center [721, 415] width 460 height 571
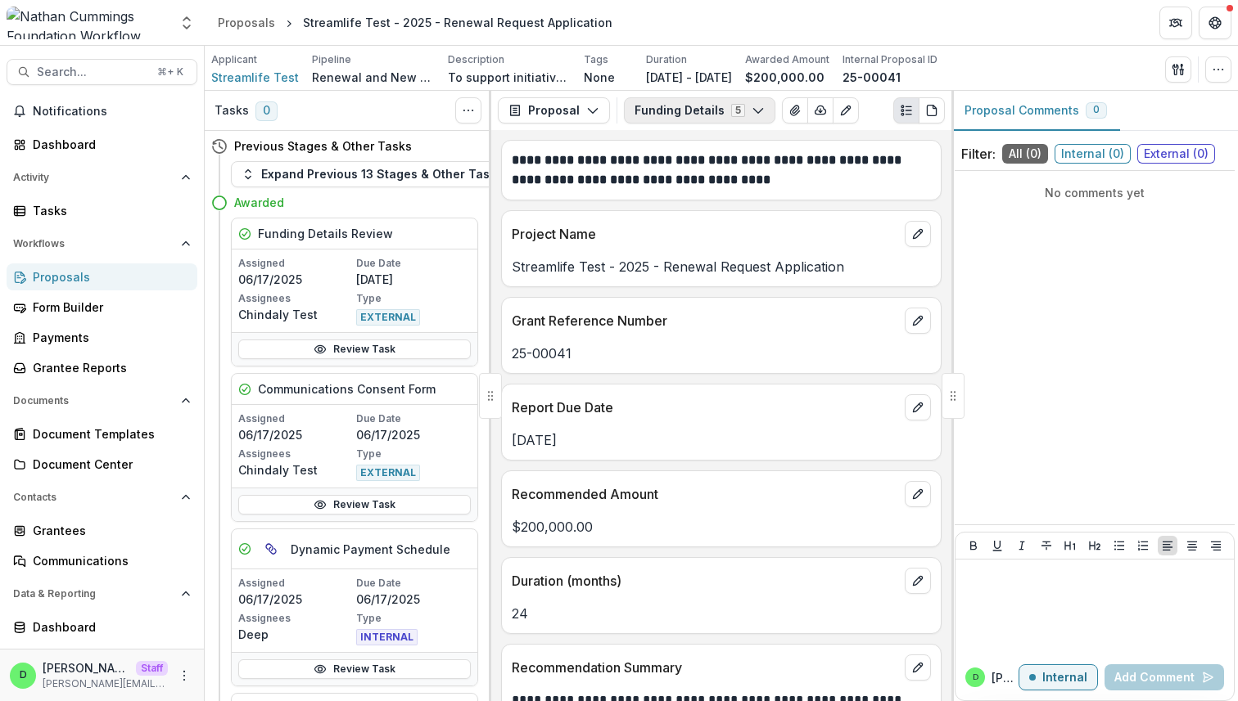
click at [705, 109] on button "Funding Details 5" at bounding box center [699, 110] width 151 height 26
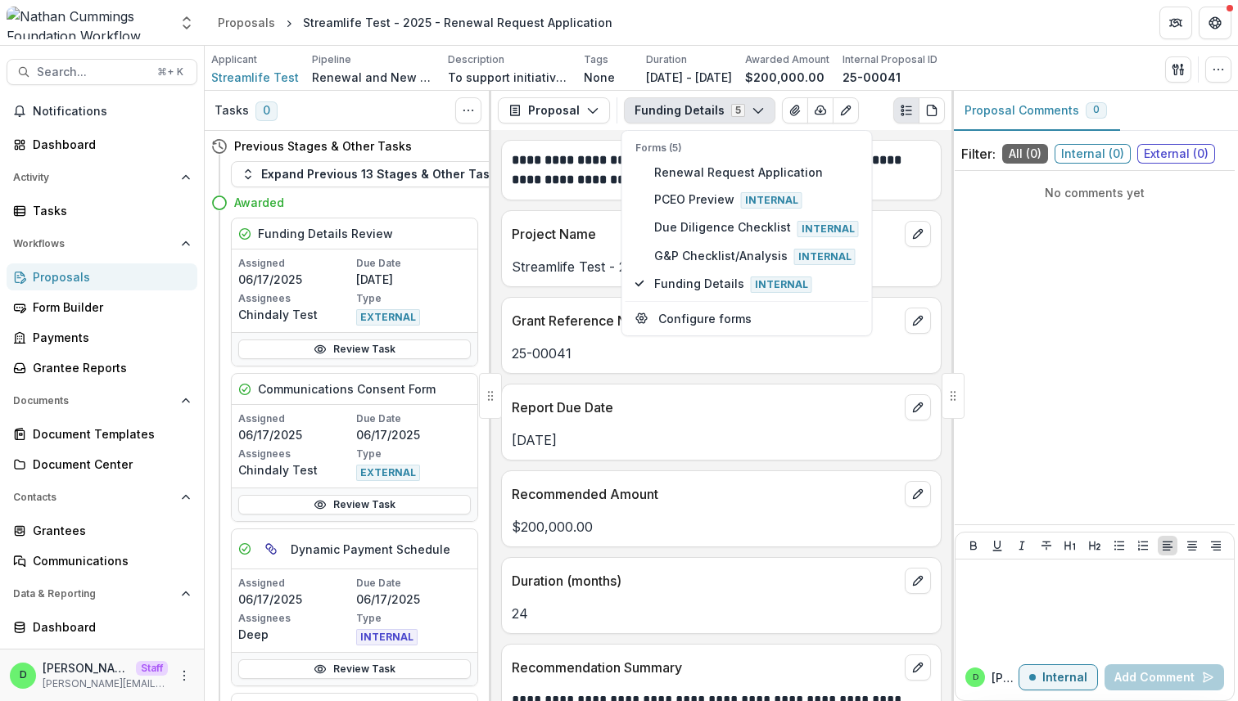
click at [595, 138] on div "**********" at bounding box center [721, 415] width 460 height 571
